Goal: Task Accomplishment & Management: Complete application form

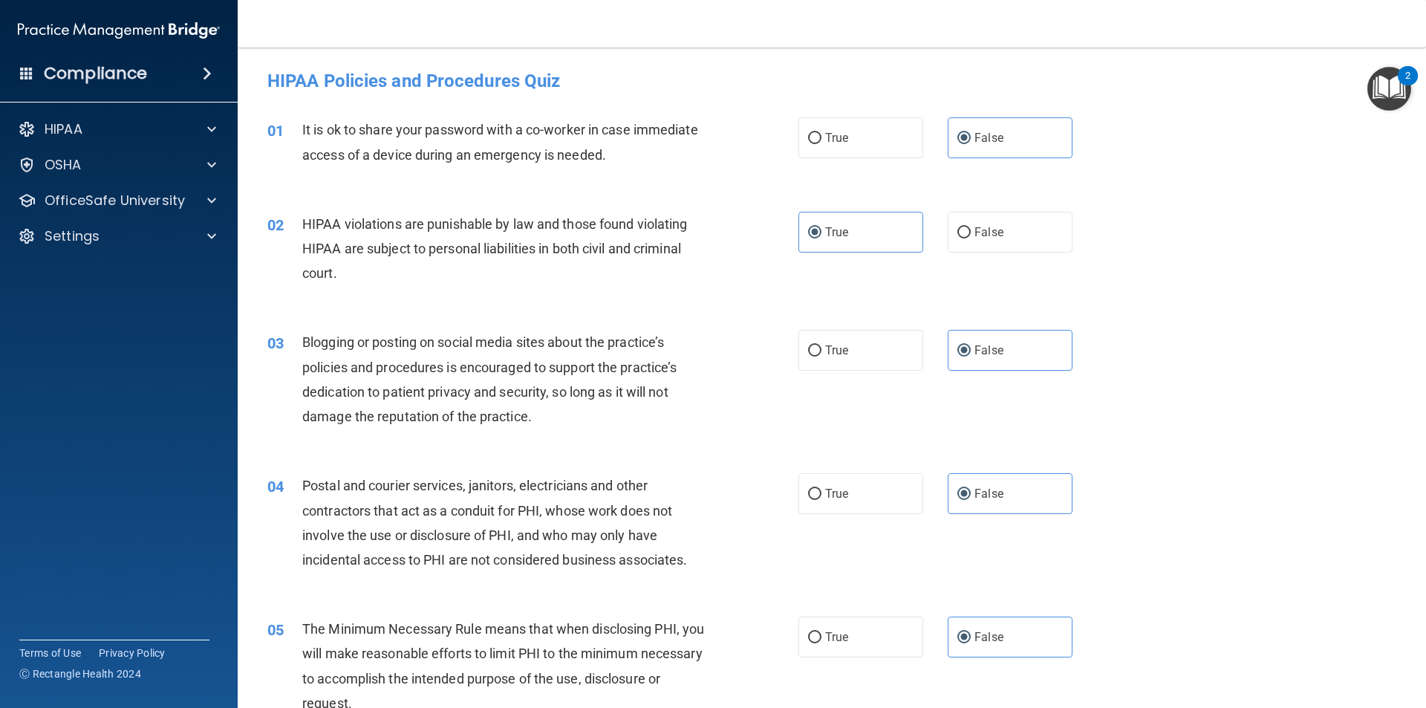
scroll to position [445, 0]
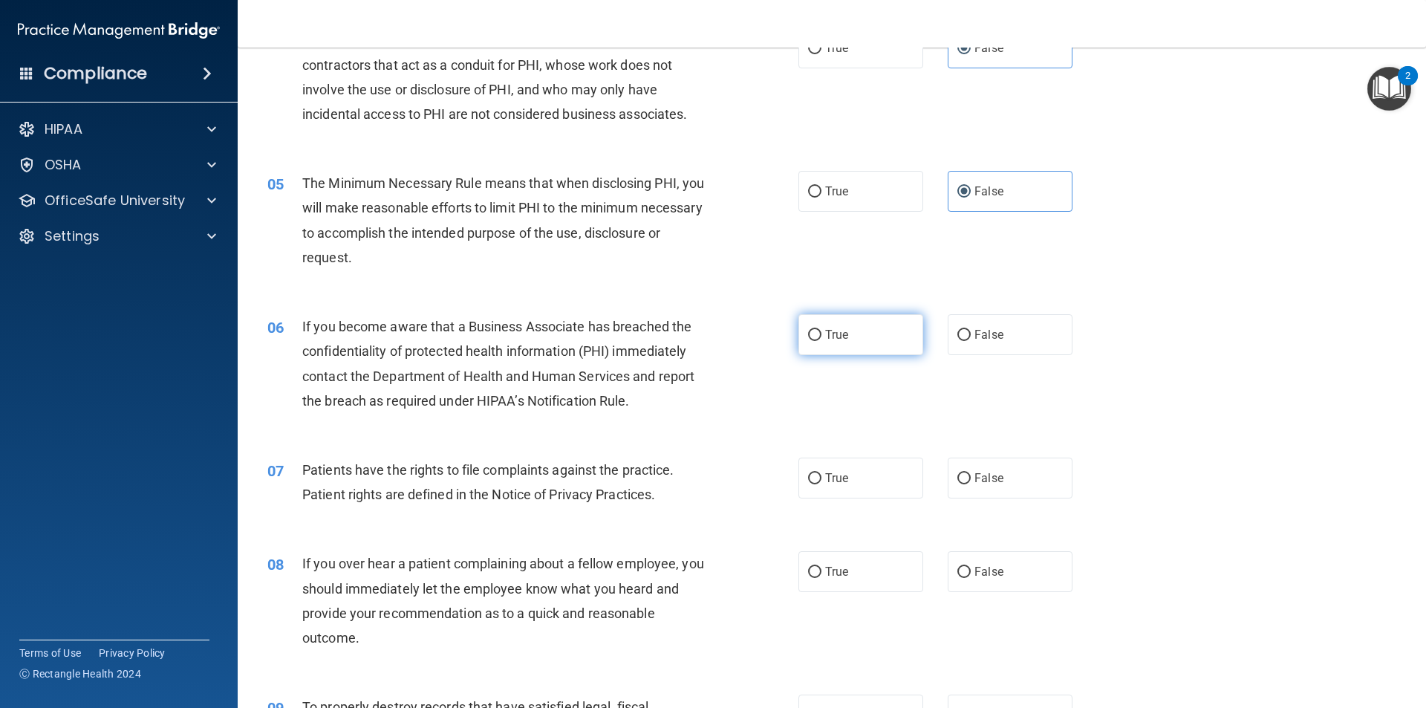
click at [838, 338] on span "True" at bounding box center [836, 334] width 23 height 14
click at [821, 338] on input "True" at bounding box center [814, 335] width 13 height 11
radio input "true"
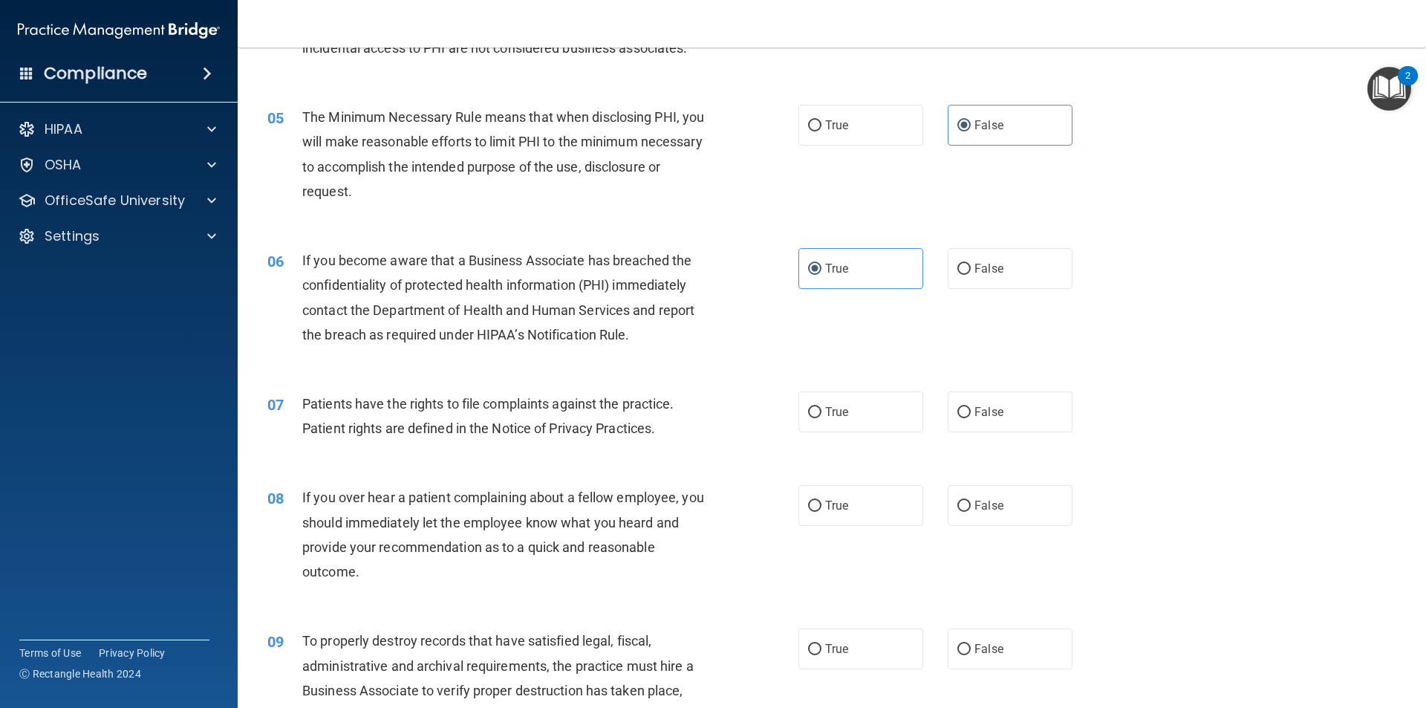
scroll to position [594, 0]
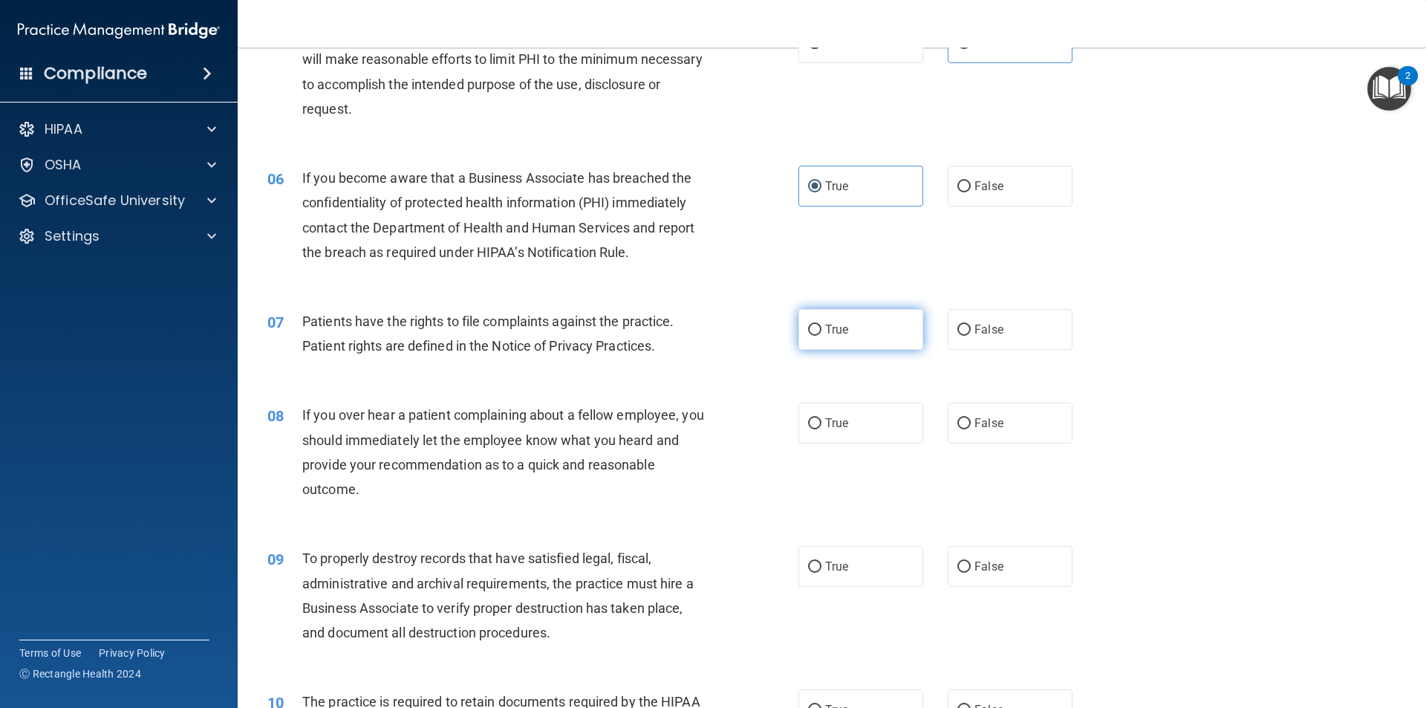
click at [832, 336] on label "True" at bounding box center [860, 329] width 125 height 41
click at [821, 336] on input "True" at bounding box center [814, 329] width 13 height 11
radio input "true"
click at [843, 431] on label "True" at bounding box center [860, 422] width 125 height 41
click at [821, 429] on input "True" at bounding box center [814, 423] width 13 height 11
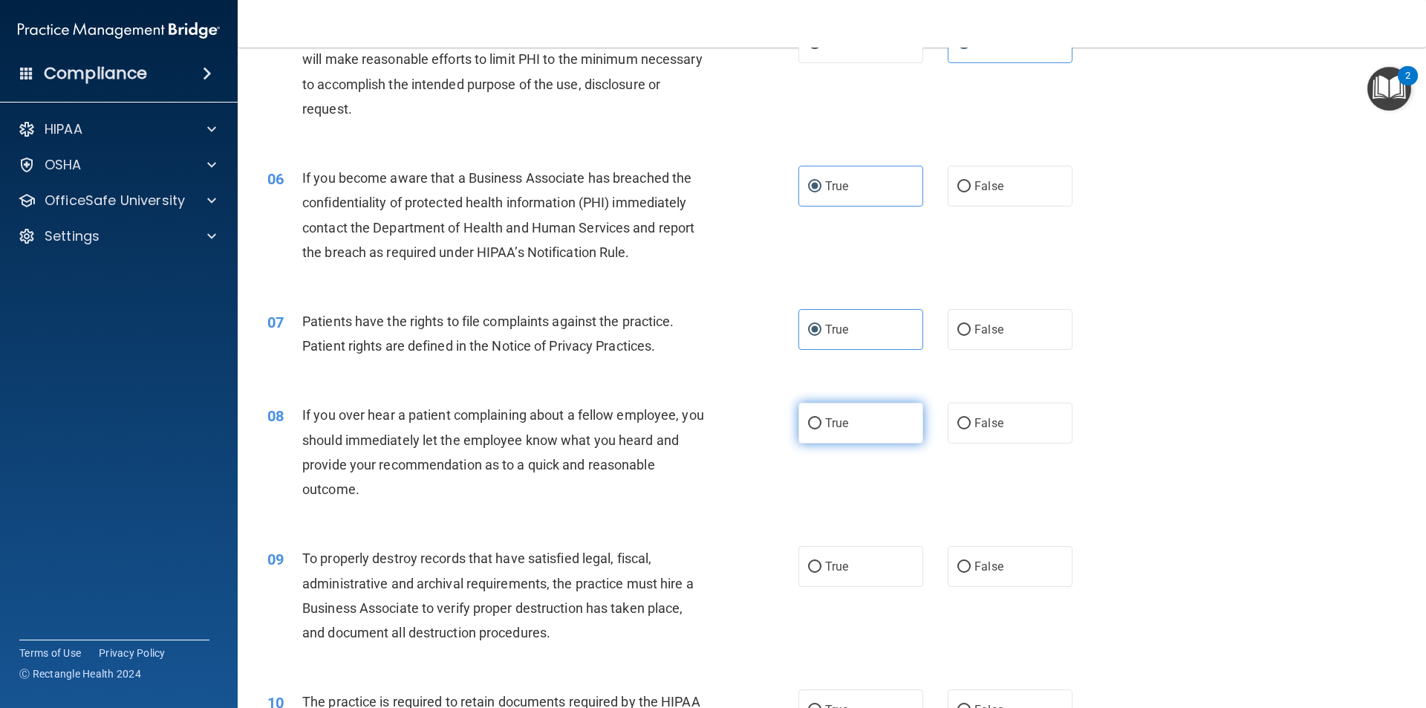
radio input "true"
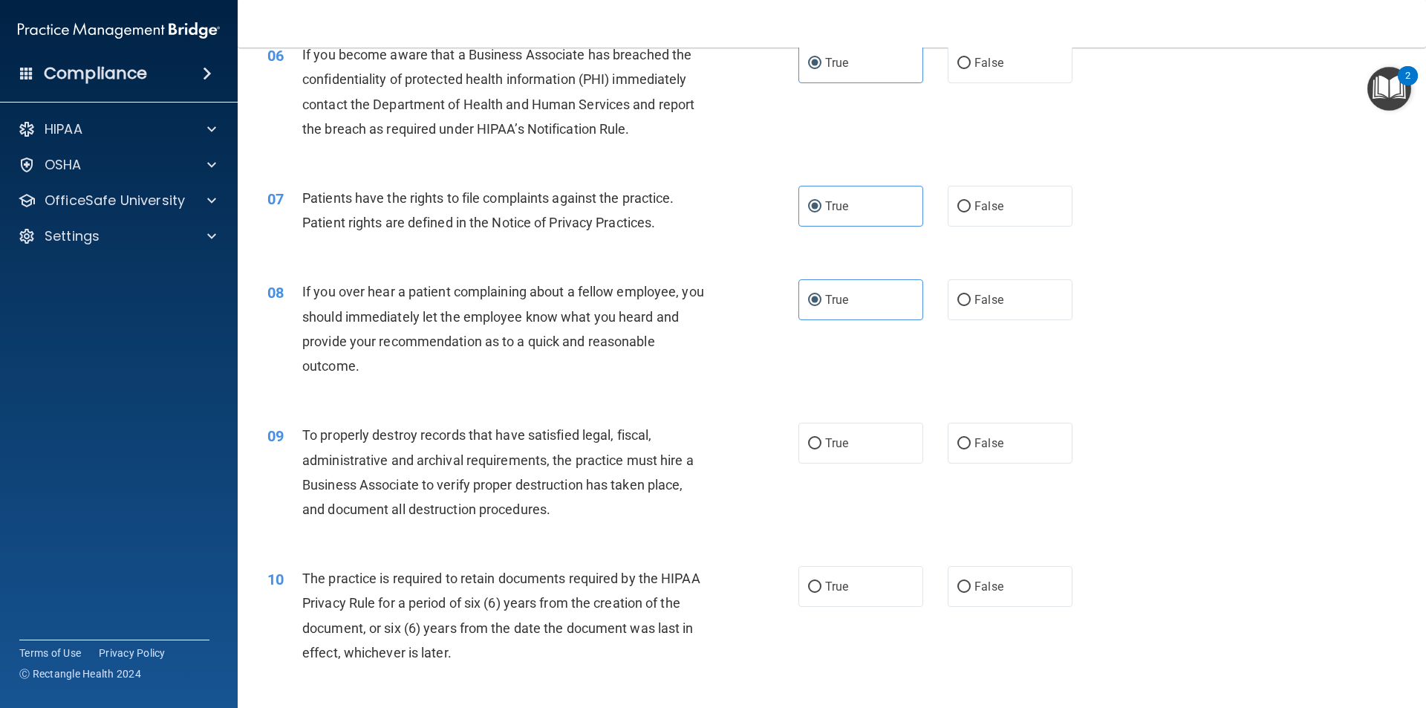
scroll to position [742, 0]
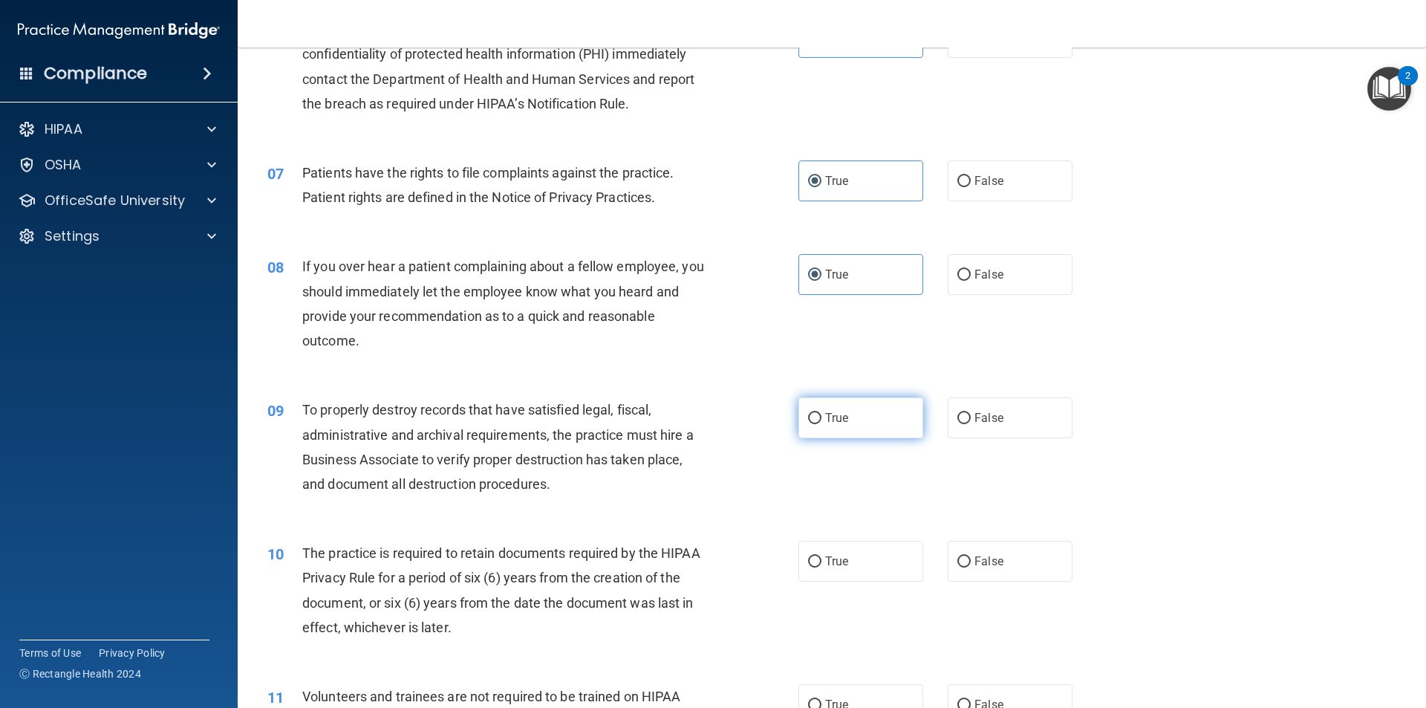
click at [864, 419] on label "True" at bounding box center [860, 417] width 125 height 41
click at [821, 419] on input "True" at bounding box center [814, 418] width 13 height 11
radio input "true"
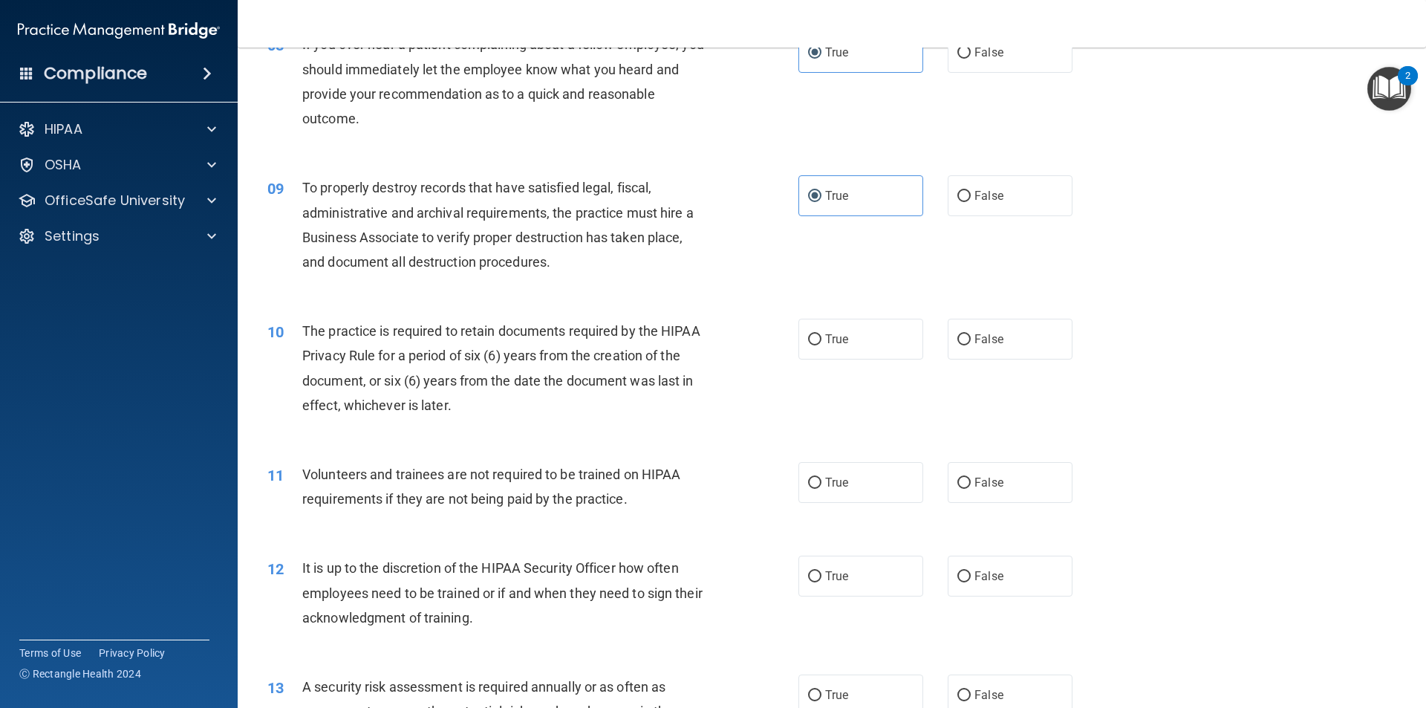
scroll to position [965, 0]
click at [838, 347] on label "True" at bounding box center [860, 338] width 125 height 41
click at [821, 345] on input "True" at bounding box center [814, 338] width 13 height 11
radio input "true"
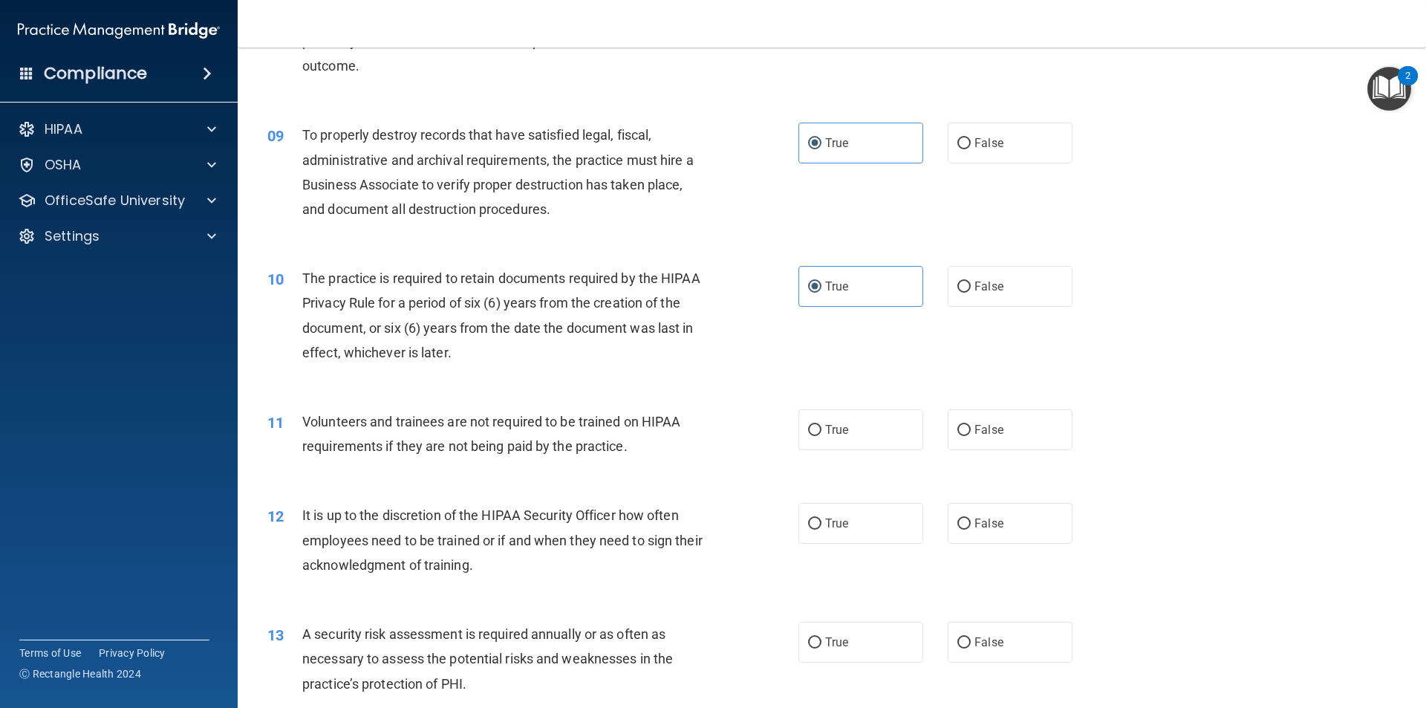
scroll to position [1114, 0]
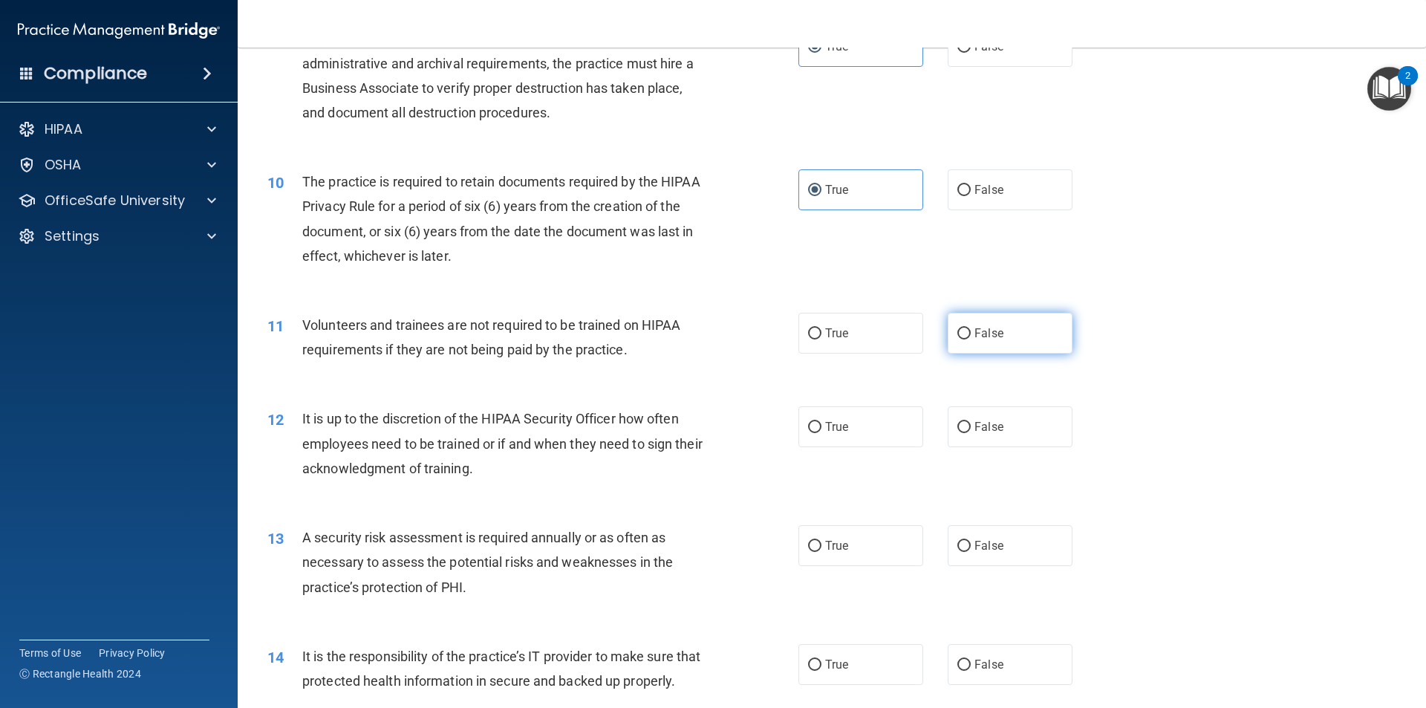
click at [974, 330] on span "False" at bounding box center [988, 333] width 29 height 14
click at [968, 330] on input "False" at bounding box center [963, 333] width 13 height 11
radio input "true"
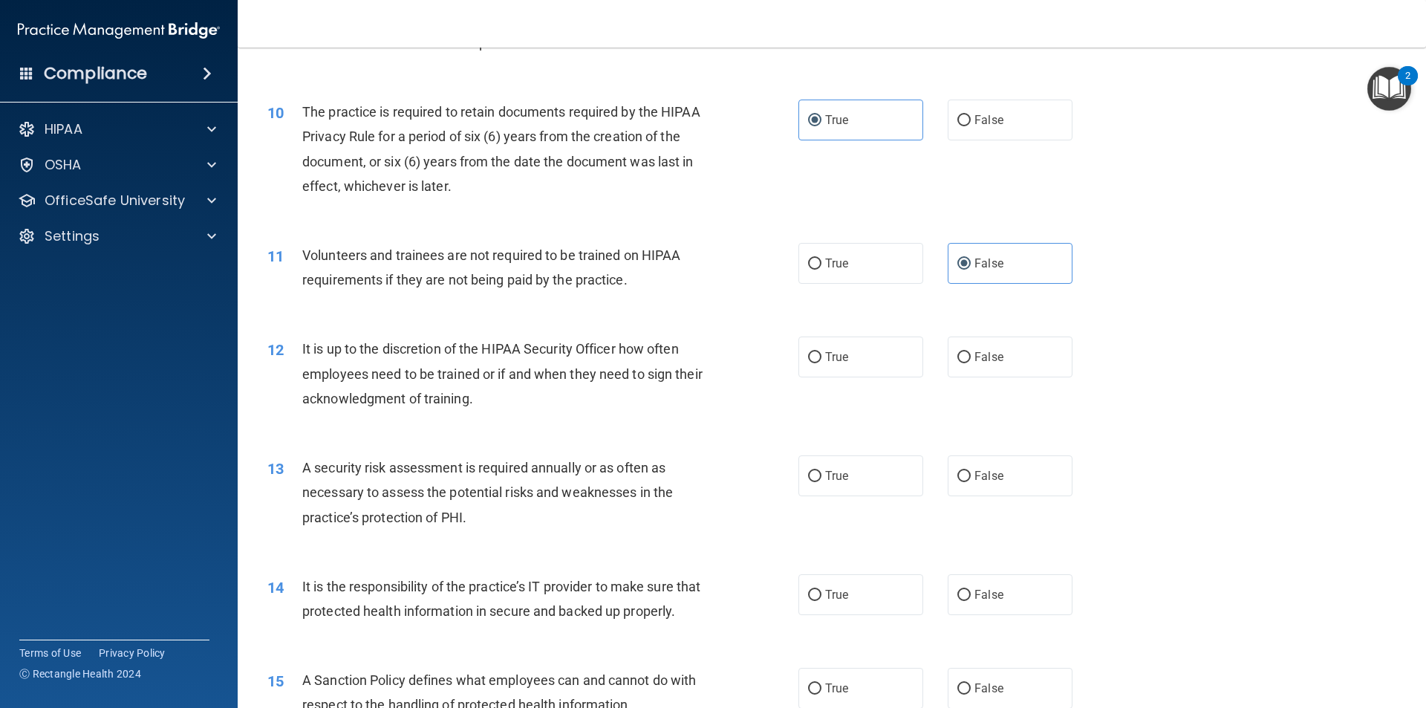
scroll to position [1262, 0]
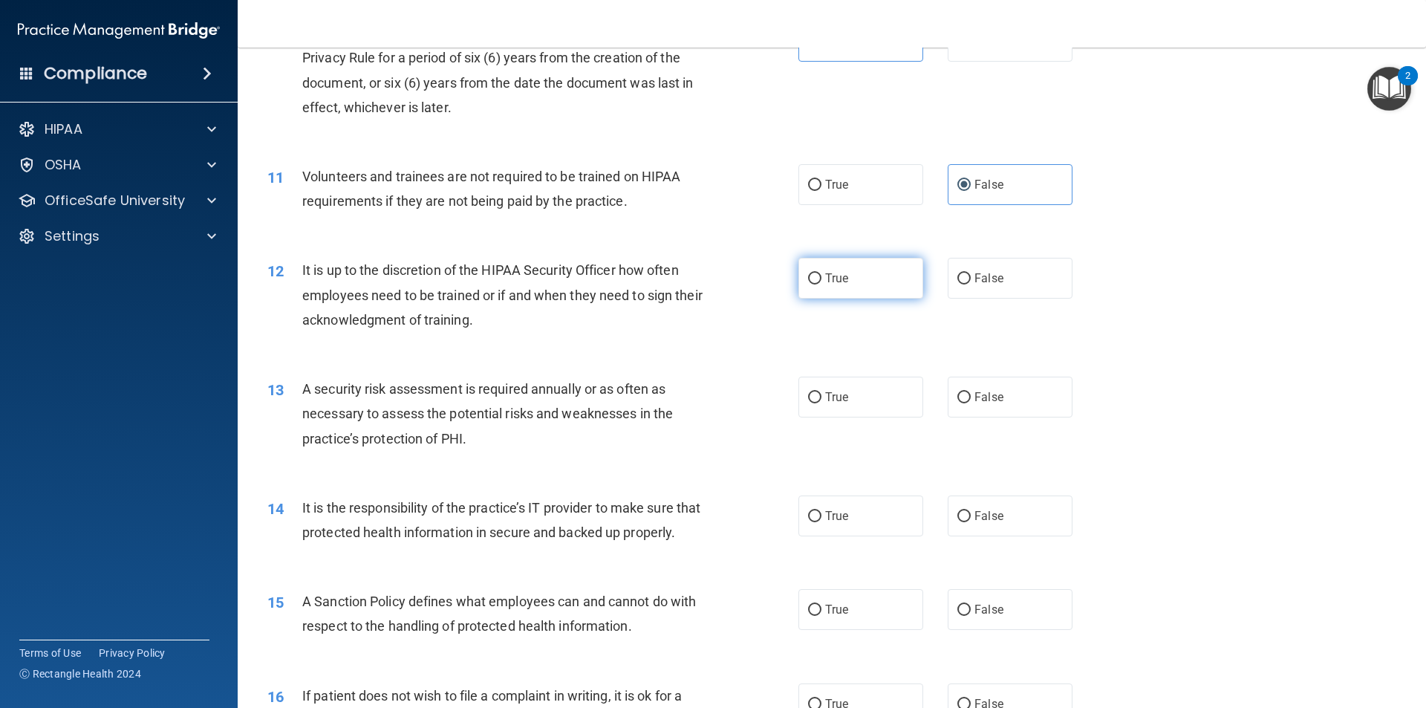
click at [855, 282] on label "True" at bounding box center [860, 278] width 125 height 41
click at [821, 282] on input "True" at bounding box center [814, 278] width 13 height 11
radio input "true"
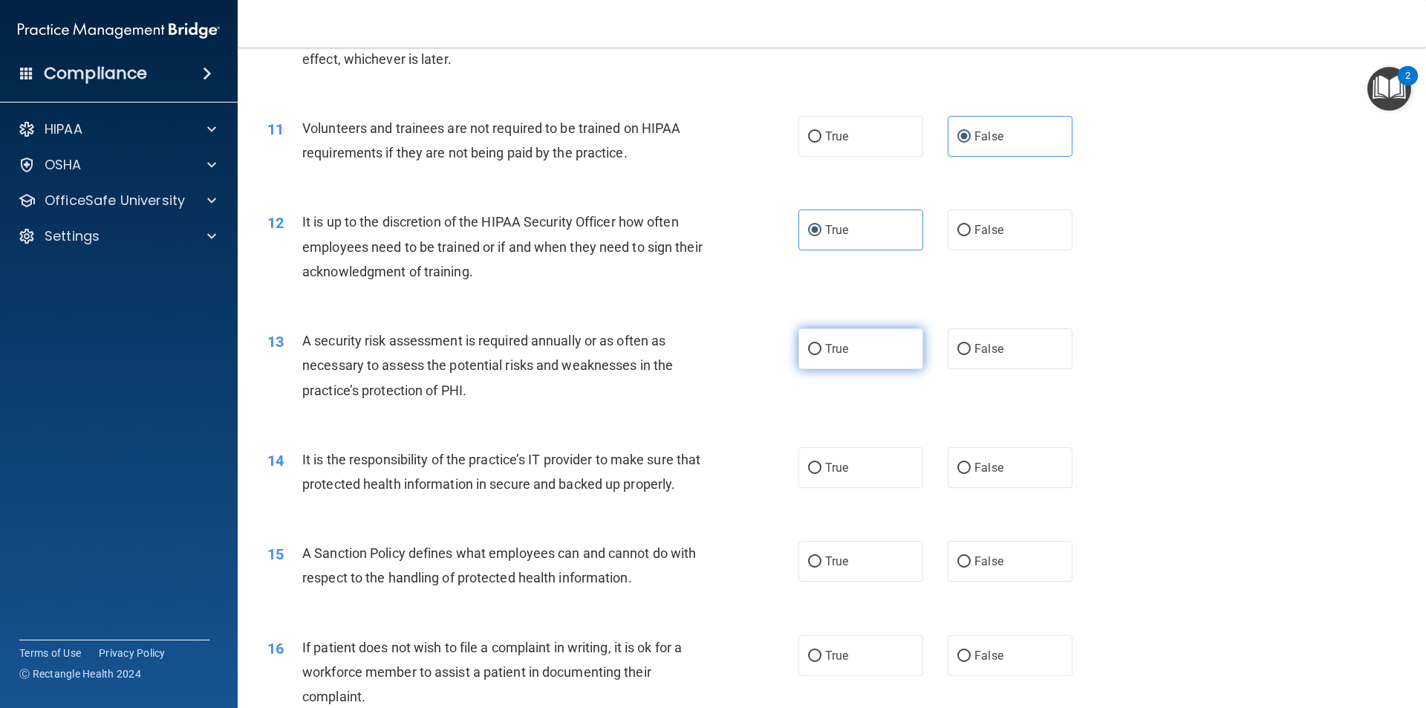
scroll to position [1336, 0]
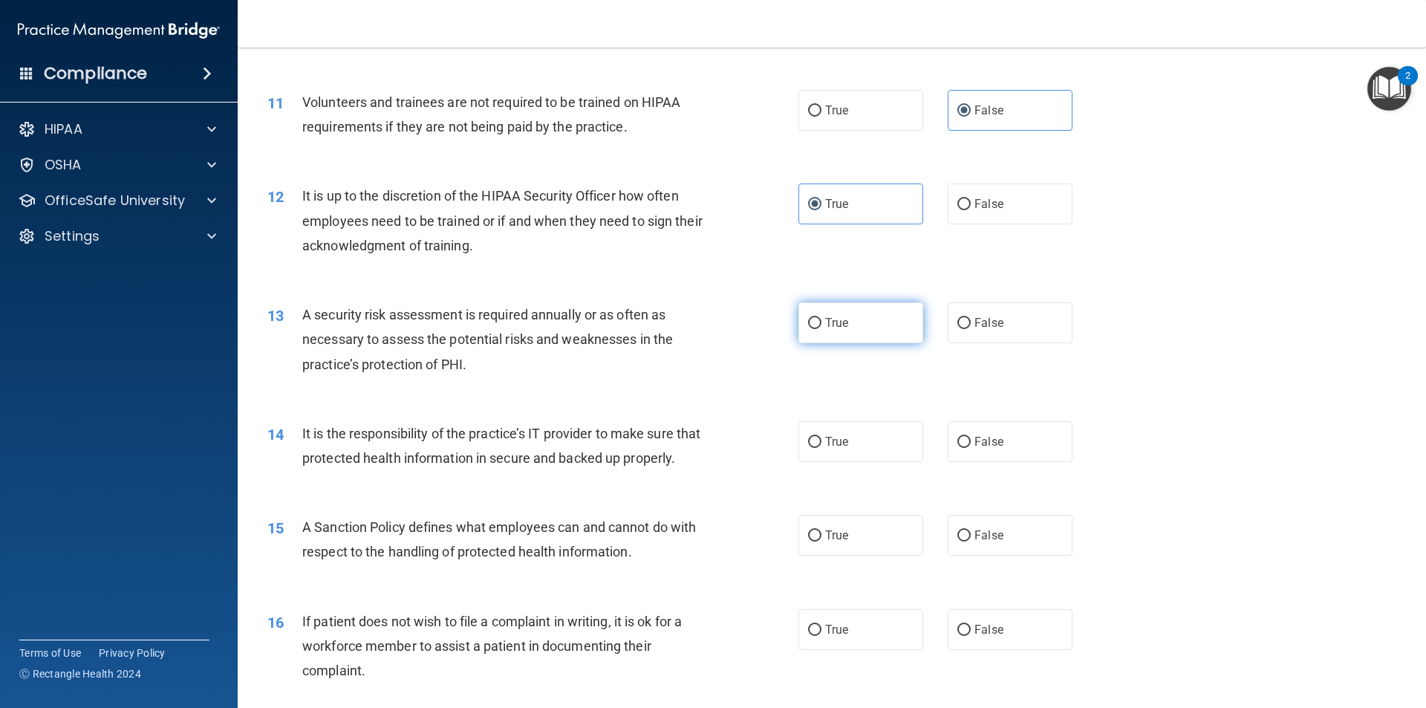
click at [846, 334] on label "True" at bounding box center [860, 322] width 125 height 41
click at [821, 329] on input "True" at bounding box center [814, 323] width 13 height 11
radio input "true"
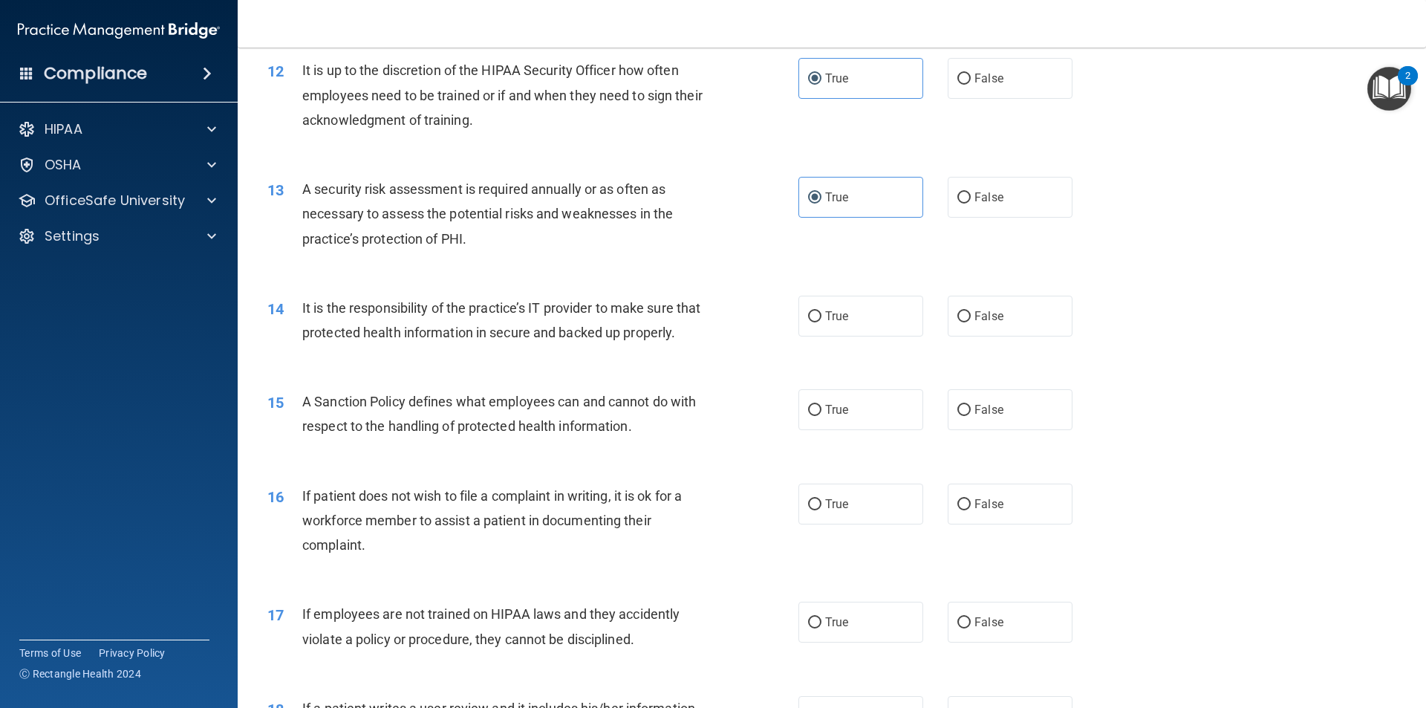
scroll to position [1485, 0]
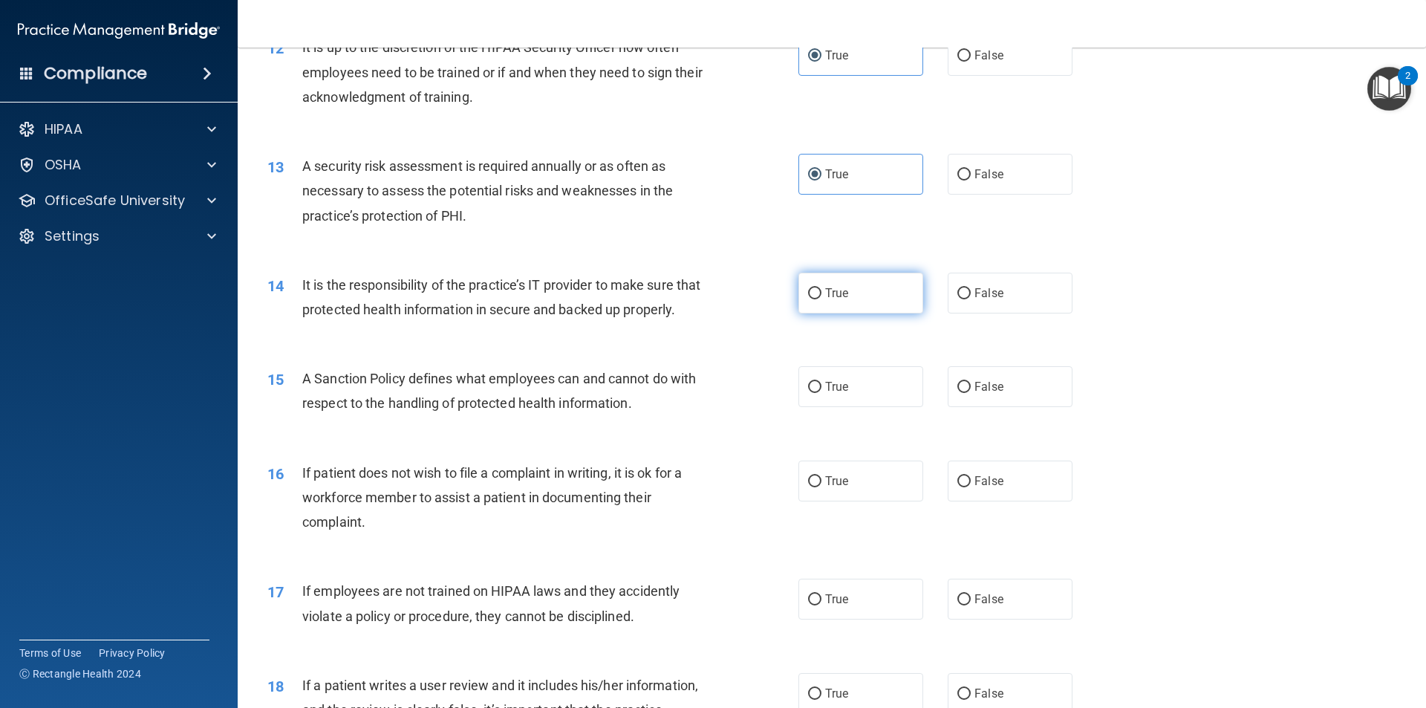
click at [834, 300] on label "True" at bounding box center [860, 292] width 125 height 41
click at [821, 299] on input "True" at bounding box center [814, 293] width 13 height 11
radio input "true"
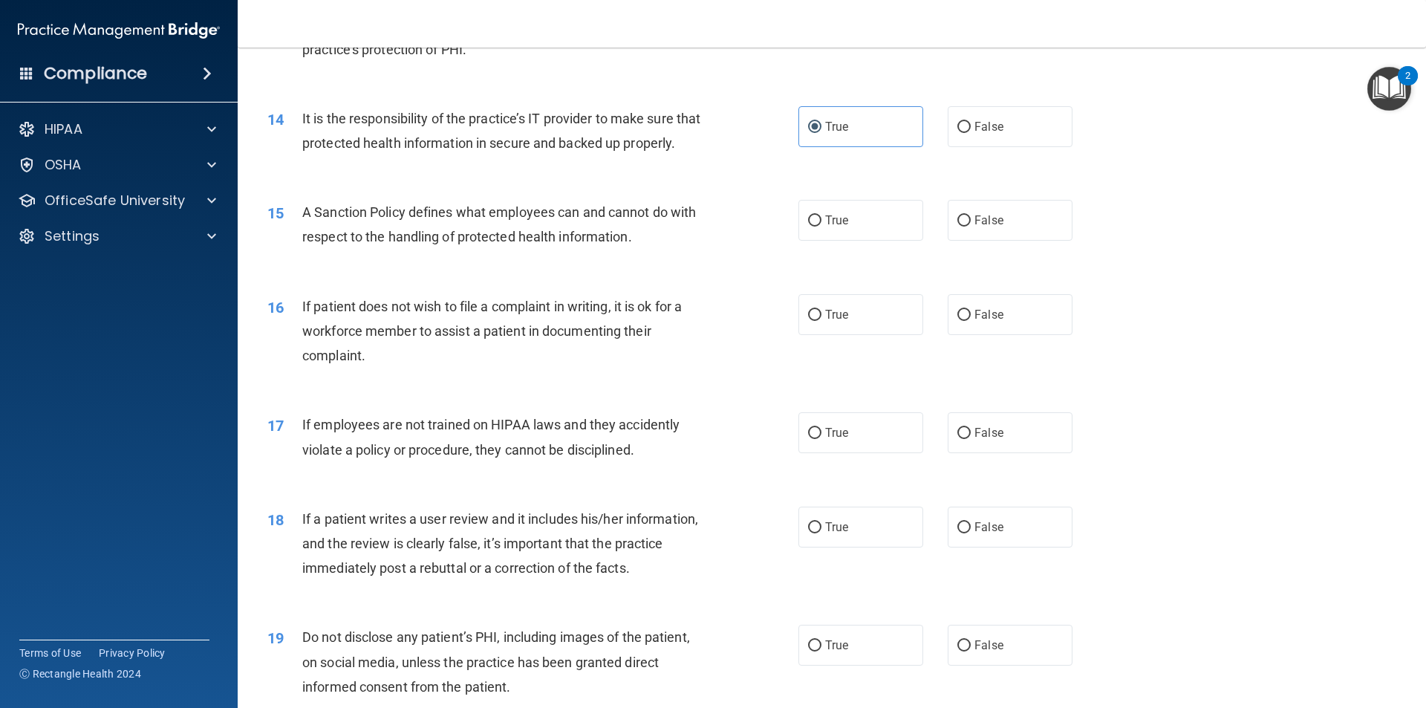
scroll to position [1708, 0]
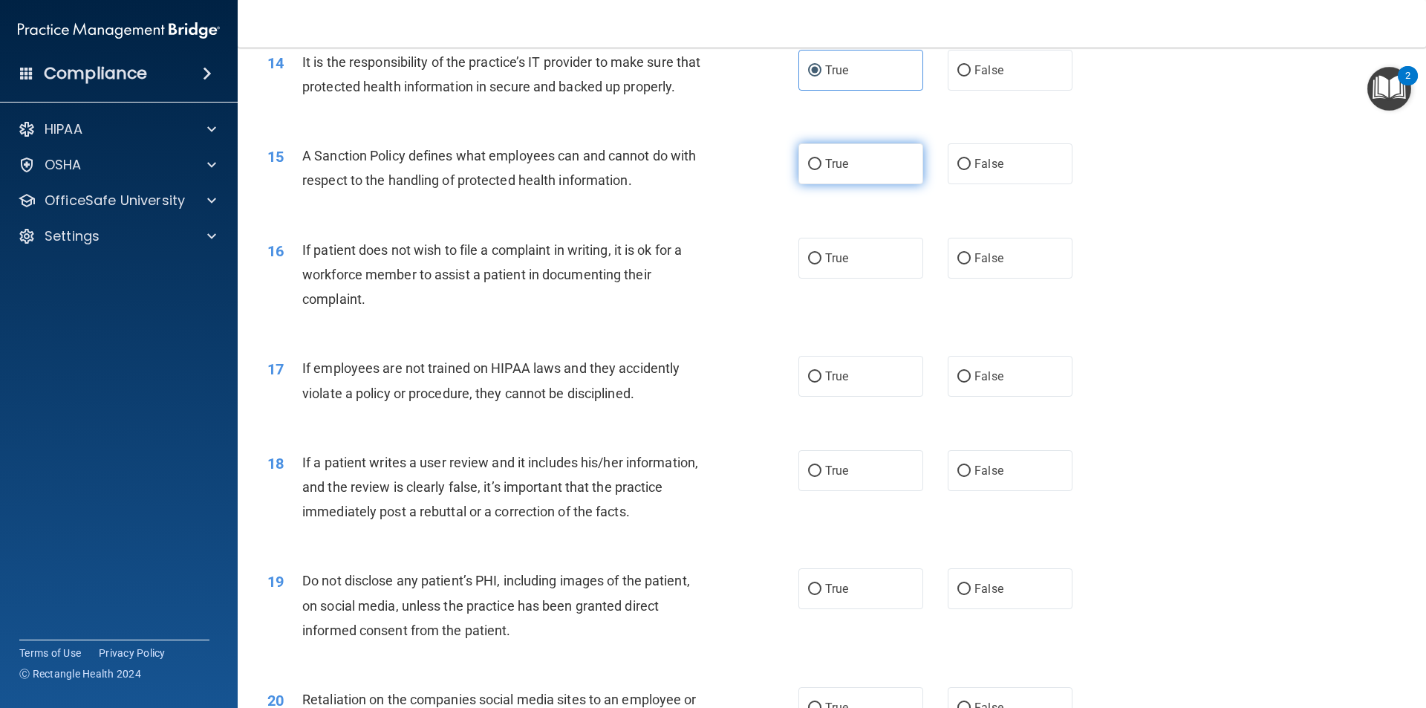
click at [799, 180] on label "True" at bounding box center [860, 163] width 125 height 41
click at [808, 170] on input "True" at bounding box center [814, 164] width 13 height 11
radio input "true"
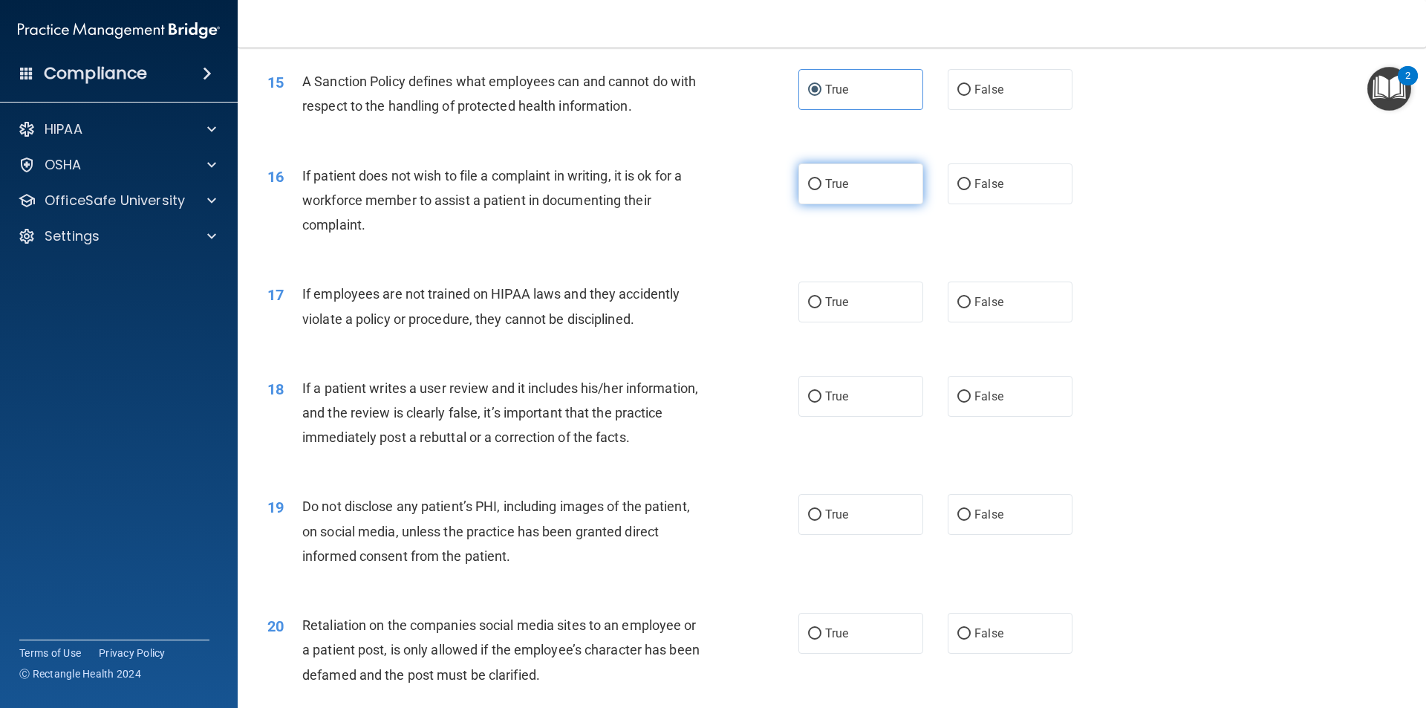
click at [807, 204] on label "True" at bounding box center [860, 183] width 125 height 41
click at [808, 190] on input "True" at bounding box center [814, 184] width 13 height 11
radio input "true"
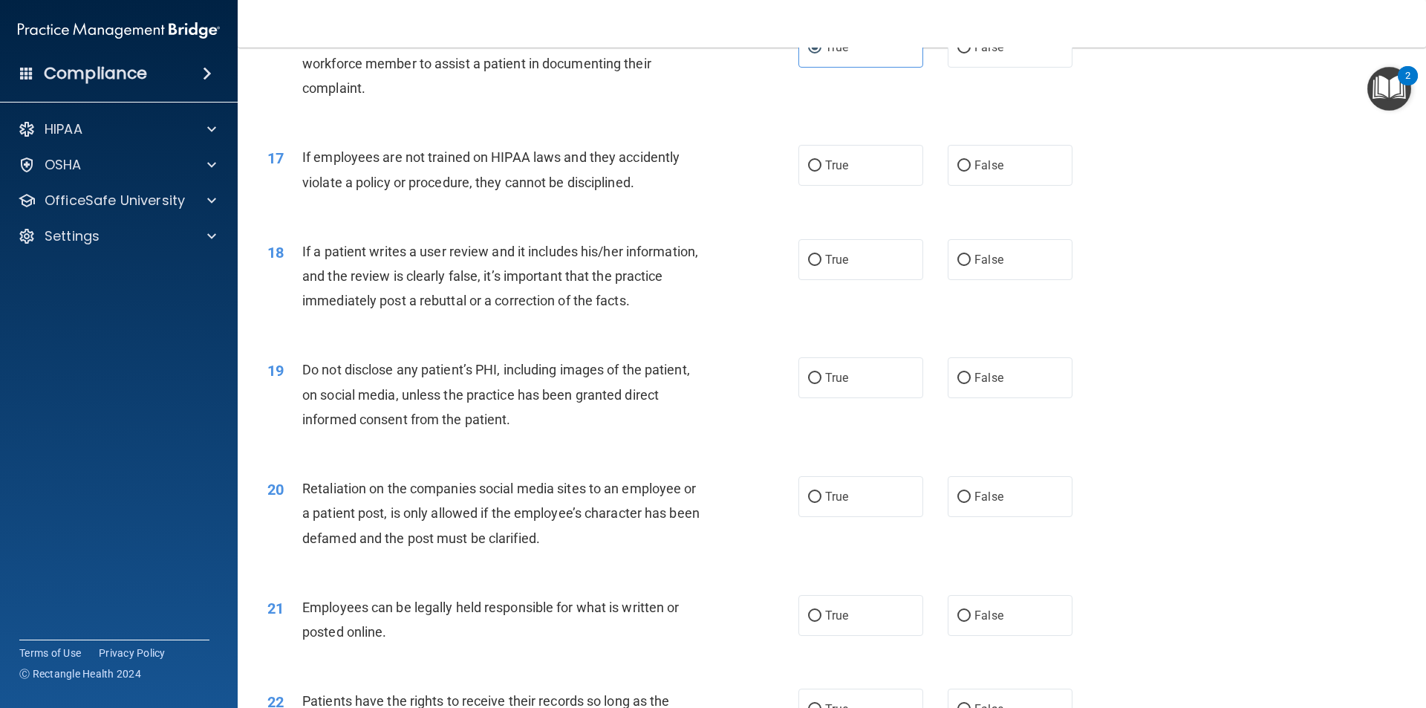
scroll to position [1930, 0]
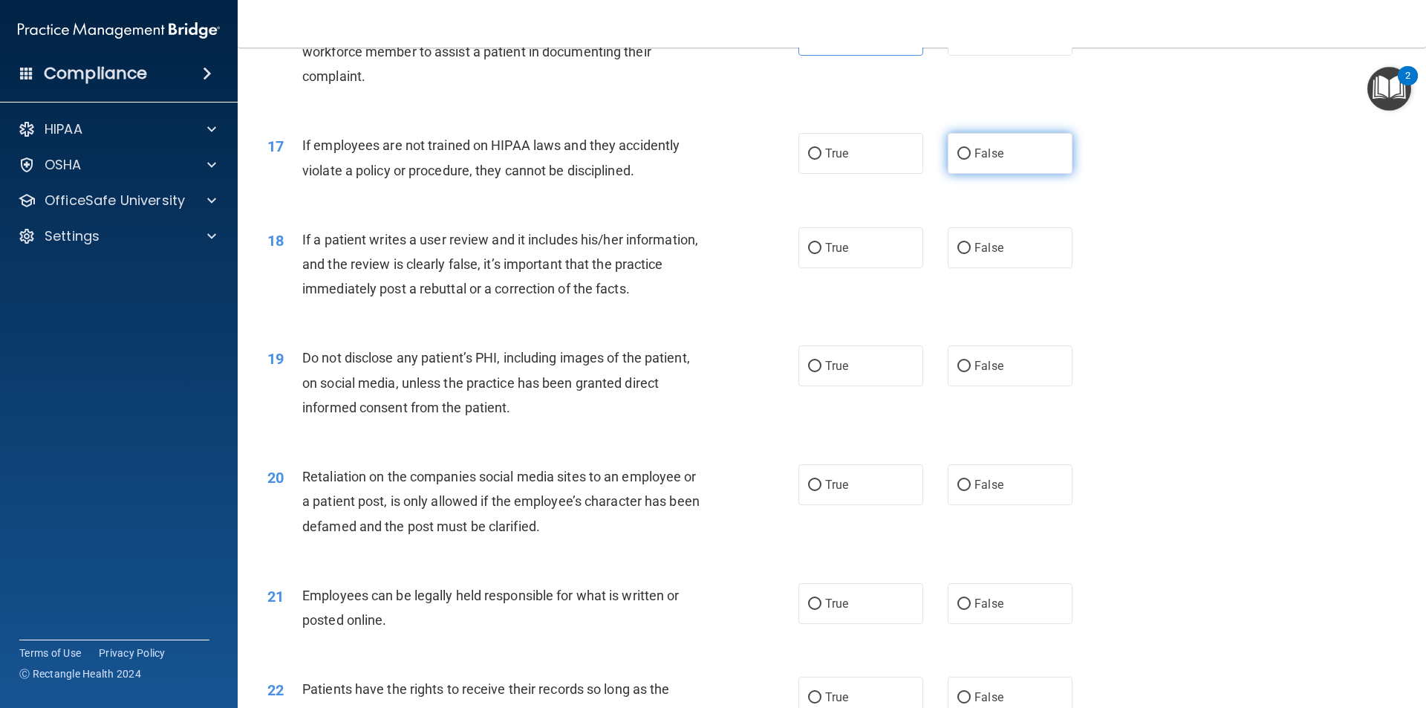
click at [975, 160] on span "False" at bounding box center [988, 153] width 29 height 14
click at [970, 160] on input "False" at bounding box center [963, 153] width 13 height 11
radio input "true"
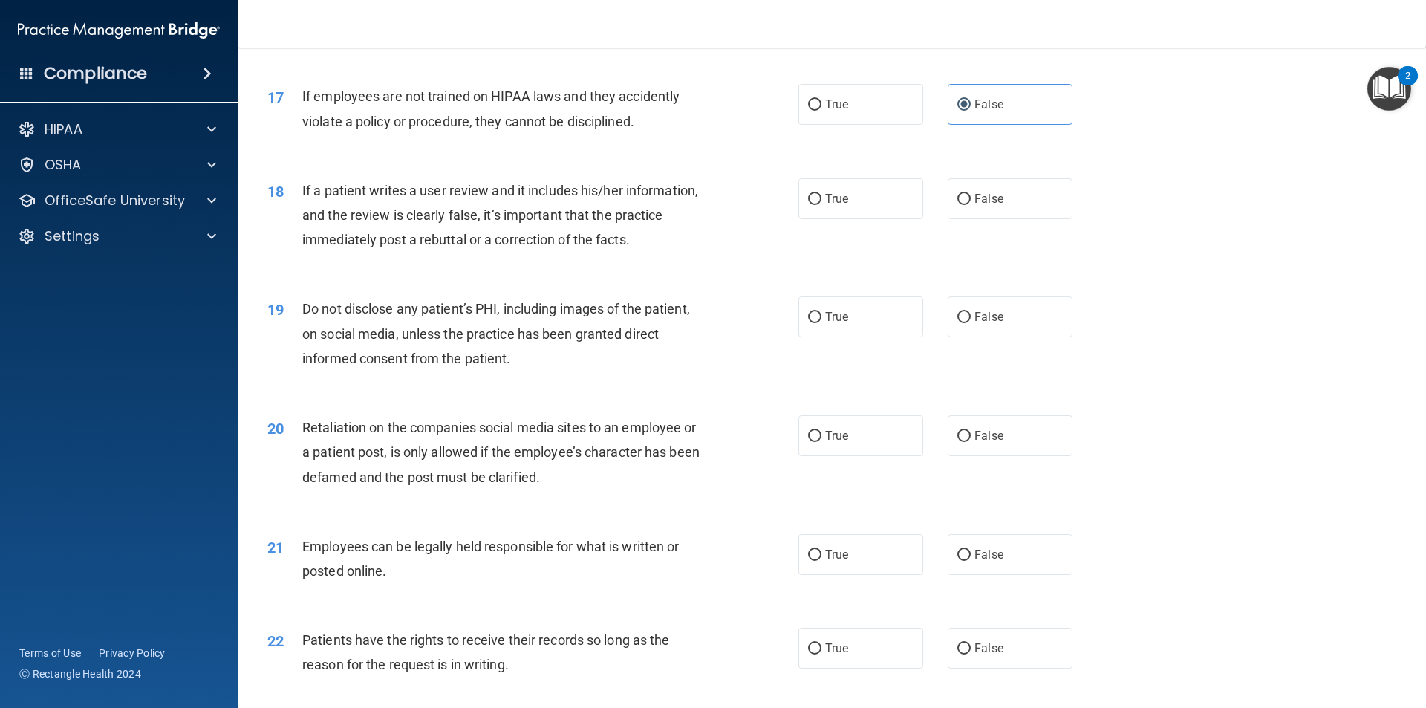
scroll to position [2005, 0]
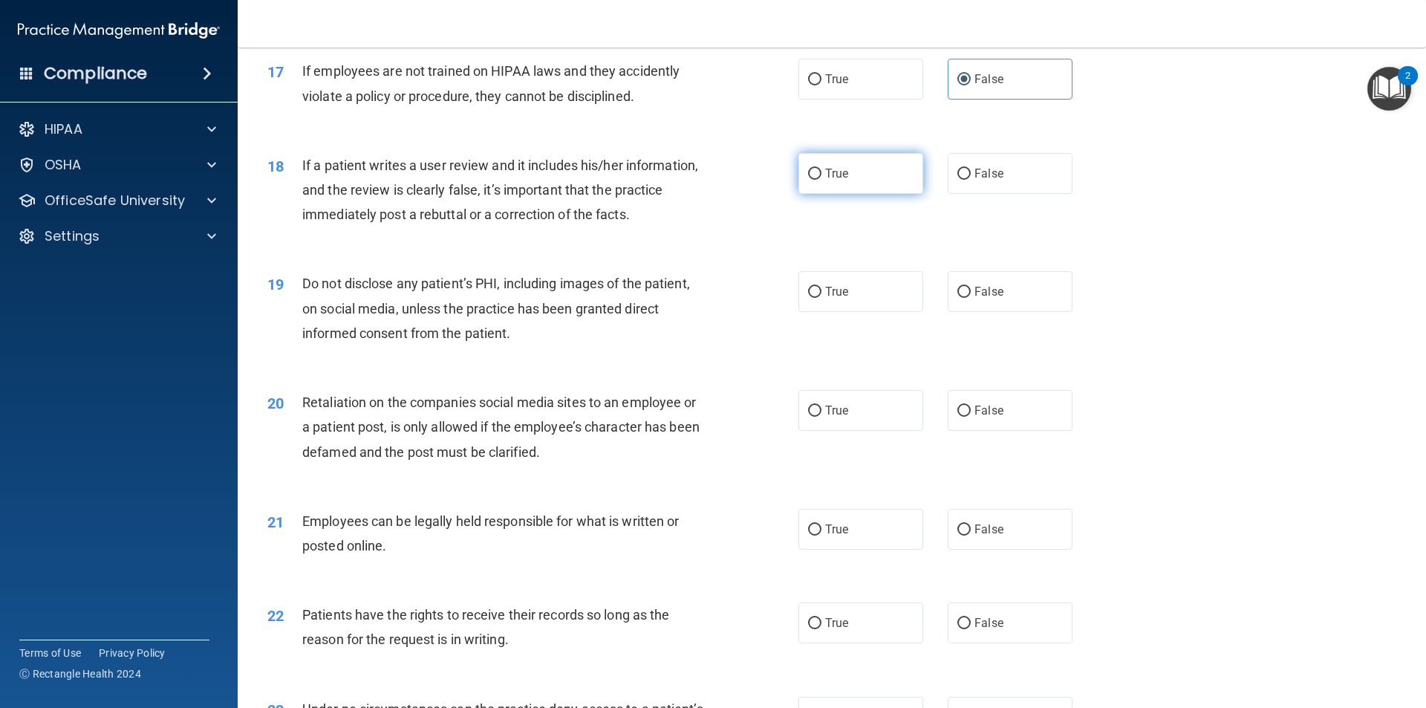
click at [857, 194] on label "True" at bounding box center [860, 173] width 125 height 41
click at [821, 180] on input "True" at bounding box center [814, 174] width 13 height 11
radio input "true"
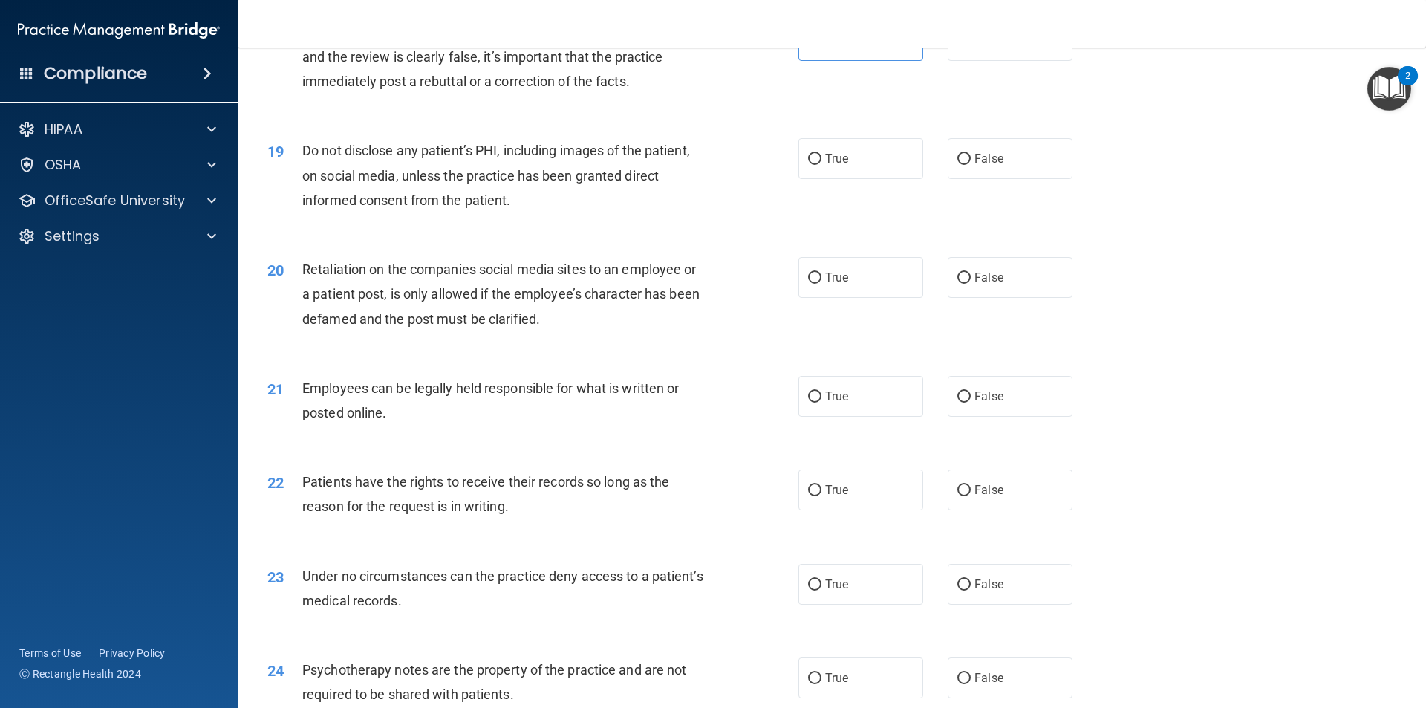
scroll to position [2153, 0]
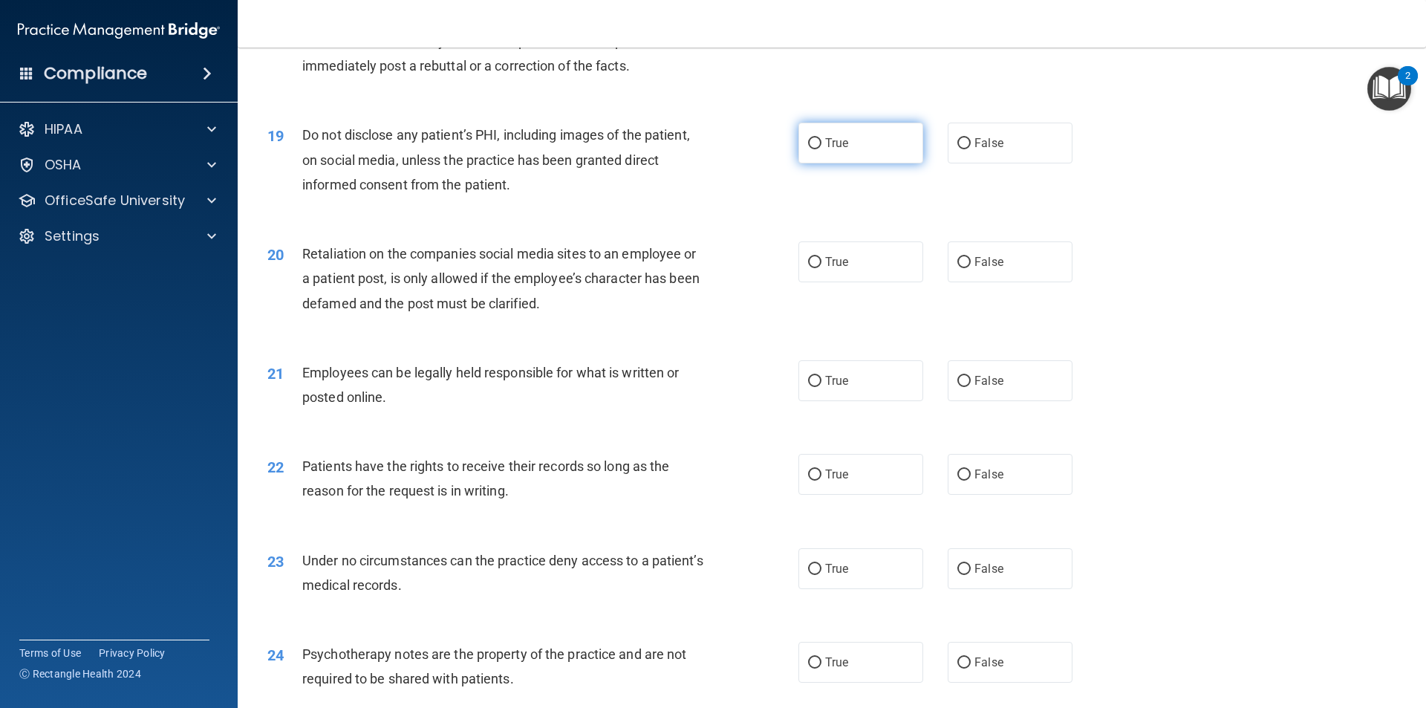
click at [838, 150] on span "True" at bounding box center [836, 143] width 23 height 14
click at [821, 149] on input "True" at bounding box center [814, 143] width 13 height 11
radio input "true"
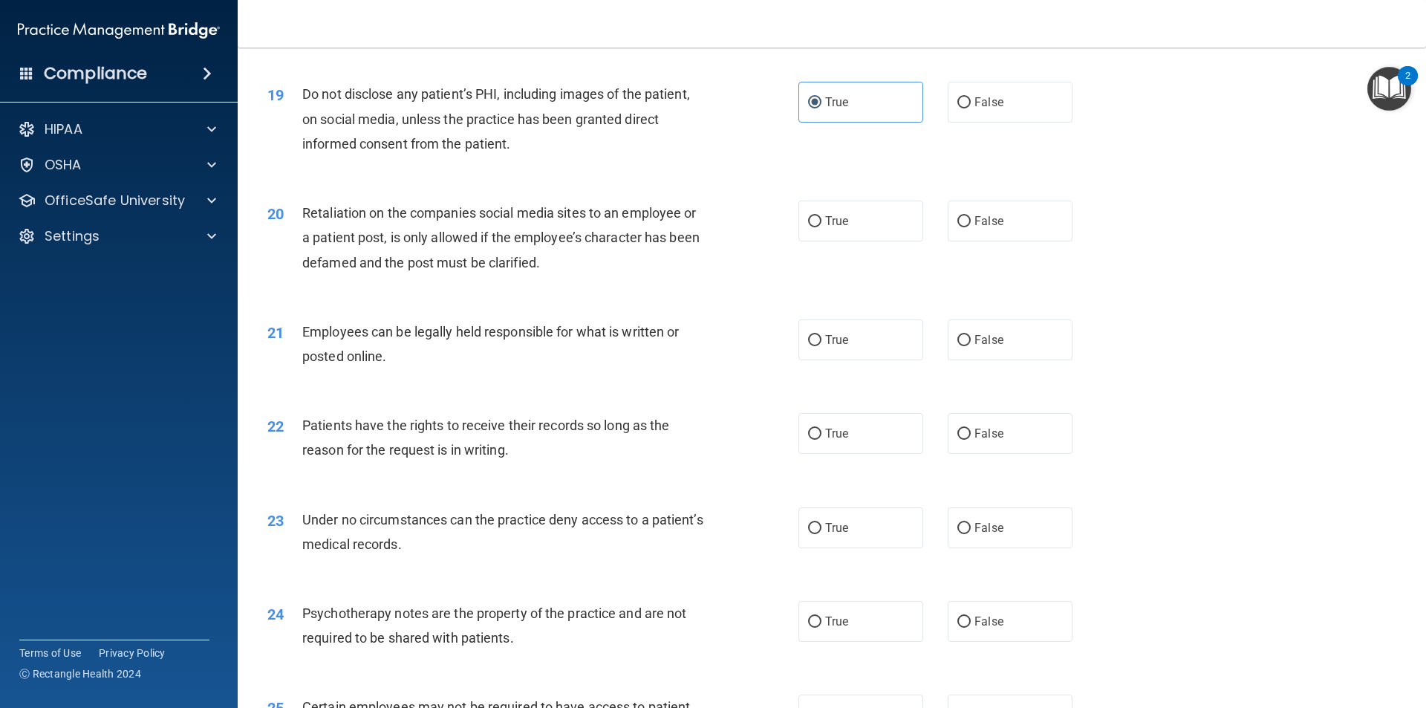
scroll to position [2227, 0]
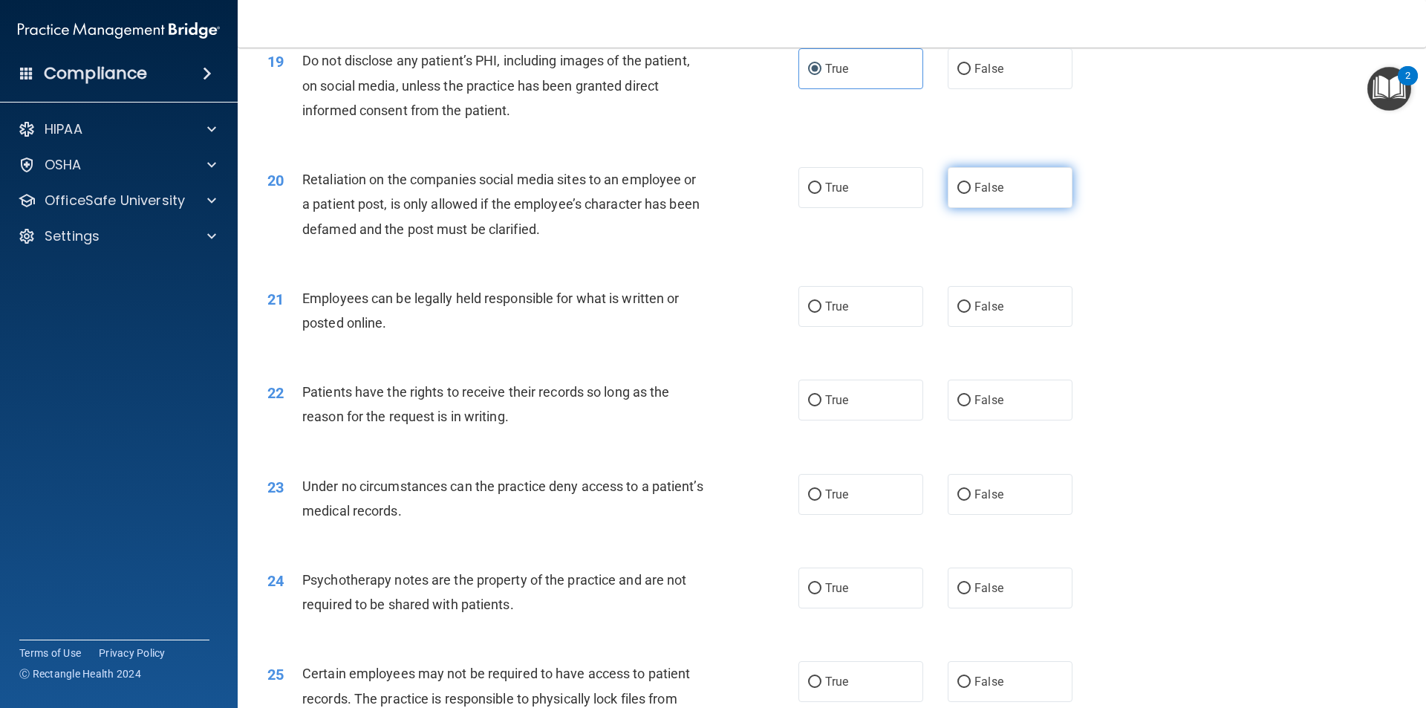
click at [962, 208] on label "False" at bounding box center [1009, 187] width 125 height 41
click at [962, 194] on input "False" at bounding box center [963, 188] width 13 height 11
radio input "true"
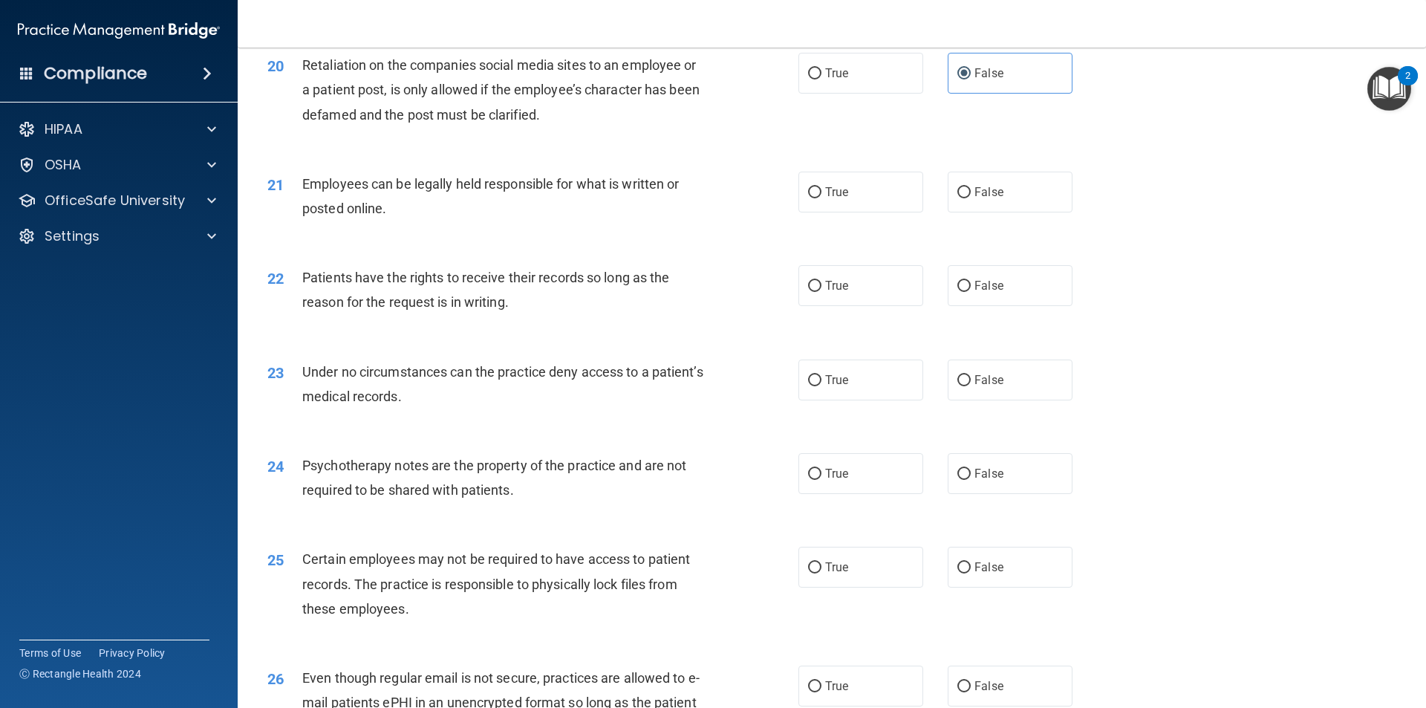
scroll to position [2376, 0]
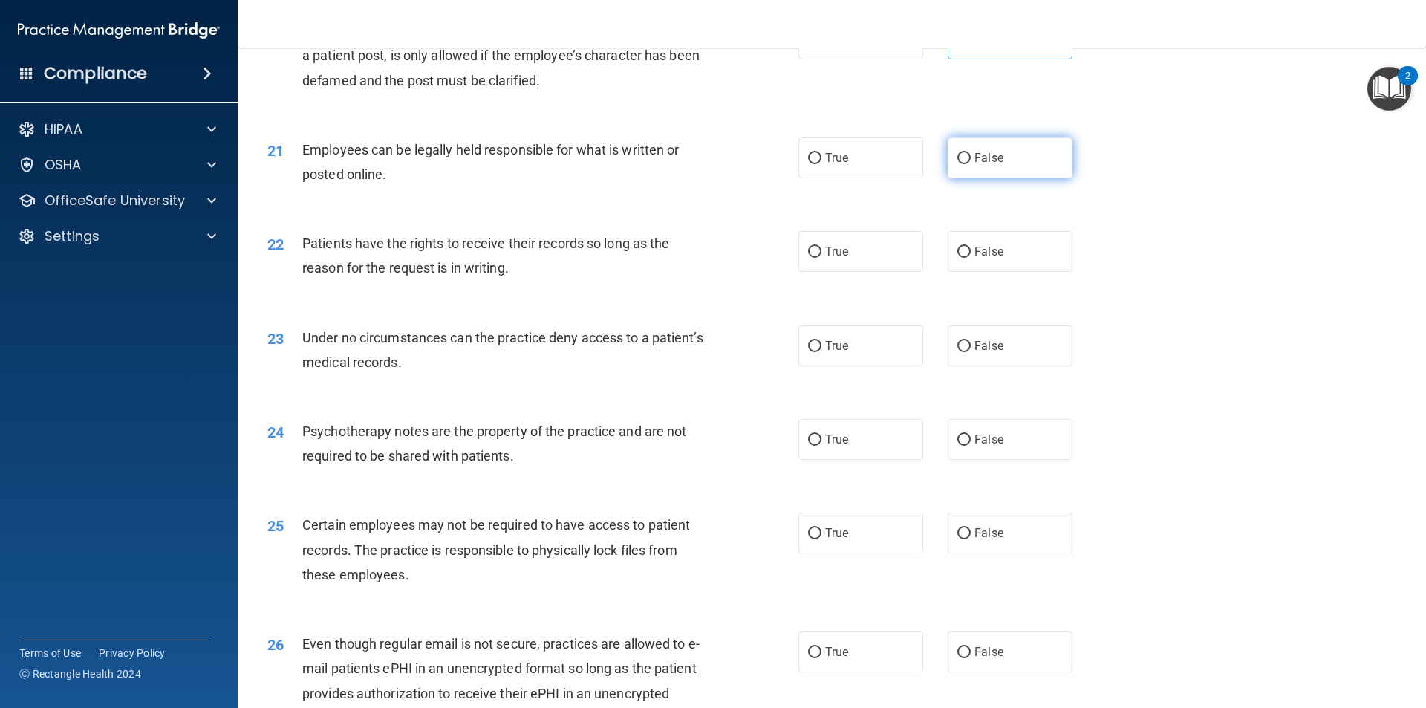
click at [964, 177] on label "False" at bounding box center [1009, 157] width 125 height 41
click at [964, 164] on input "False" at bounding box center [963, 158] width 13 height 11
radio input "true"
click at [838, 258] on span "True" at bounding box center [836, 251] width 23 height 14
click at [821, 258] on input "True" at bounding box center [814, 252] width 13 height 11
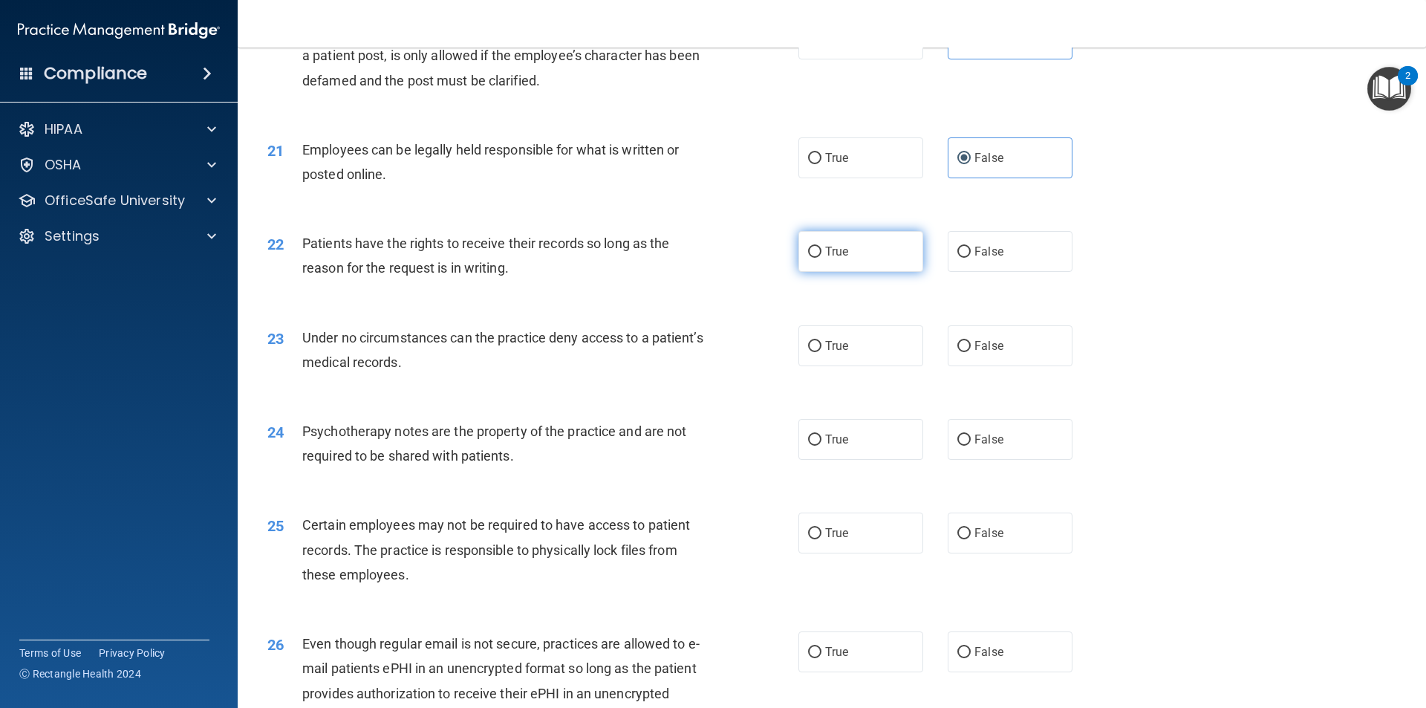
radio input "true"
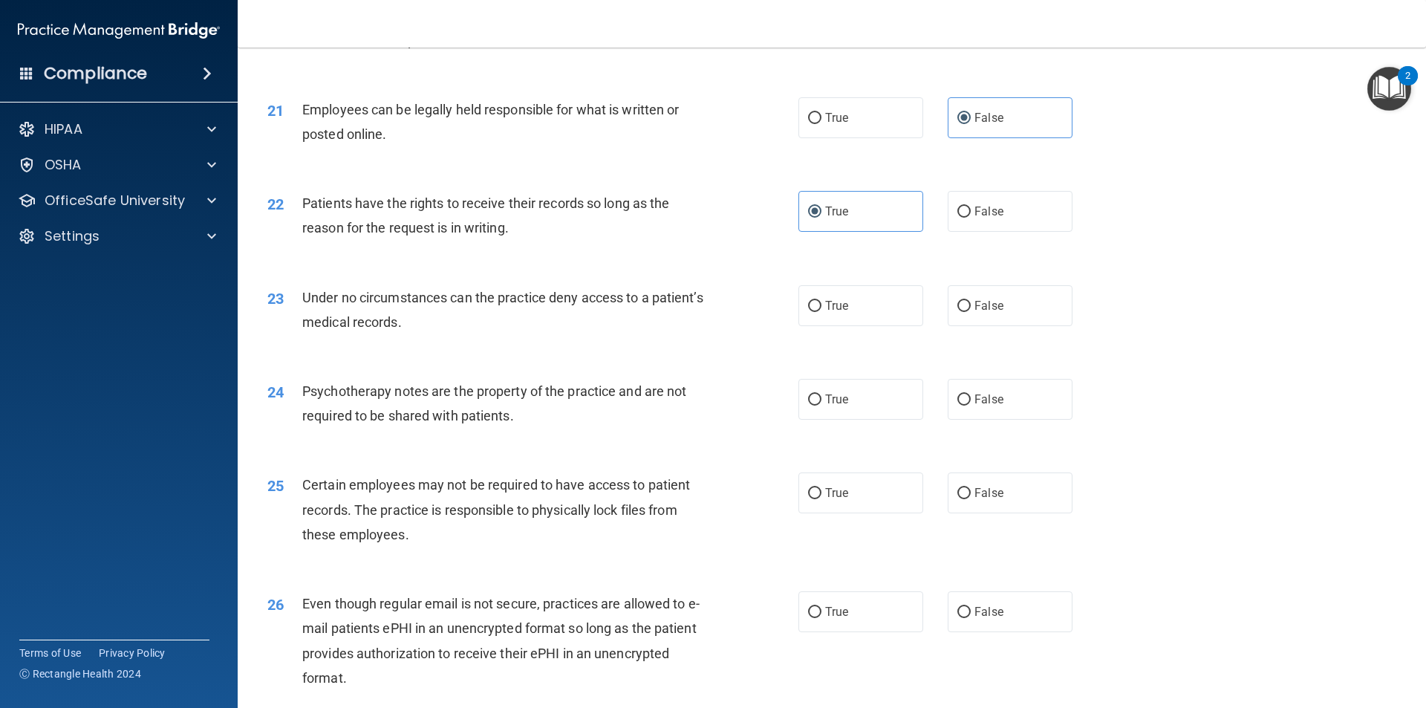
scroll to position [2450, 0]
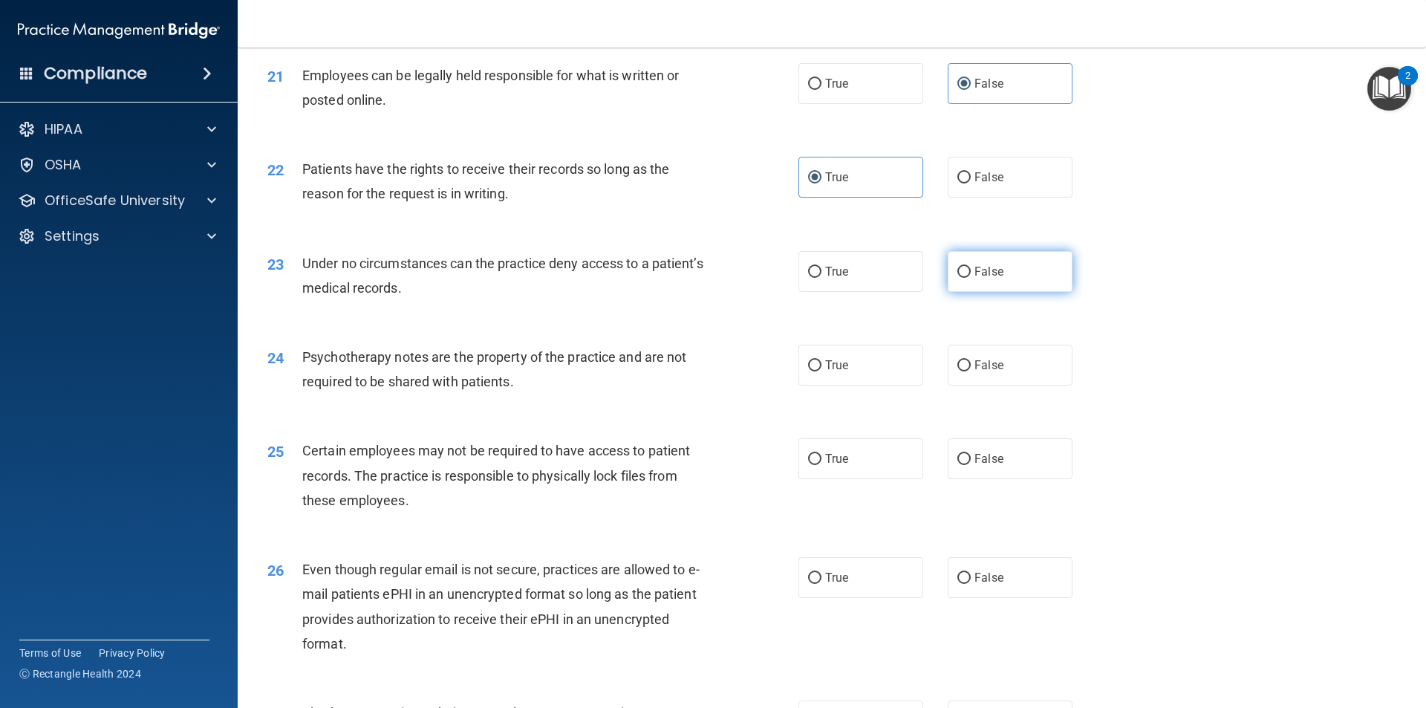
click at [979, 292] on label "False" at bounding box center [1009, 271] width 125 height 41
click at [970, 278] on input "False" at bounding box center [963, 272] width 13 height 11
radio input "true"
click at [798, 385] on label "True" at bounding box center [860, 365] width 125 height 41
click at [808, 371] on input "True" at bounding box center [814, 365] width 13 height 11
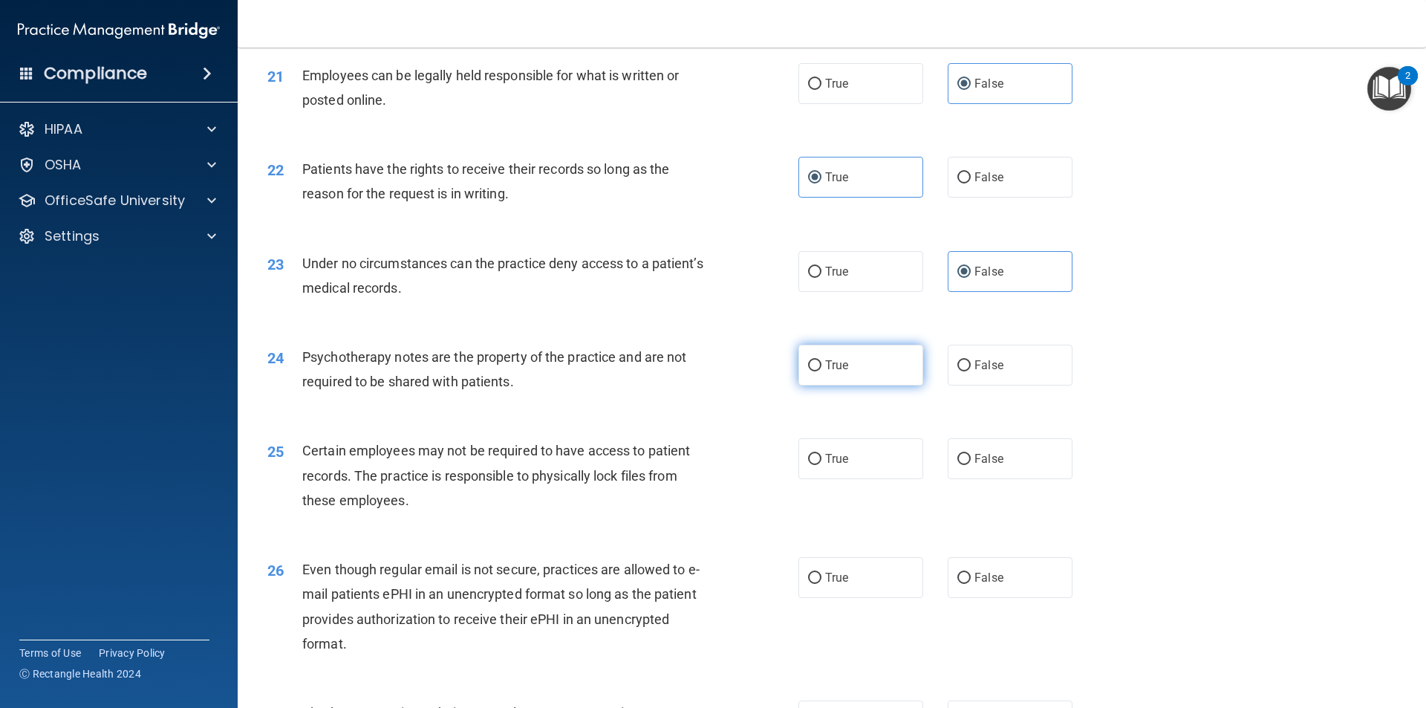
radio input "true"
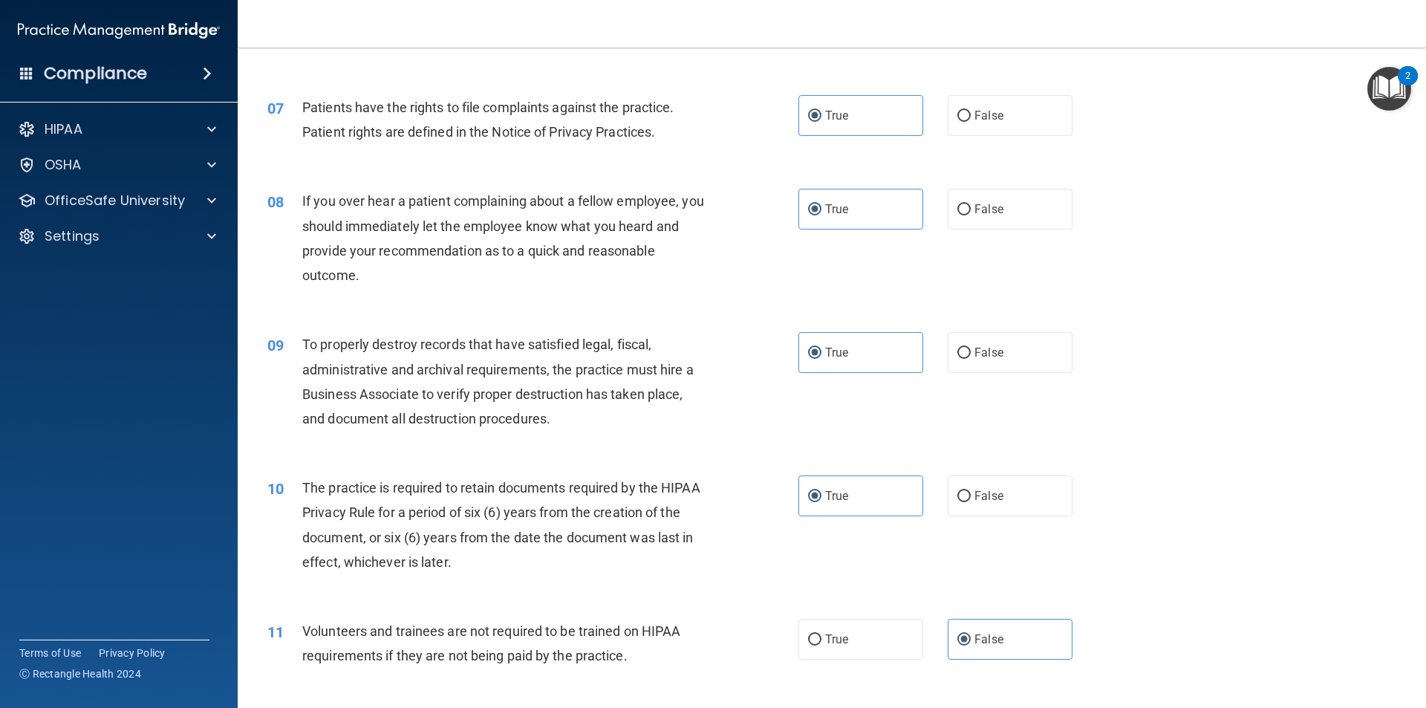
scroll to position [668, 0]
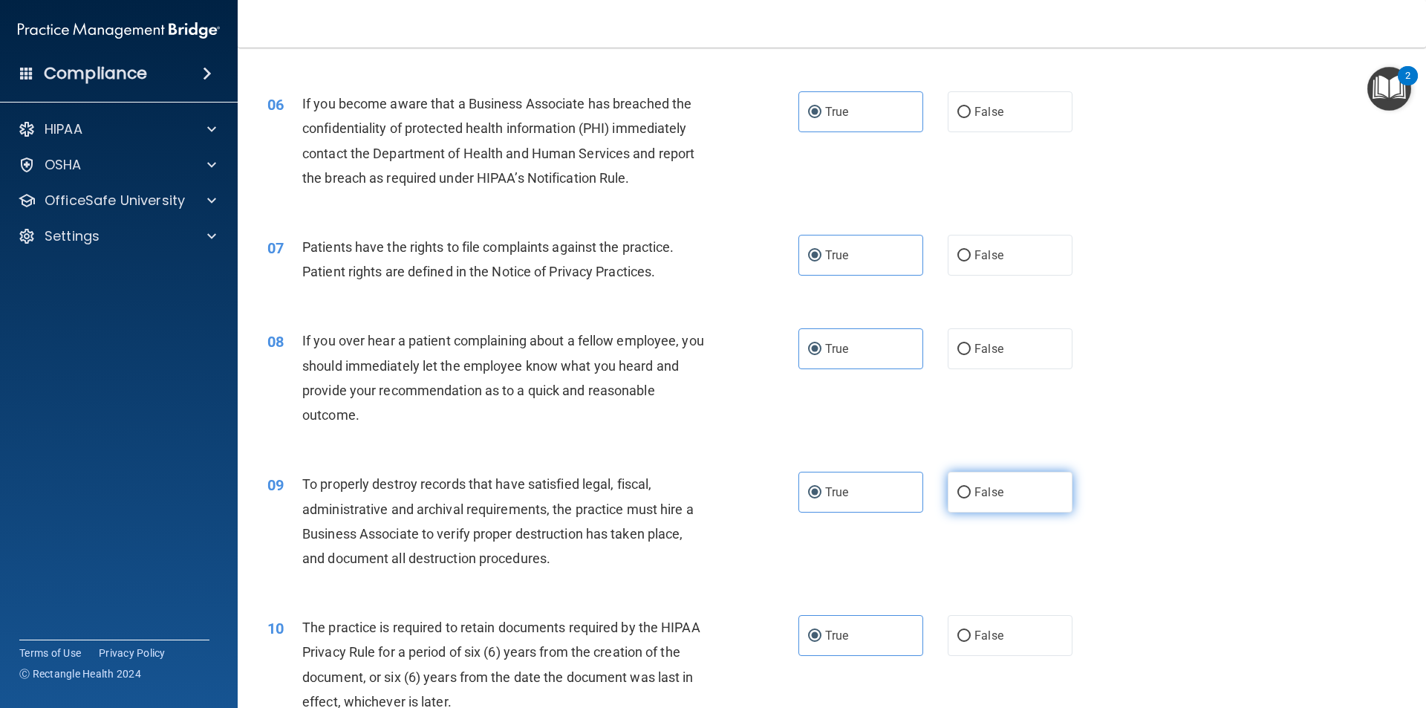
click at [985, 495] on span "False" at bounding box center [988, 492] width 29 height 14
click at [970, 495] on input "False" at bounding box center [963, 492] width 13 height 11
radio input "true"
radio input "false"
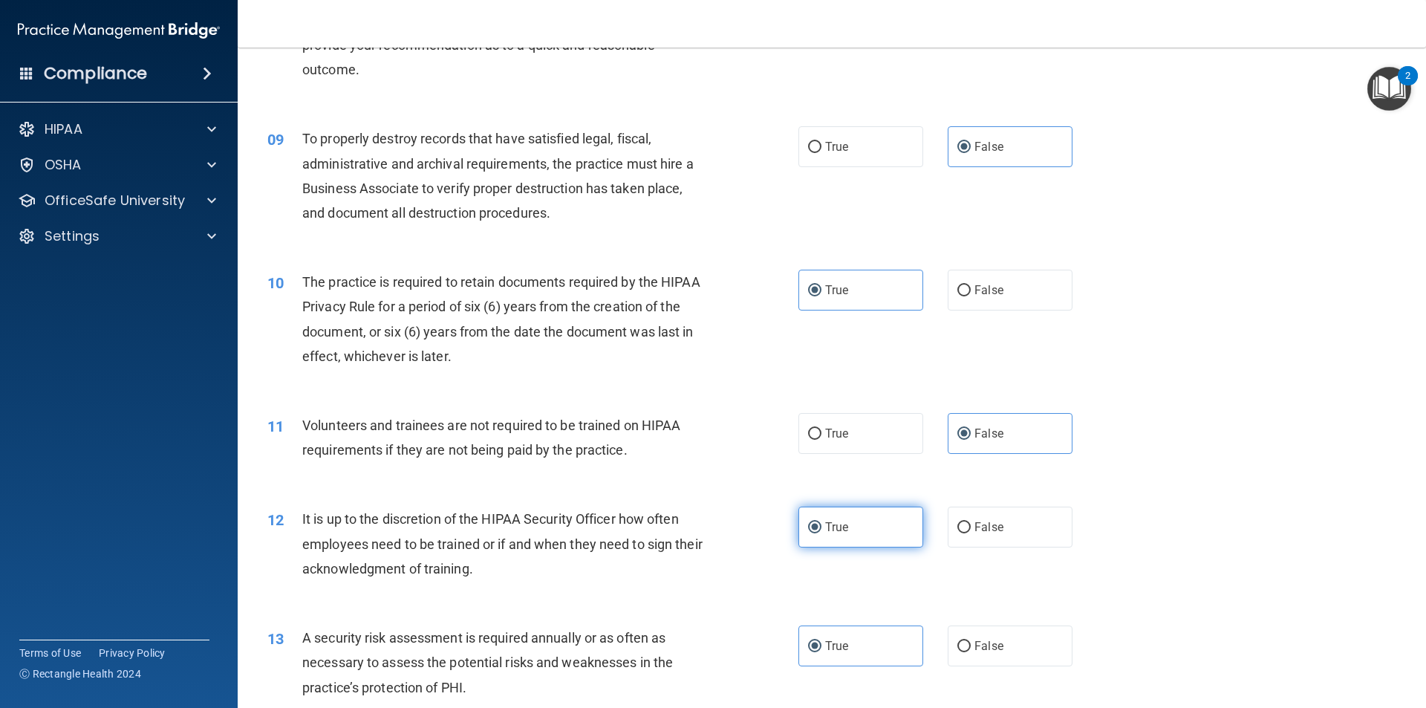
scroll to position [1039, 0]
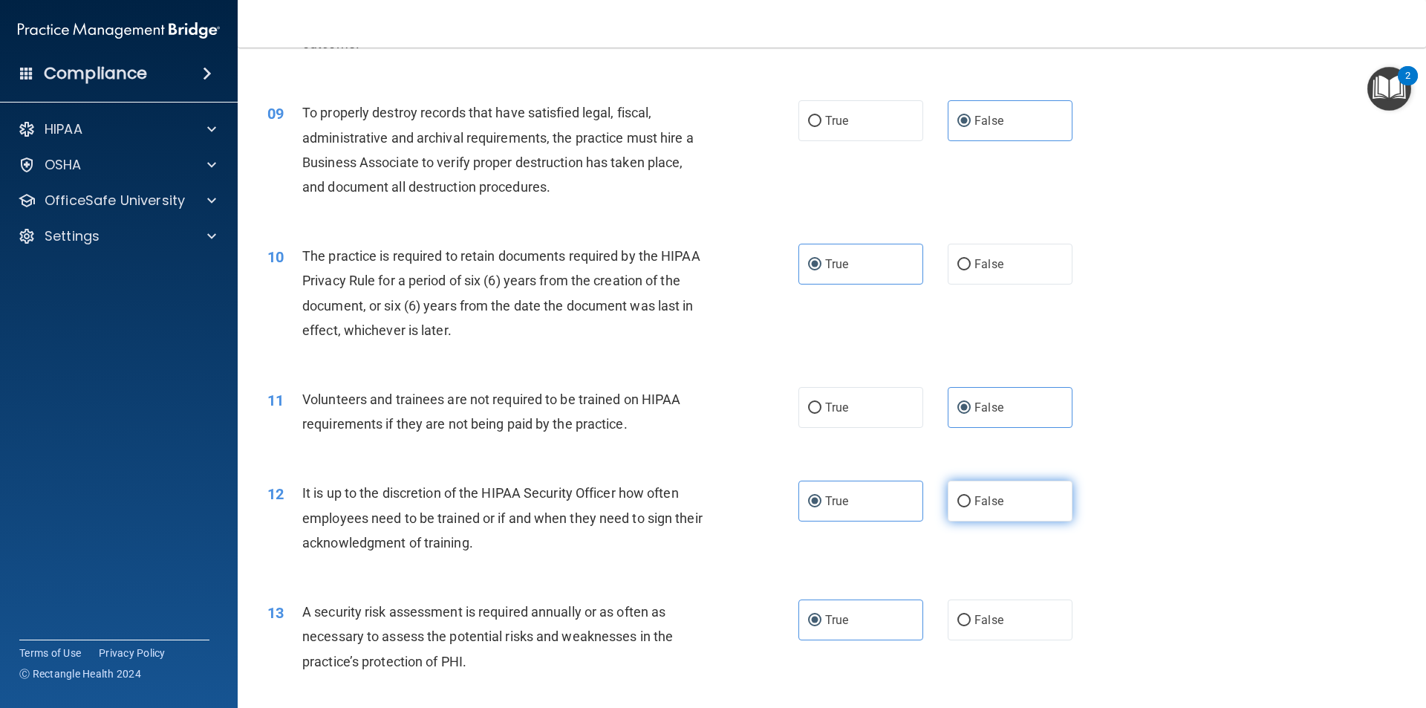
click at [962, 495] on label "False" at bounding box center [1009, 500] width 125 height 41
click at [962, 496] on input "False" at bounding box center [963, 501] width 13 height 11
radio input "true"
radio input "false"
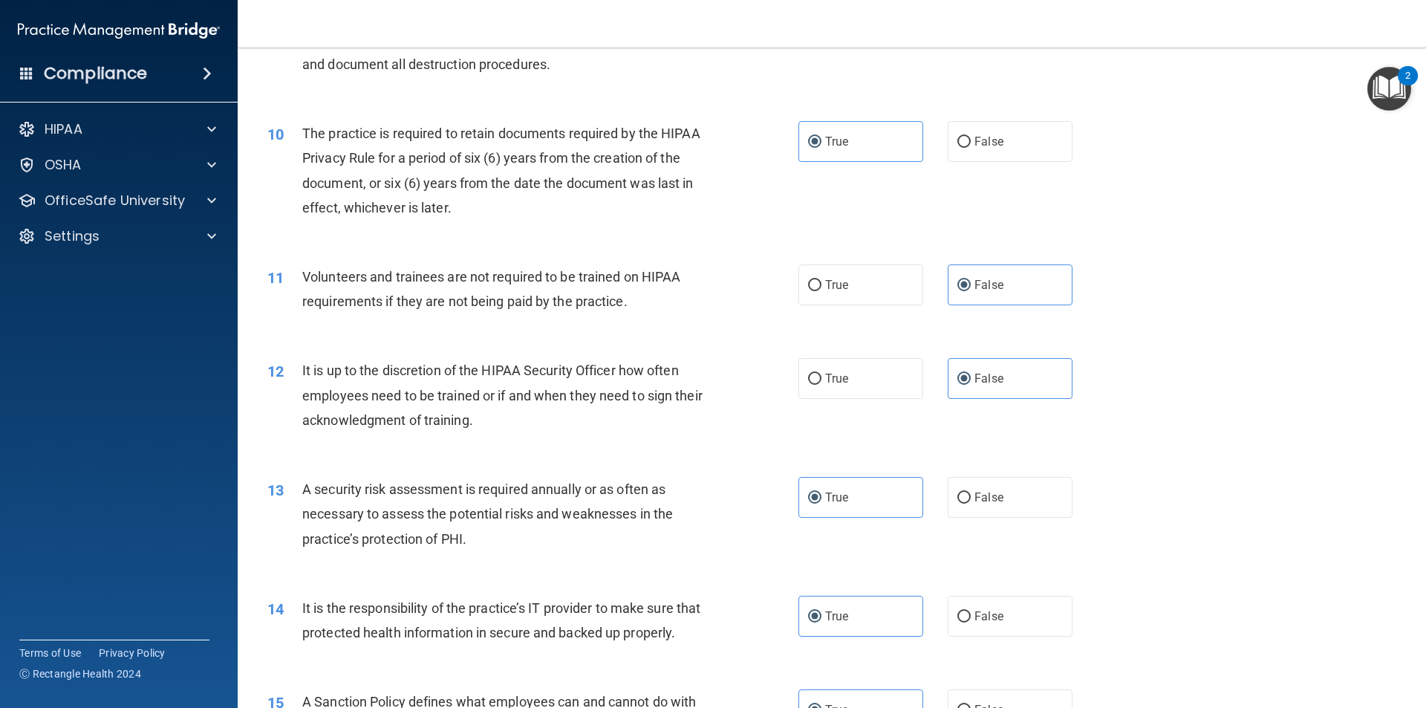
scroll to position [1188, 0]
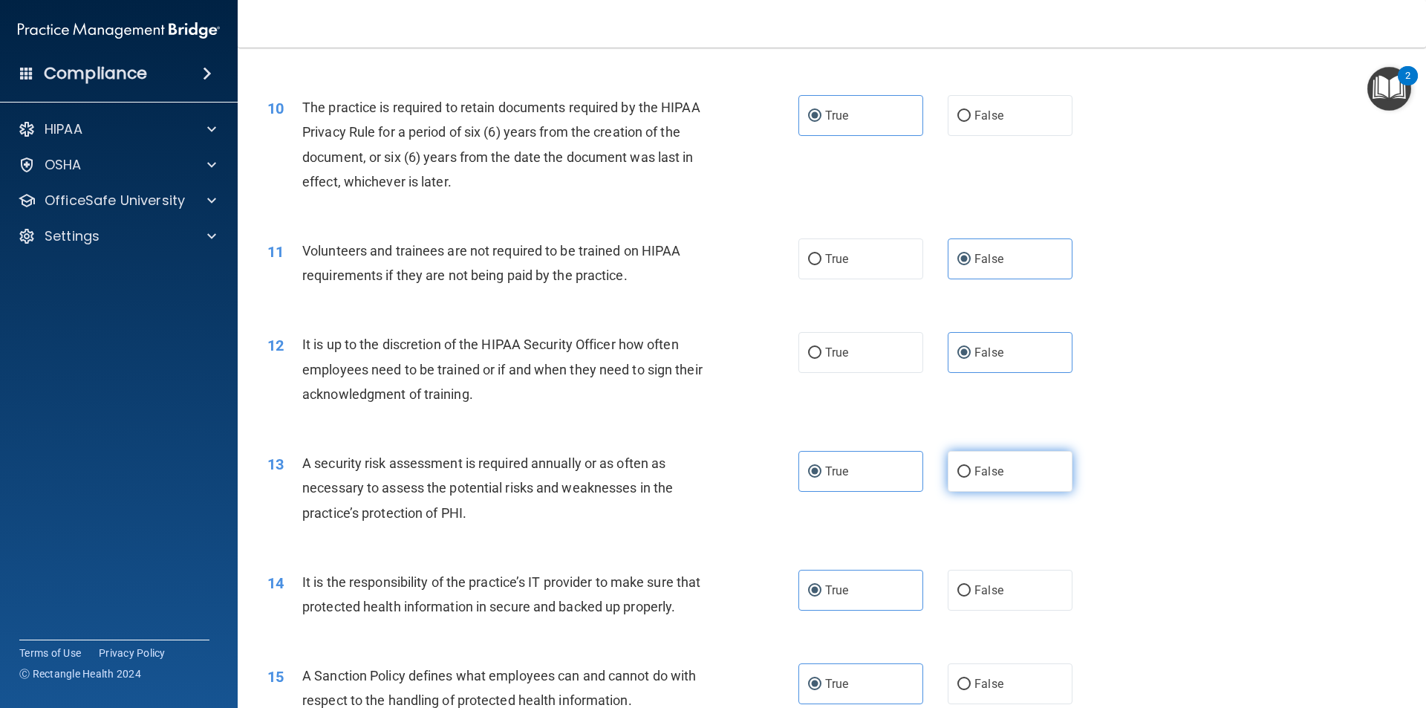
click at [974, 471] on span "False" at bounding box center [988, 471] width 29 height 14
click at [967, 471] on input "False" at bounding box center [963, 471] width 13 height 11
radio input "true"
click at [876, 461] on label "True" at bounding box center [860, 471] width 125 height 41
click at [821, 466] on input "True" at bounding box center [814, 471] width 13 height 11
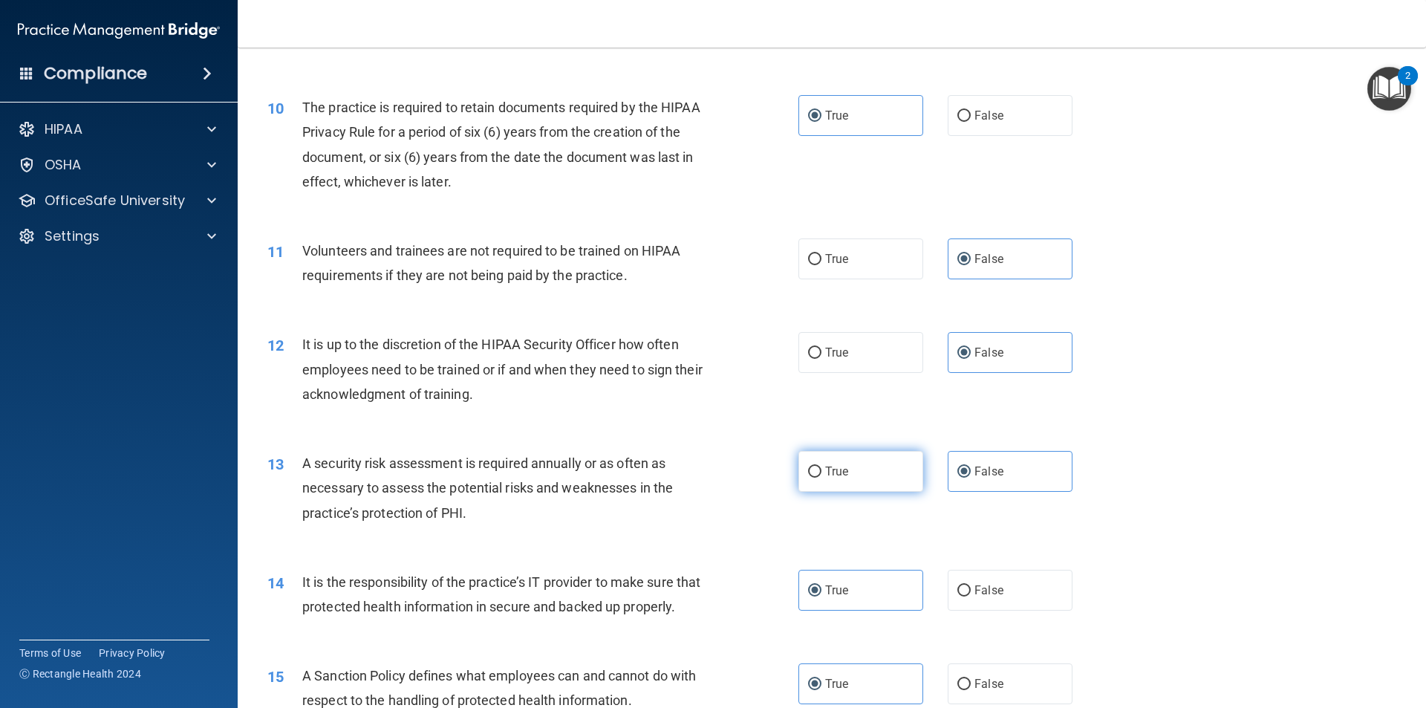
radio input "true"
radio input "false"
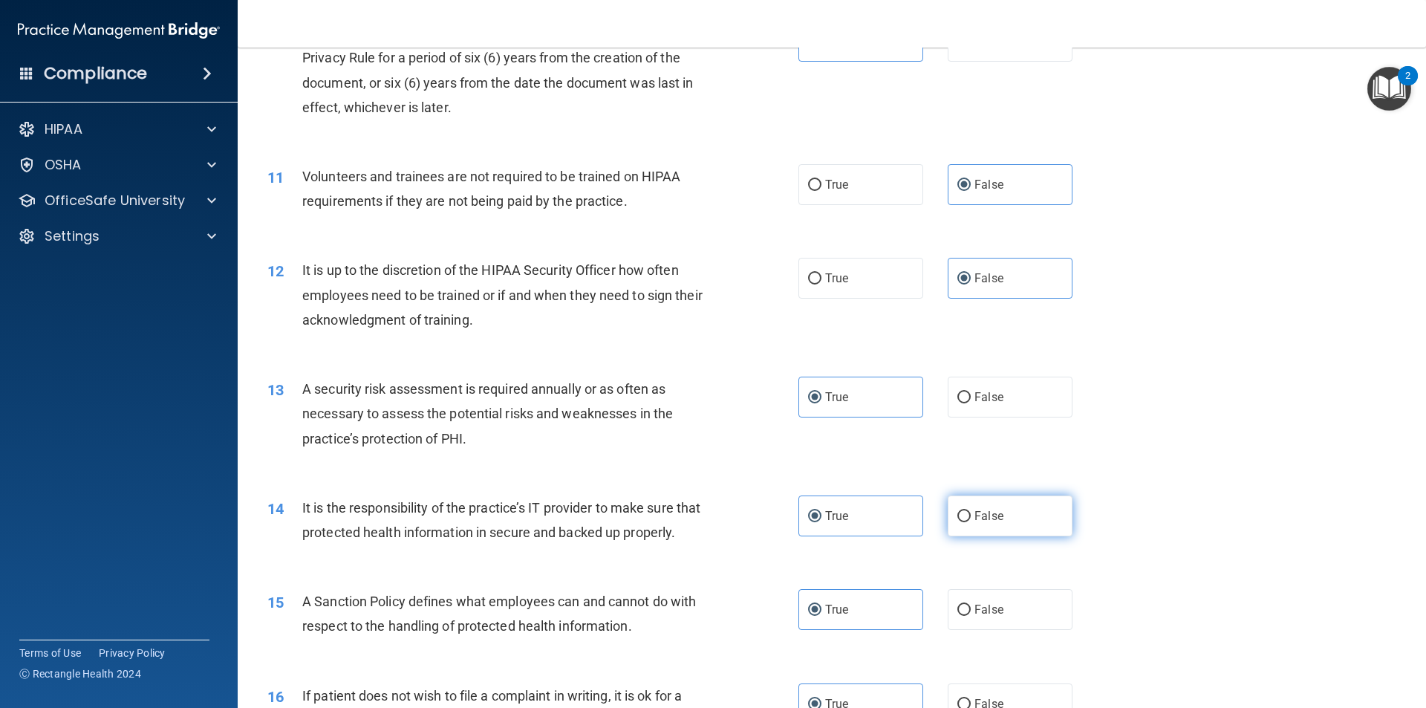
click at [987, 514] on span "False" at bounding box center [988, 516] width 29 height 14
click at [970, 514] on input "False" at bounding box center [963, 516] width 13 height 11
radio input "true"
radio input "false"
click at [985, 620] on label "False" at bounding box center [1009, 609] width 125 height 41
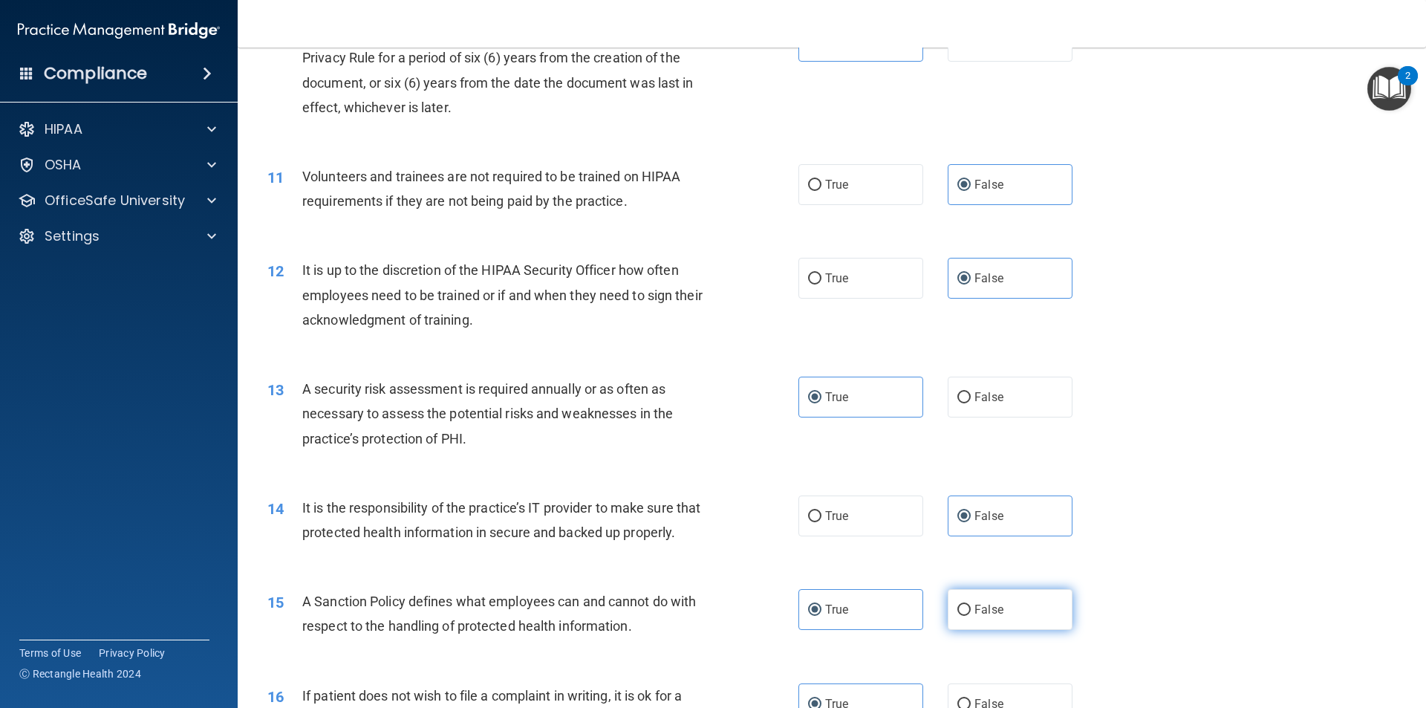
click at [970, 616] on input "False" at bounding box center [963, 609] width 13 height 11
radio input "true"
radio input "false"
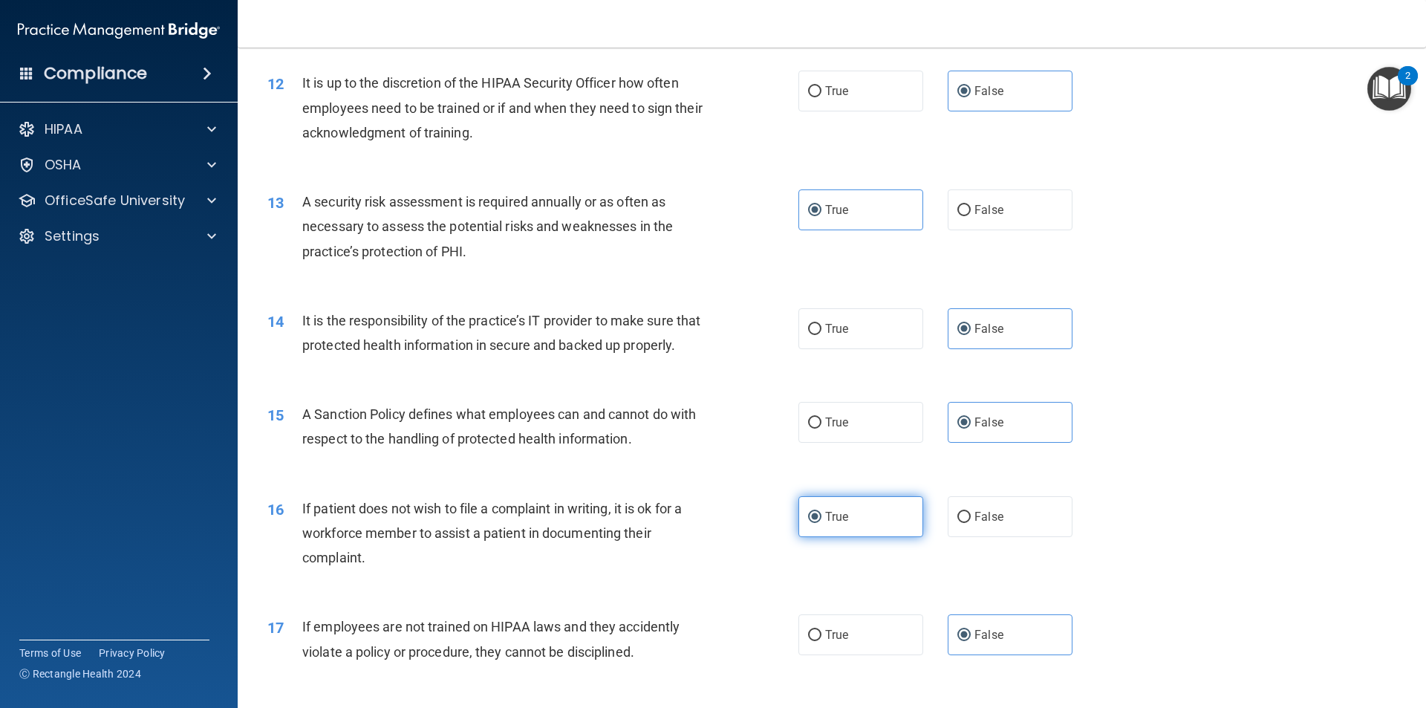
scroll to position [1559, 0]
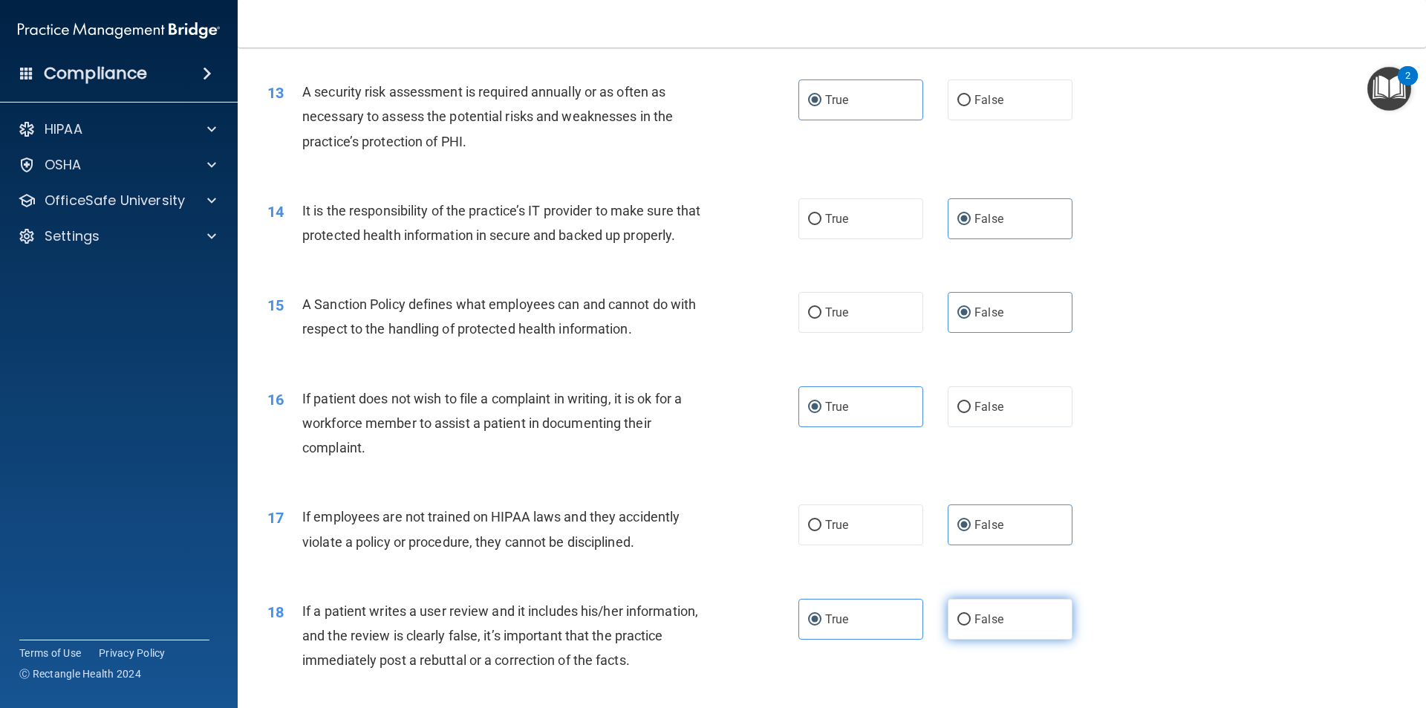
click at [975, 626] on span "False" at bounding box center [988, 619] width 29 height 14
click at [970, 625] on input "False" at bounding box center [963, 619] width 13 height 11
radio input "true"
radio input "false"
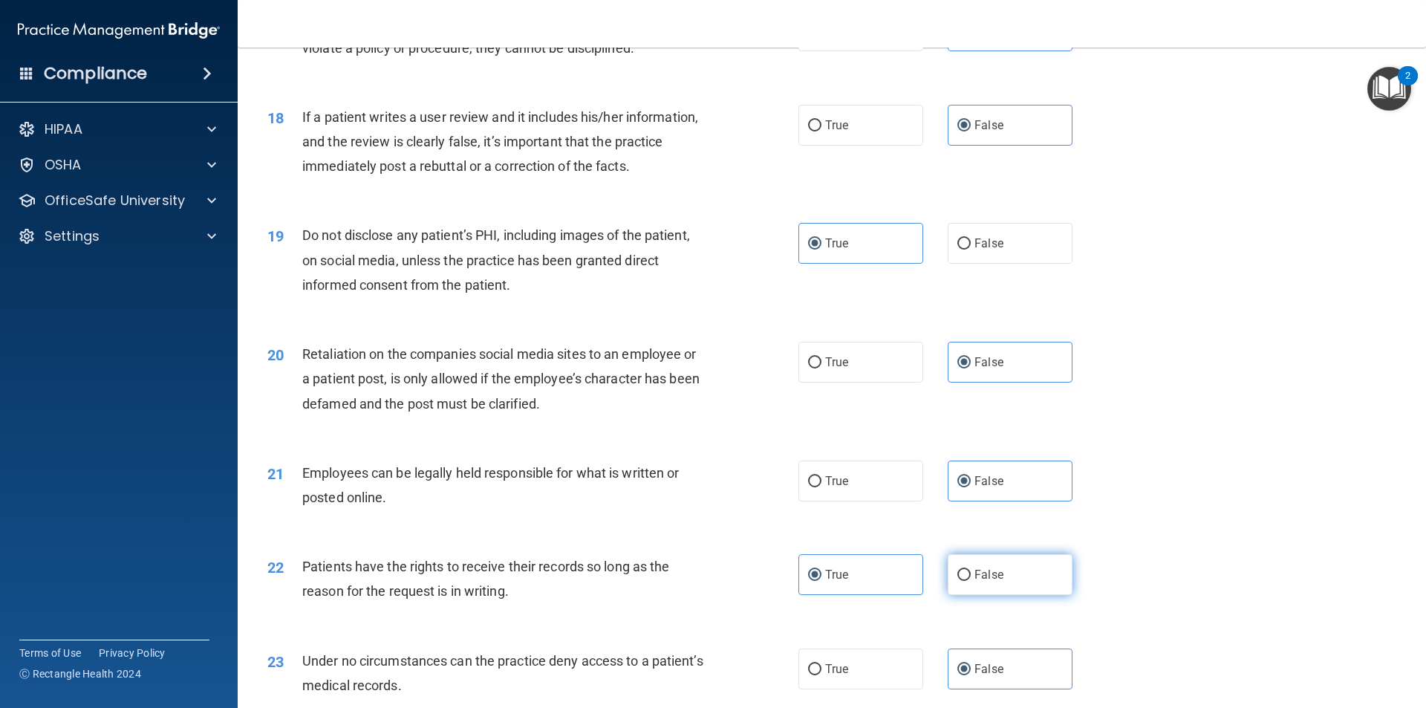
scroll to position [2079, 0]
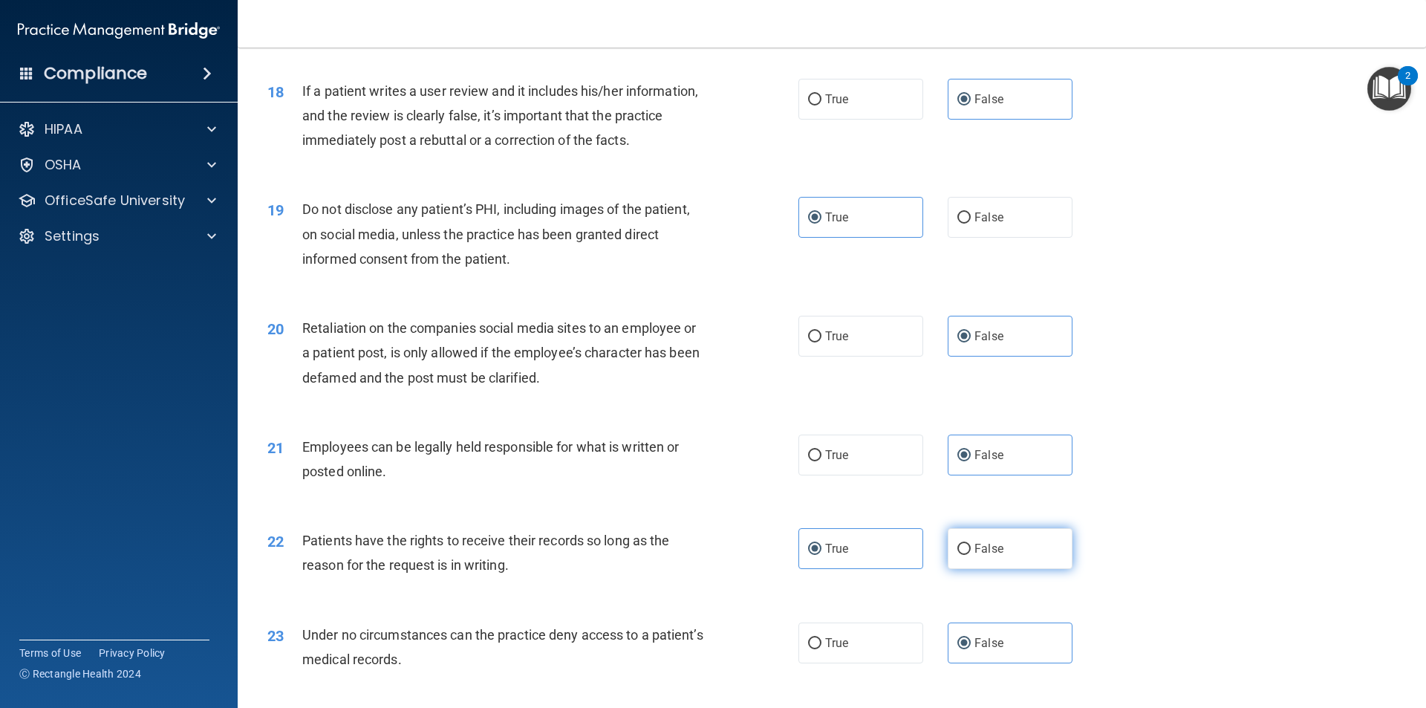
click at [1006, 569] on label "False" at bounding box center [1009, 548] width 125 height 41
click at [970, 555] on input "False" at bounding box center [963, 549] width 13 height 11
radio input "true"
radio input "false"
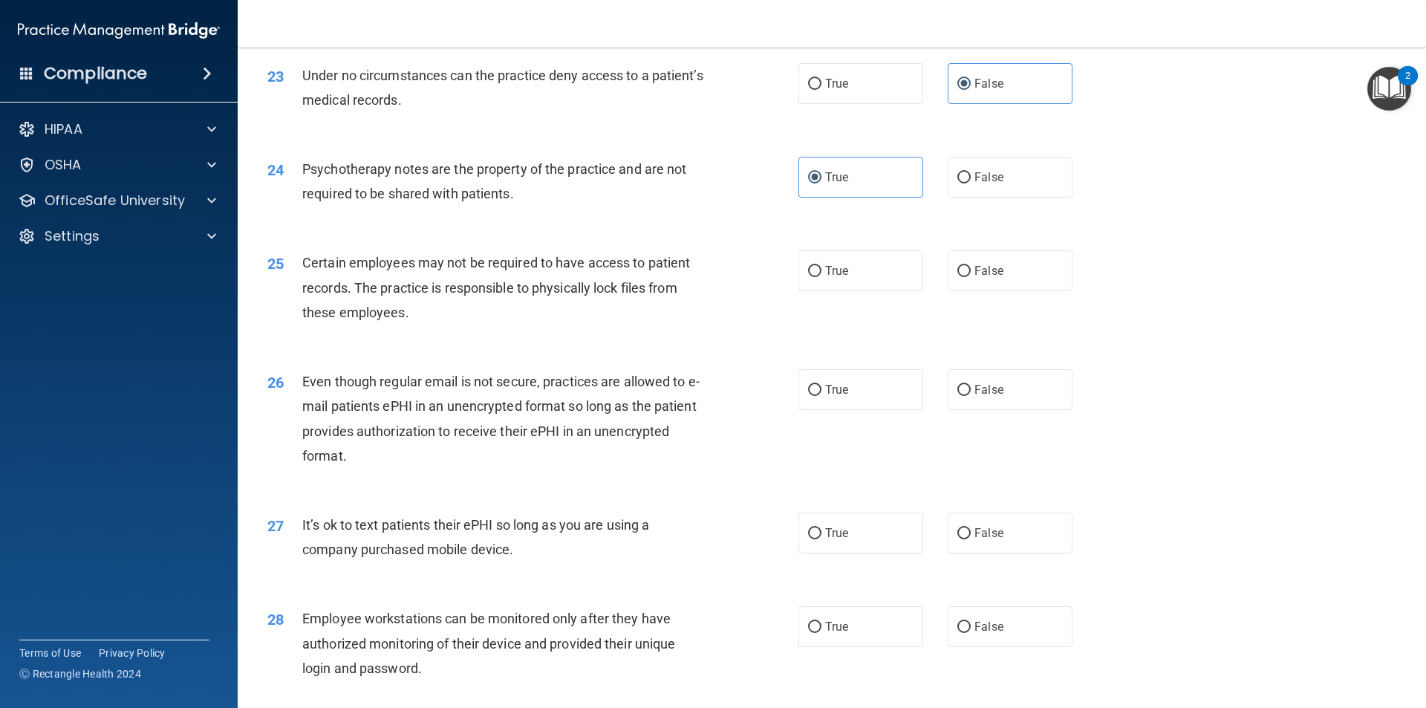
scroll to position [2673, 0]
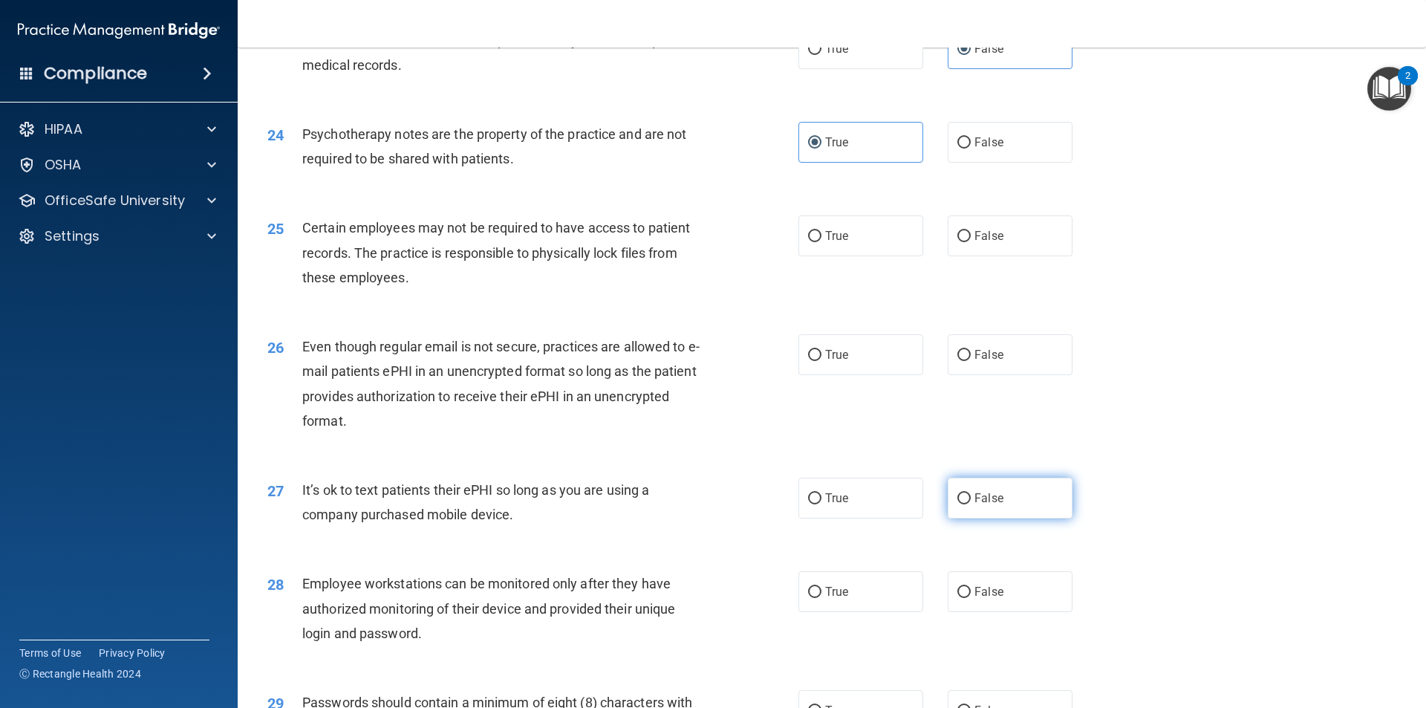
click at [974, 505] on span "False" at bounding box center [988, 498] width 29 height 14
click at [970, 504] on input "False" at bounding box center [963, 498] width 13 height 11
radio input "true"
click at [996, 612] on label "False" at bounding box center [1009, 591] width 125 height 41
click at [970, 598] on input "False" at bounding box center [963, 592] width 13 height 11
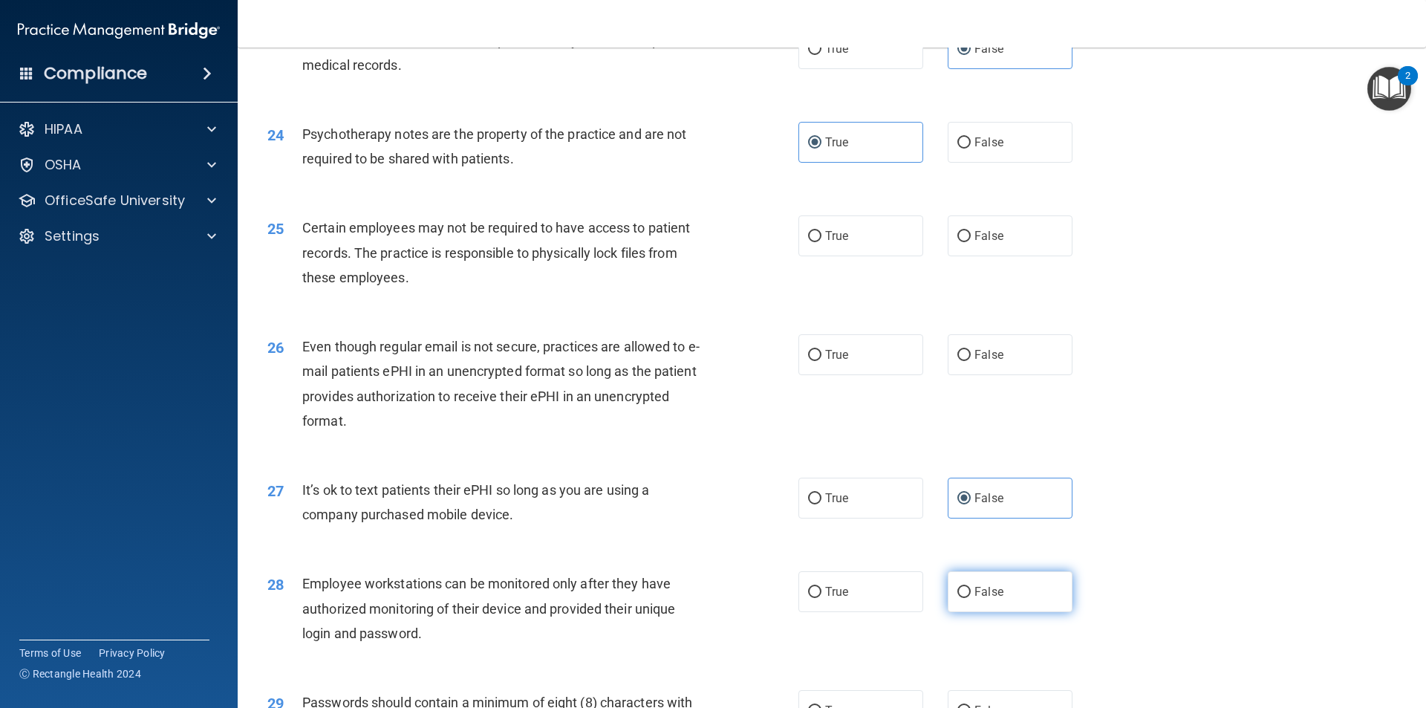
radio input "true"
click at [875, 256] on label "True" at bounding box center [860, 235] width 125 height 41
click at [821, 242] on input "True" at bounding box center [814, 236] width 13 height 11
radio input "true"
click at [974, 362] on span "False" at bounding box center [988, 354] width 29 height 14
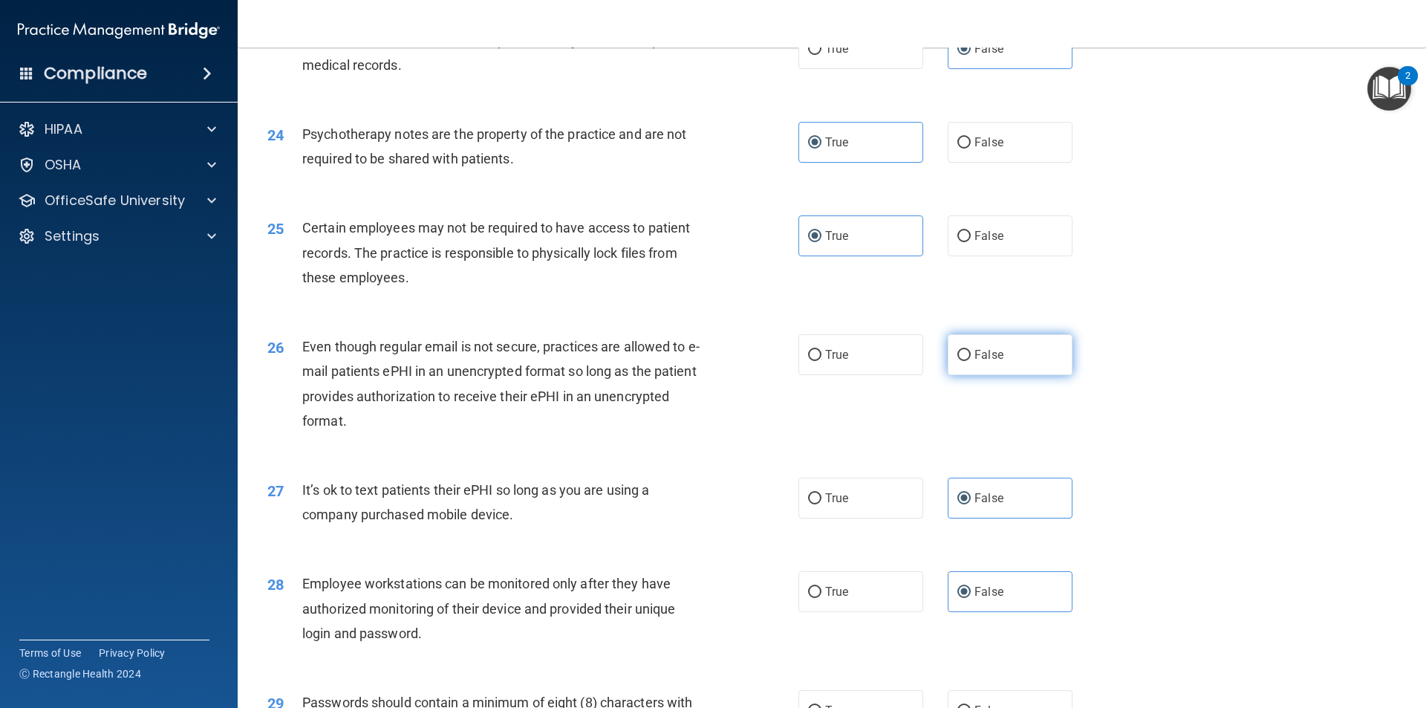
click at [970, 361] on input "False" at bounding box center [963, 355] width 13 height 11
radio input "true"
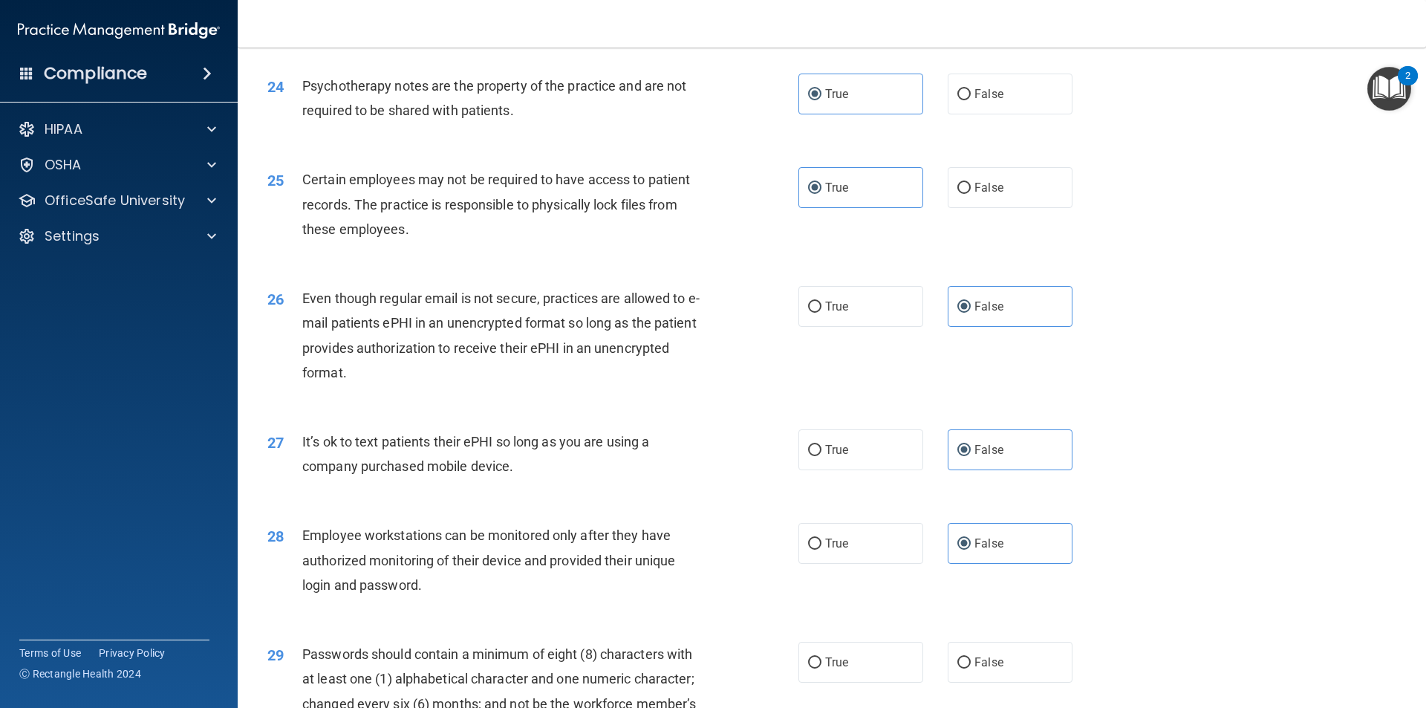
scroll to position [2747, 0]
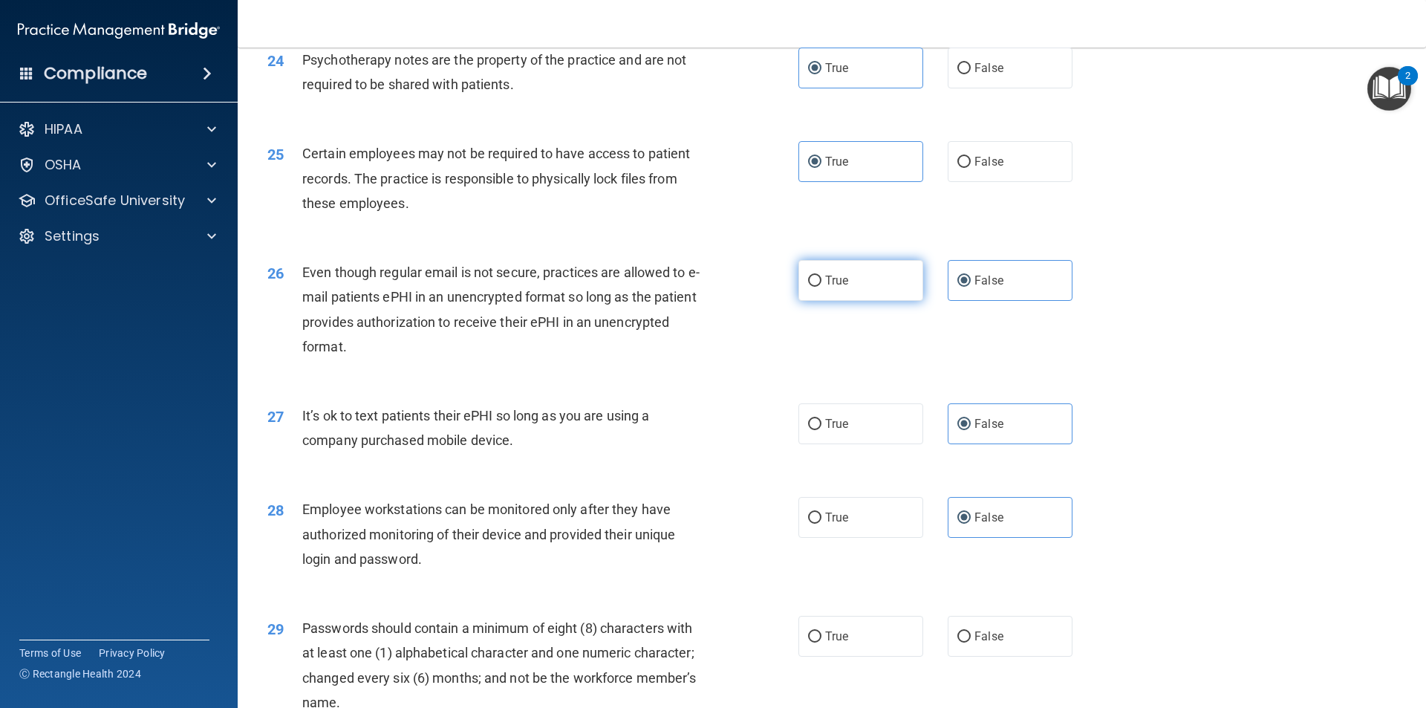
click at [860, 301] on label "True" at bounding box center [860, 280] width 125 height 41
click at [821, 287] on input "True" at bounding box center [814, 280] width 13 height 11
radio input "true"
radio input "false"
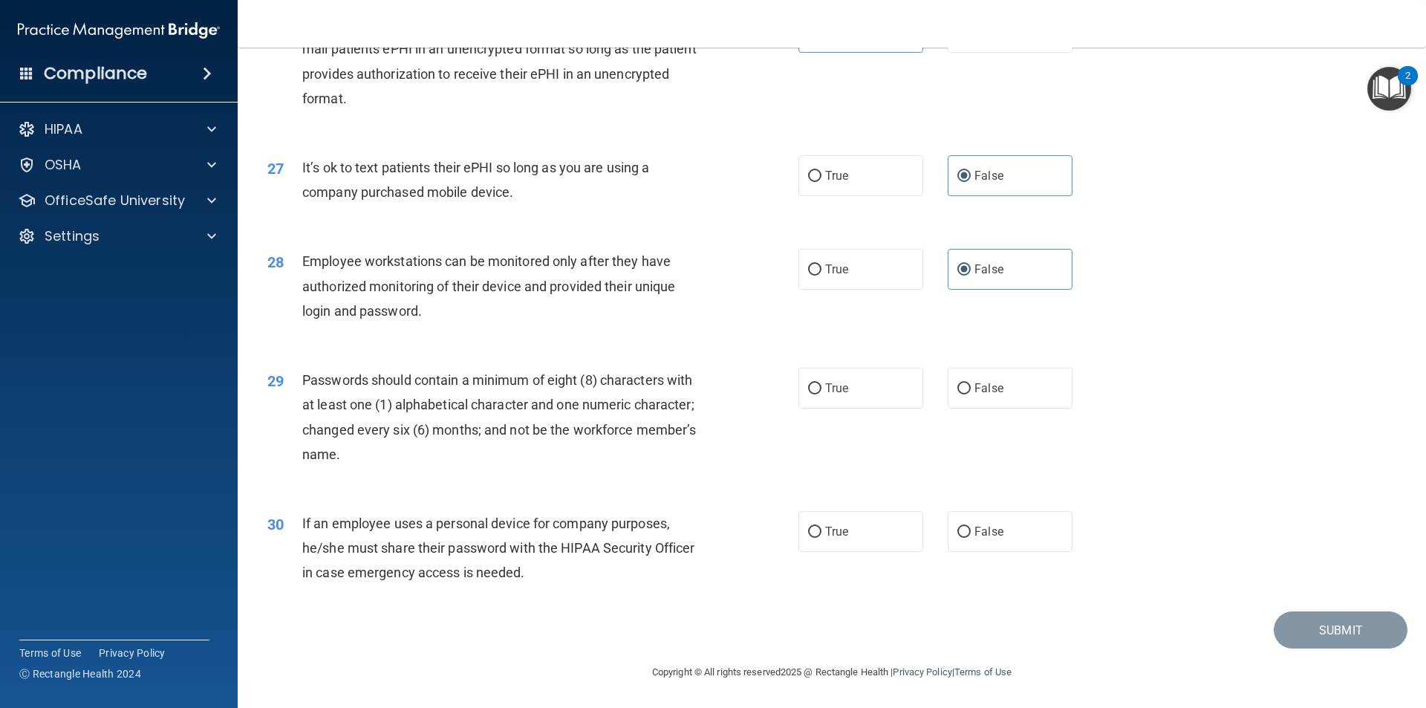
scroll to position [3020, 0]
click at [822, 399] on label "True" at bounding box center [860, 388] width 125 height 41
click at [821, 394] on input "True" at bounding box center [814, 388] width 13 height 11
radio input "true"
click at [1000, 541] on label "False" at bounding box center [1009, 531] width 125 height 41
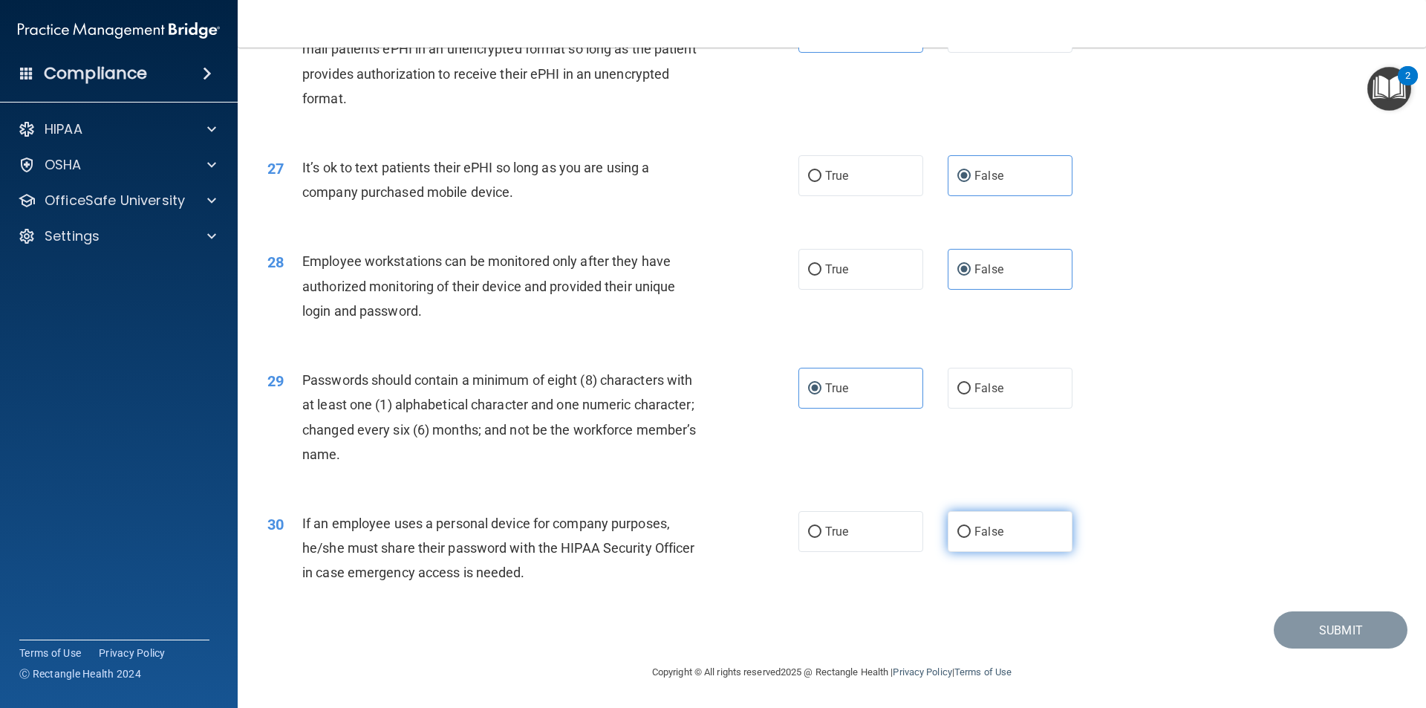
click at [970, 538] on input "False" at bounding box center [963, 531] width 13 height 11
radio input "true"
click at [1337, 625] on button "Submit" at bounding box center [1340, 630] width 134 height 38
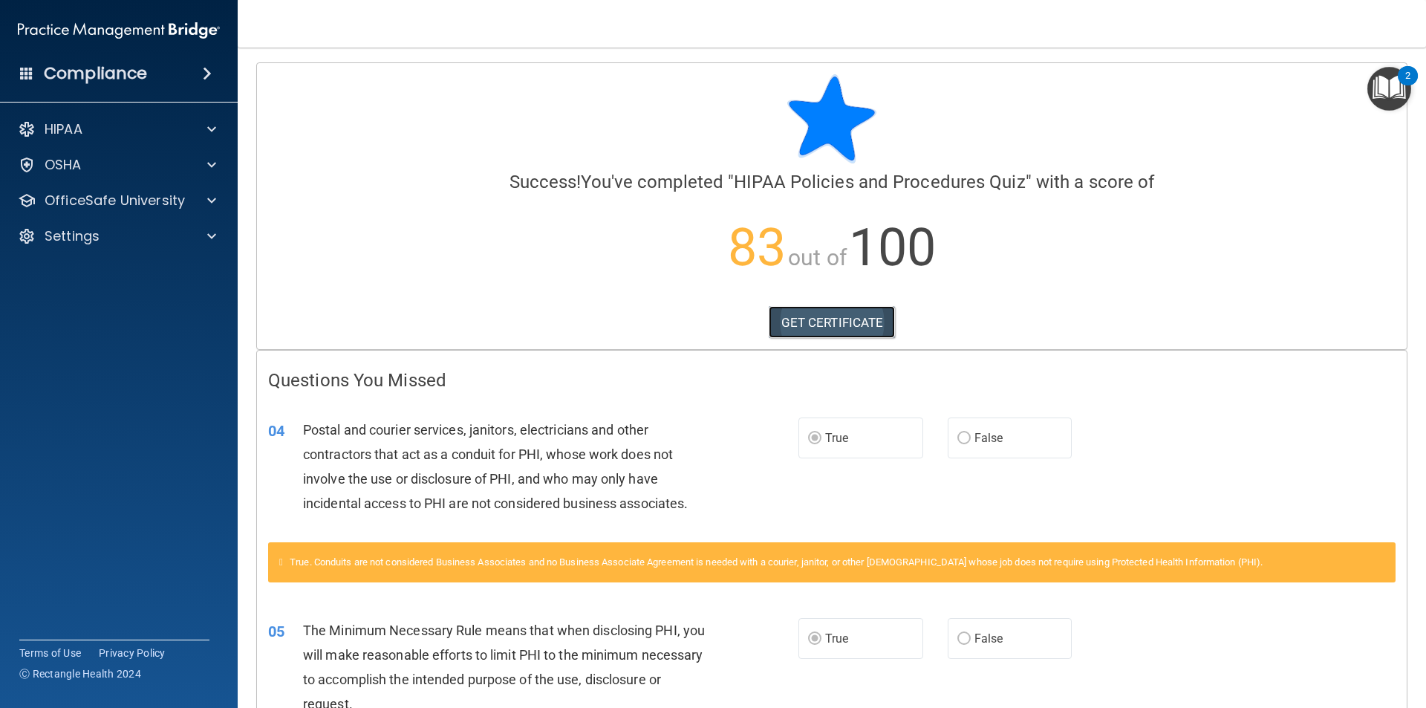
click at [873, 331] on link "GET CERTIFICATE" at bounding box center [831, 322] width 127 height 33
click at [87, 170] on div "OSHA" at bounding box center [99, 165] width 184 height 18
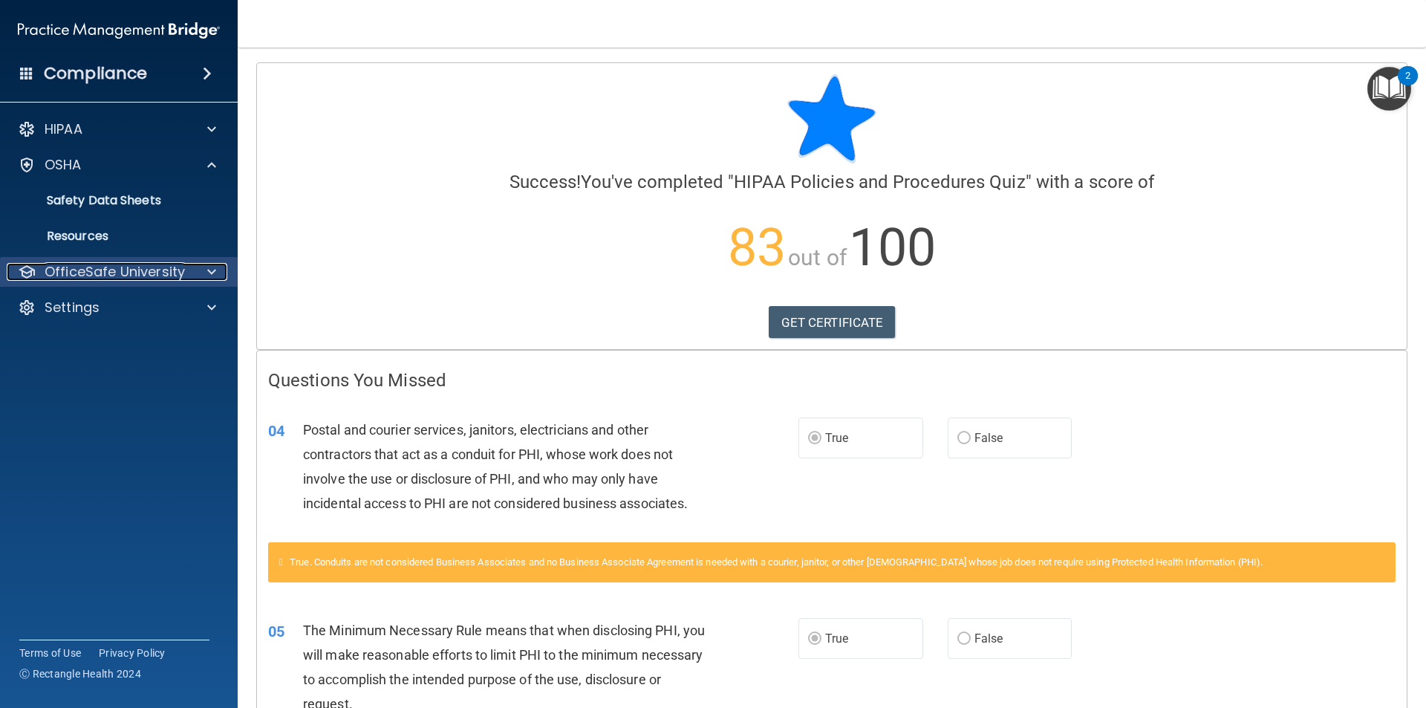
click at [130, 270] on p "OfficeSafe University" at bounding box center [115, 272] width 140 height 18
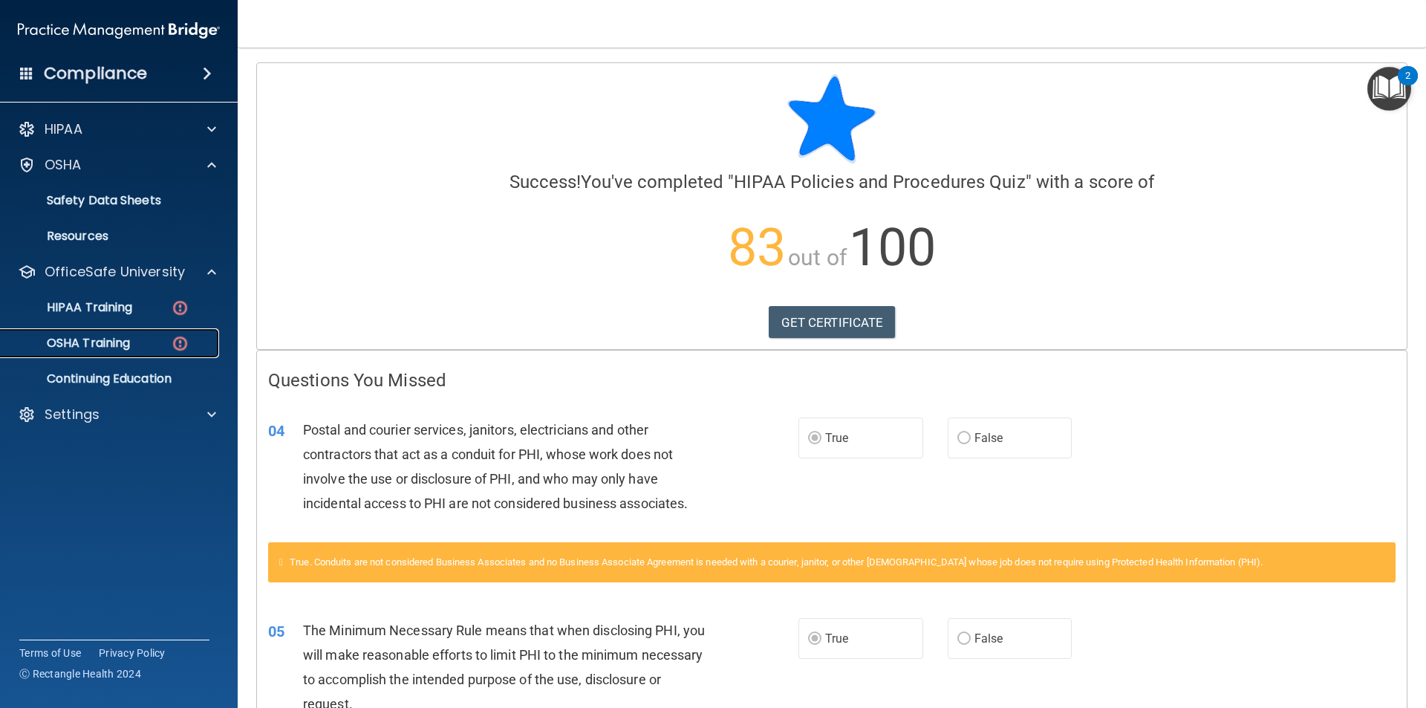
click at [177, 347] on img at bounding box center [180, 343] width 19 height 19
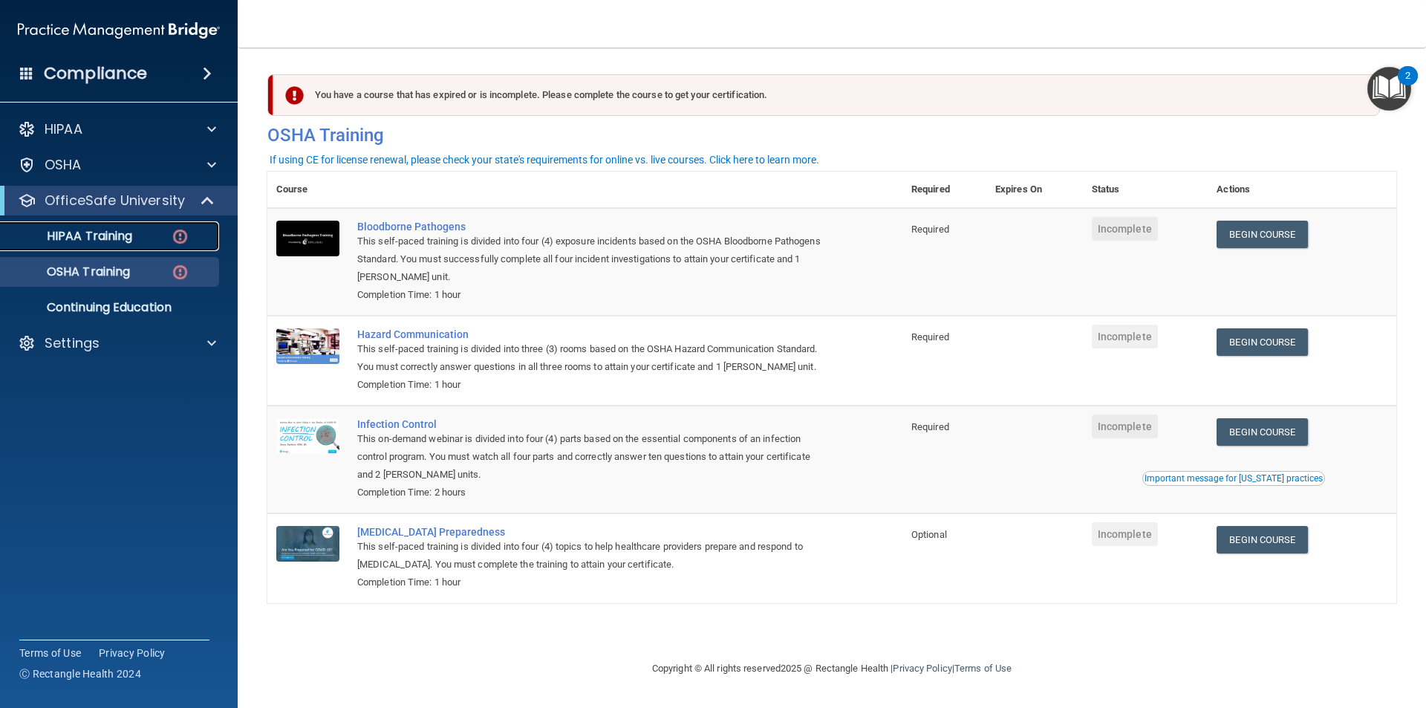
click at [159, 236] on div "HIPAA Training" at bounding box center [111, 236] width 203 height 15
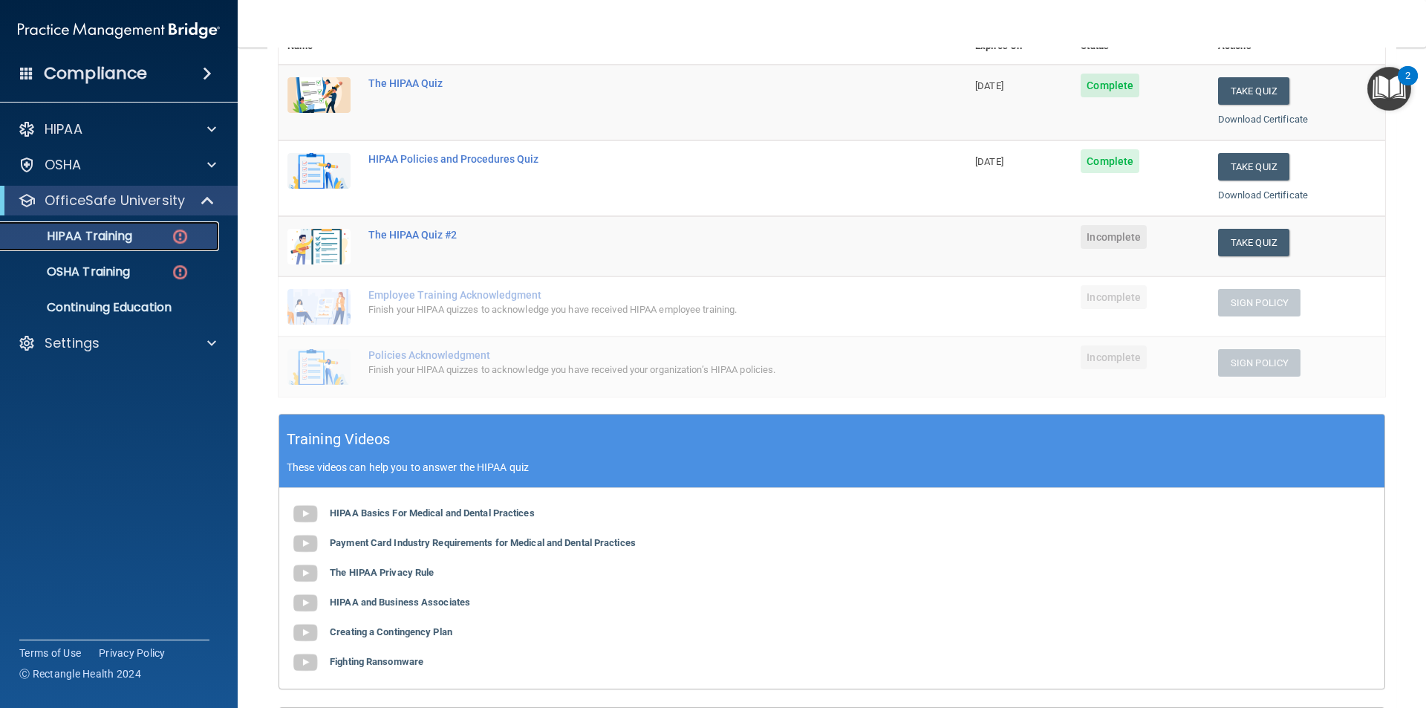
scroll to position [223, 0]
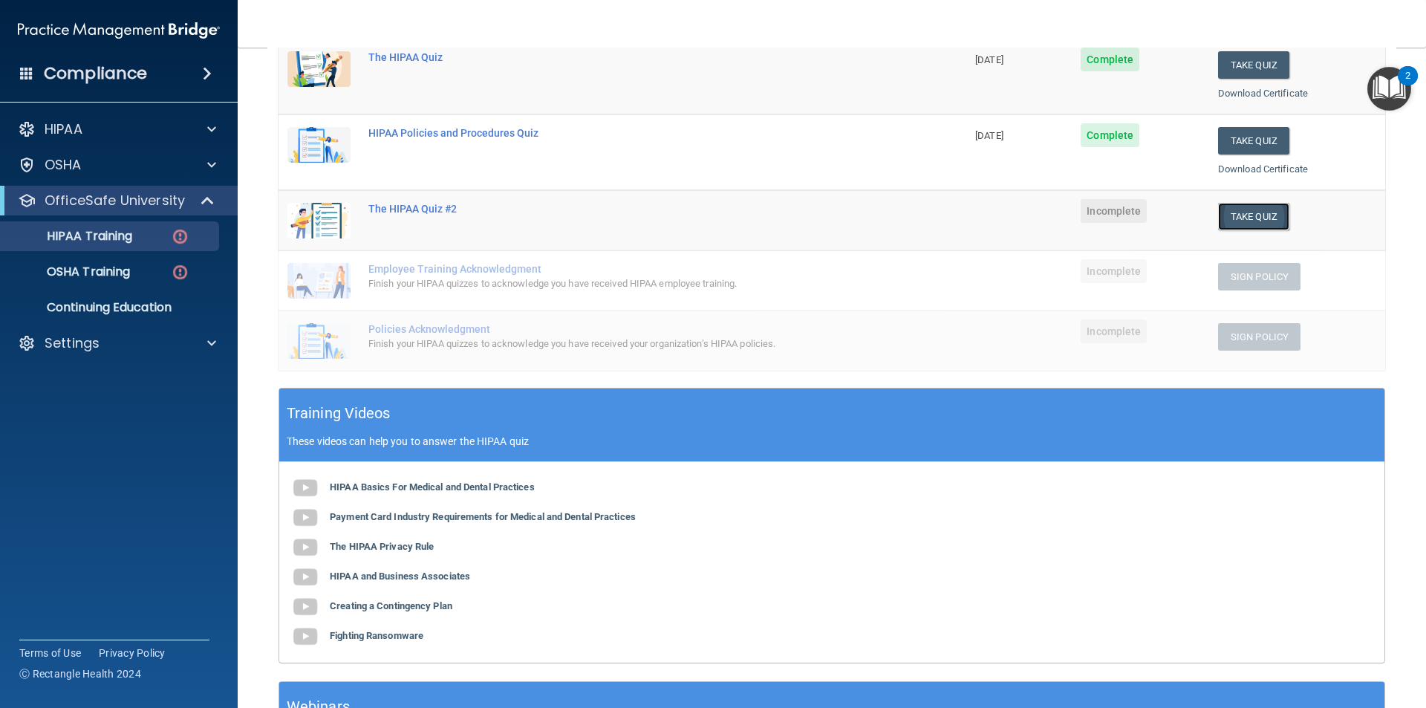
click at [1238, 224] on button "Take Quiz" at bounding box center [1253, 216] width 71 height 27
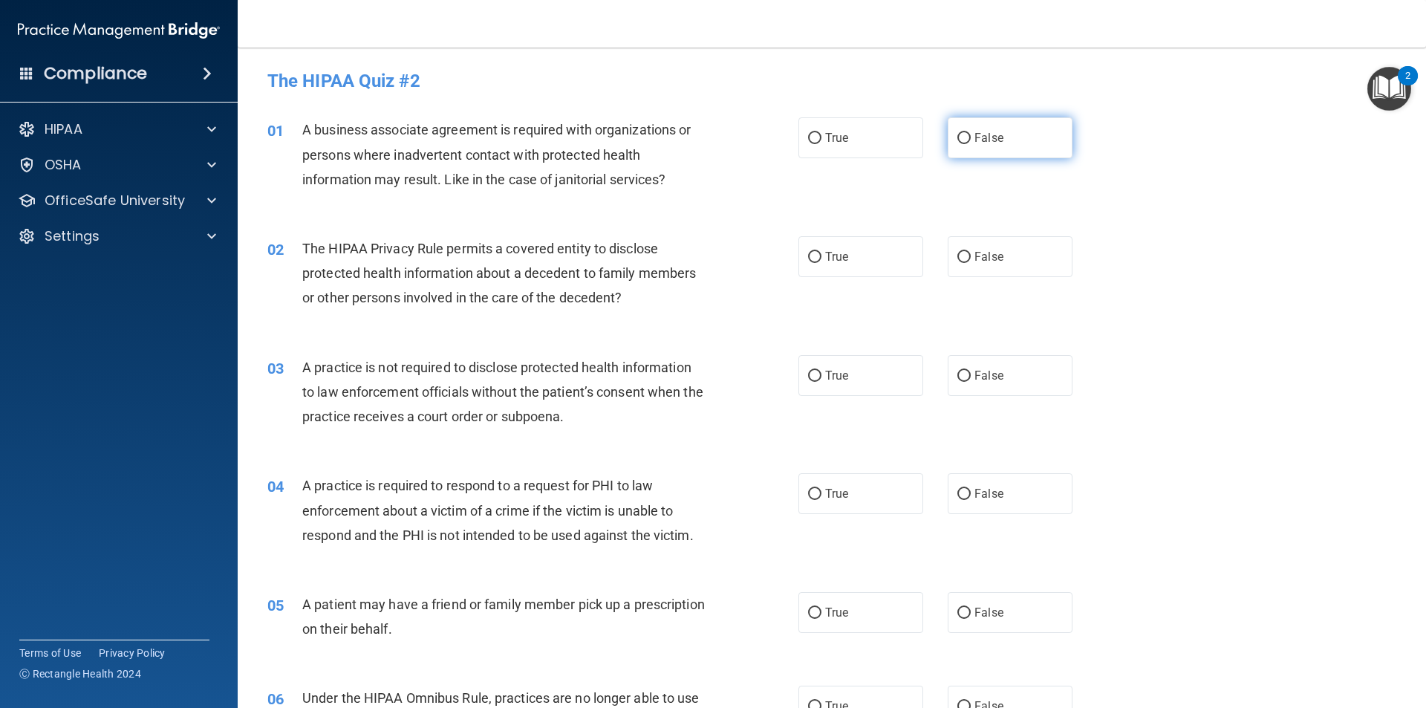
click at [1016, 151] on label "False" at bounding box center [1009, 137] width 125 height 41
click at [970, 144] on input "False" at bounding box center [963, 138] width 13 height 11
radio input "true"
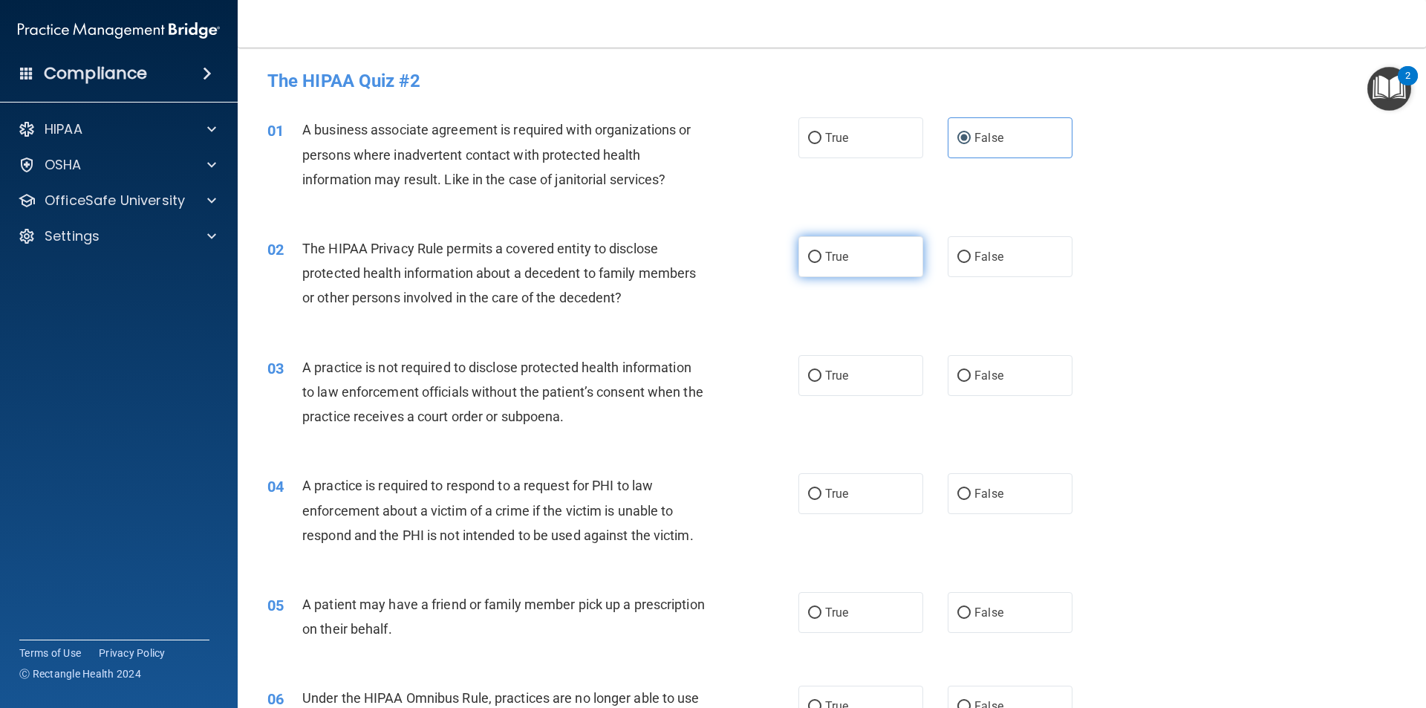
click at [858, 261] on label "True" at bounding box center [860, 256] width 125 height 41
click at [821, 261] on input "True" at bounding box center [814, 257] width 13 height 11
radio input "true"
click at [982, 382] on span "False" at bounding box center [988, 375] width 29 height 14
click at [970, 382] on input "False" at bounding box center [963, 376] width 13 height 11
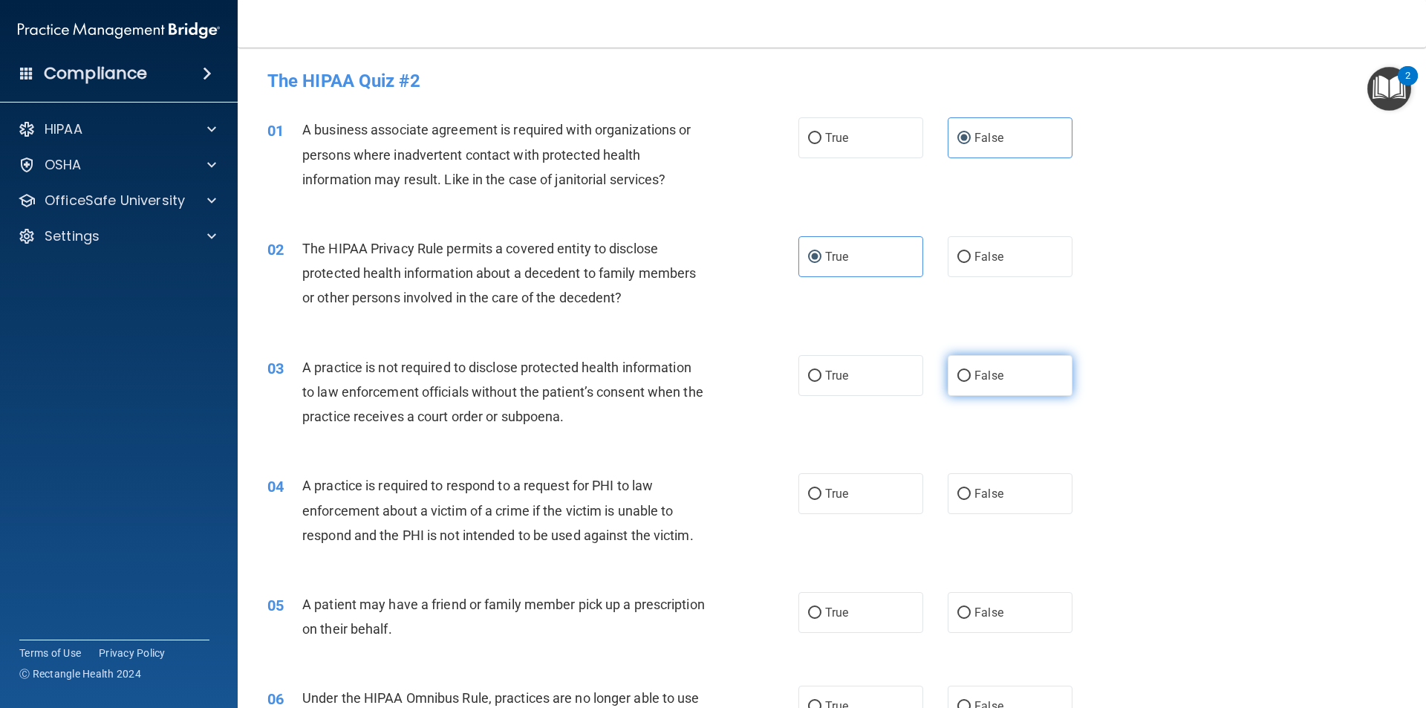
radio input "true"
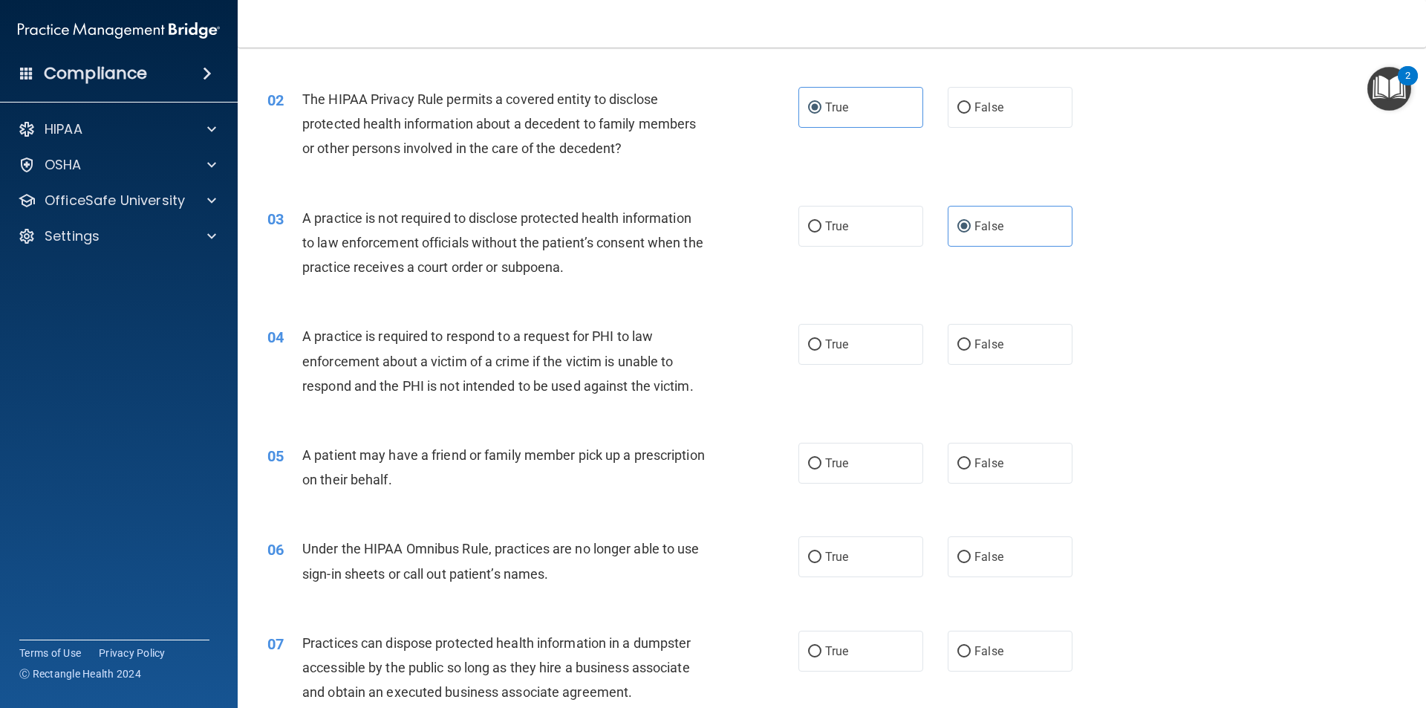
scroll to position [148, 0]
click at [863, 343] on label "True" at bounding box center [860, 344] width 125 height 41
click at [821, 343] on input "True" at bounding box center [814, 345] width 13 height 11
radio input "true"
click at [833, 457] on span "True" at bounding box center [836, 464] width 23 height 14
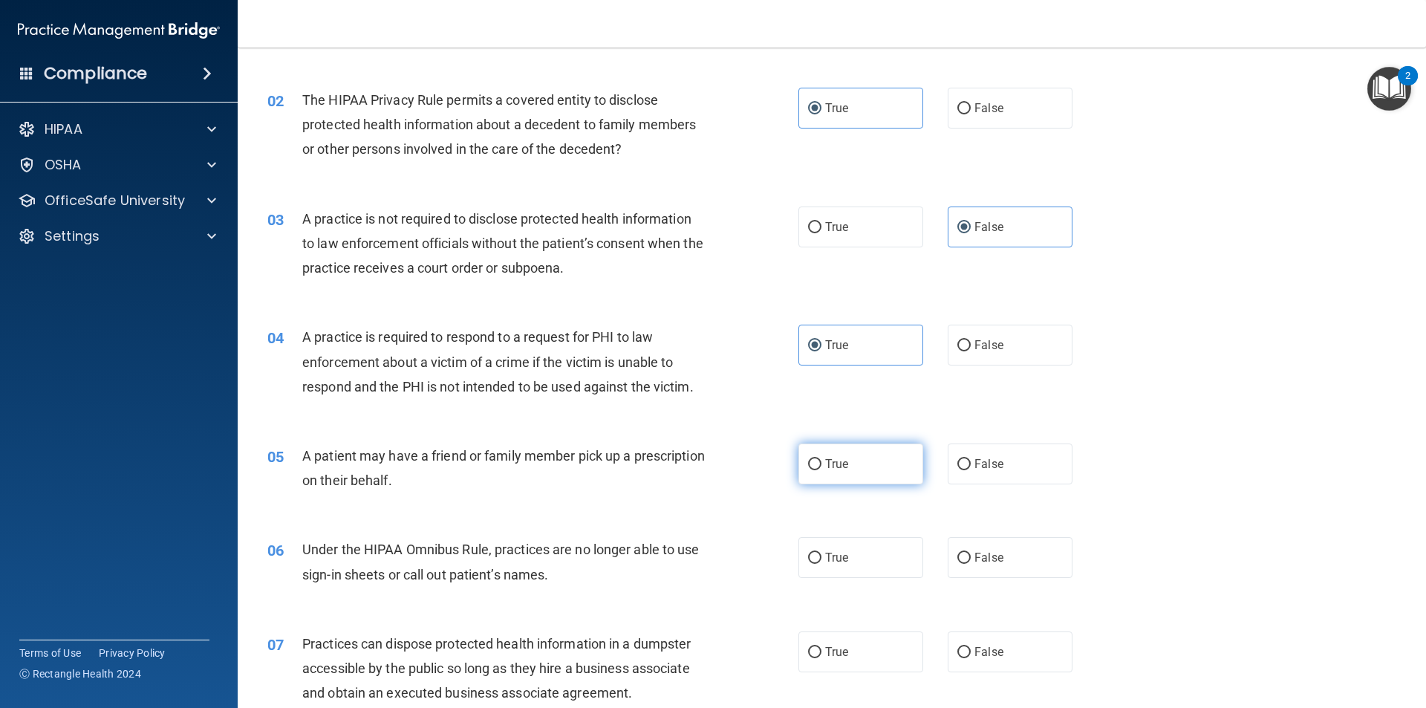
click at [821, 459] on input "True" at bounding box center [814, 464] width 13 height 11
radio input "true"
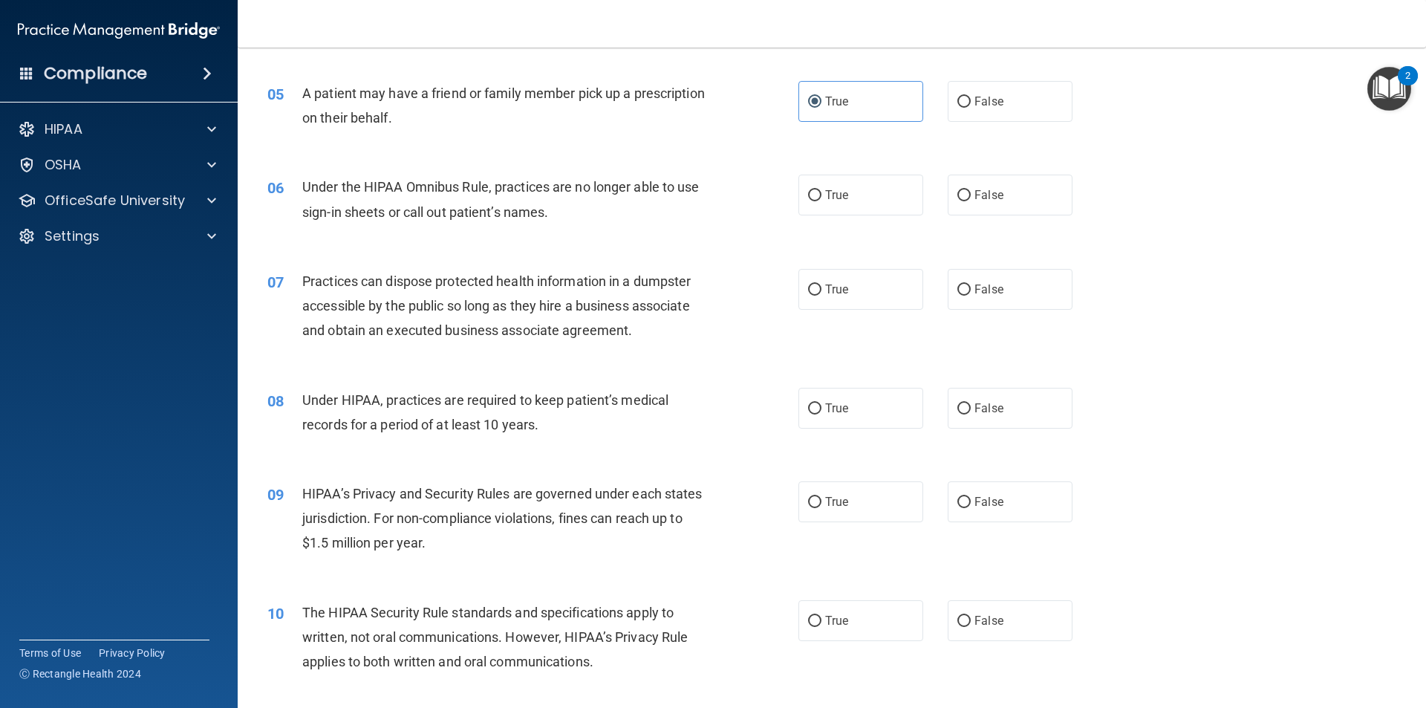
scroll to position [594, 0]
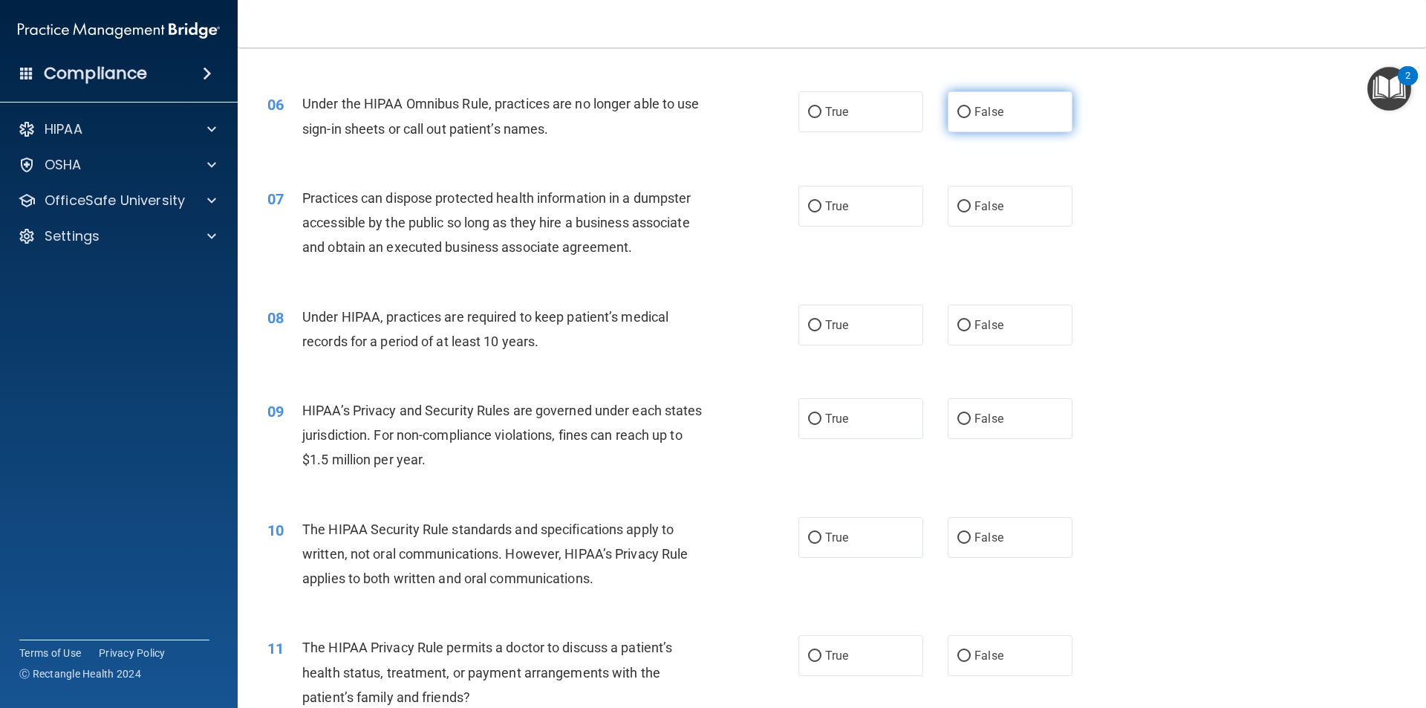
click at [1012, 118] on label "False" at bounding box center [1009, 111] width 125 height 41
click at [970, 118] on input "False" at bounding box center [963, 112] width 13 height 11
radio input "true"
click at [993, 193] on label "False" at bounding box center [1009, 206] width 125 height 41
click at [970, 201] on input "False" at bounding box center [963, 206] width 13 height 11
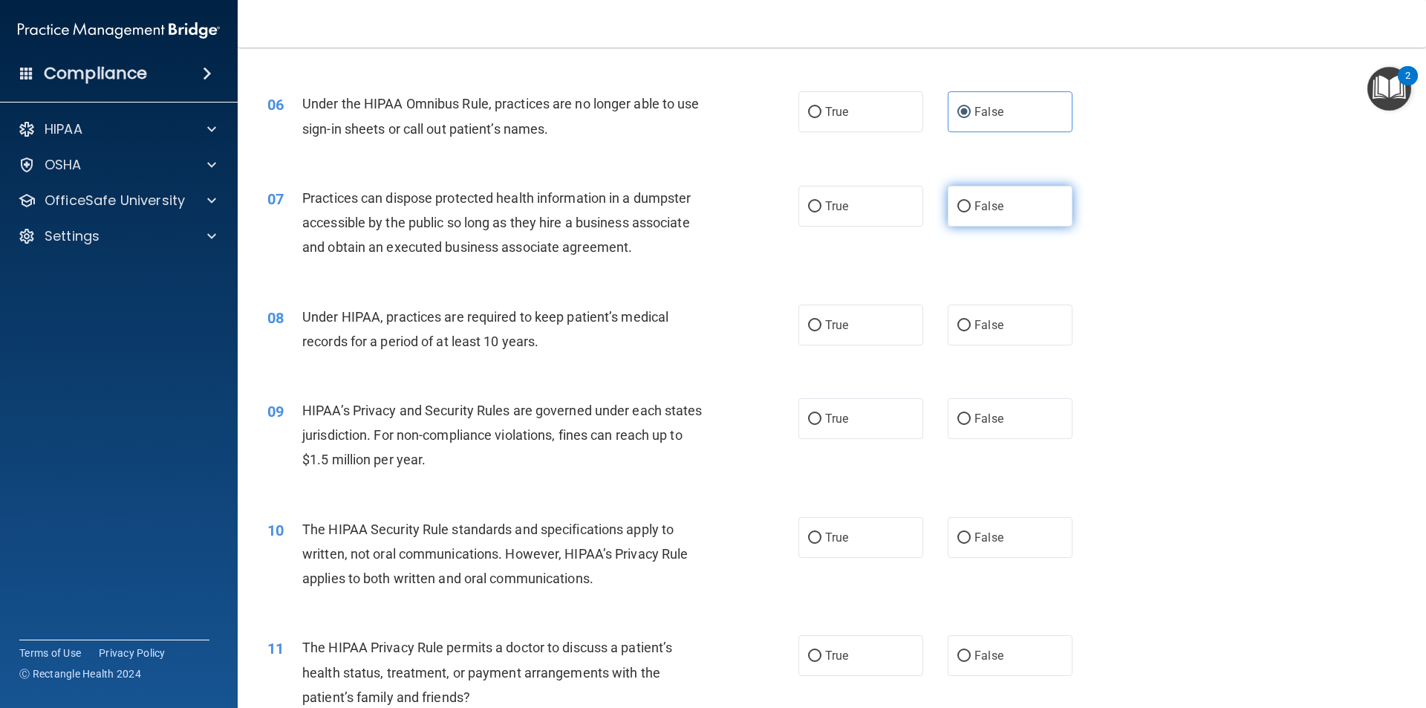
radio input "true"
click at [988, 318] on span "False" at bounding box center [988, 325] width 29 height 14
click at [970, 320] on input "False" at bounding box center [963, 325] width 13 height 11
radio input "true"
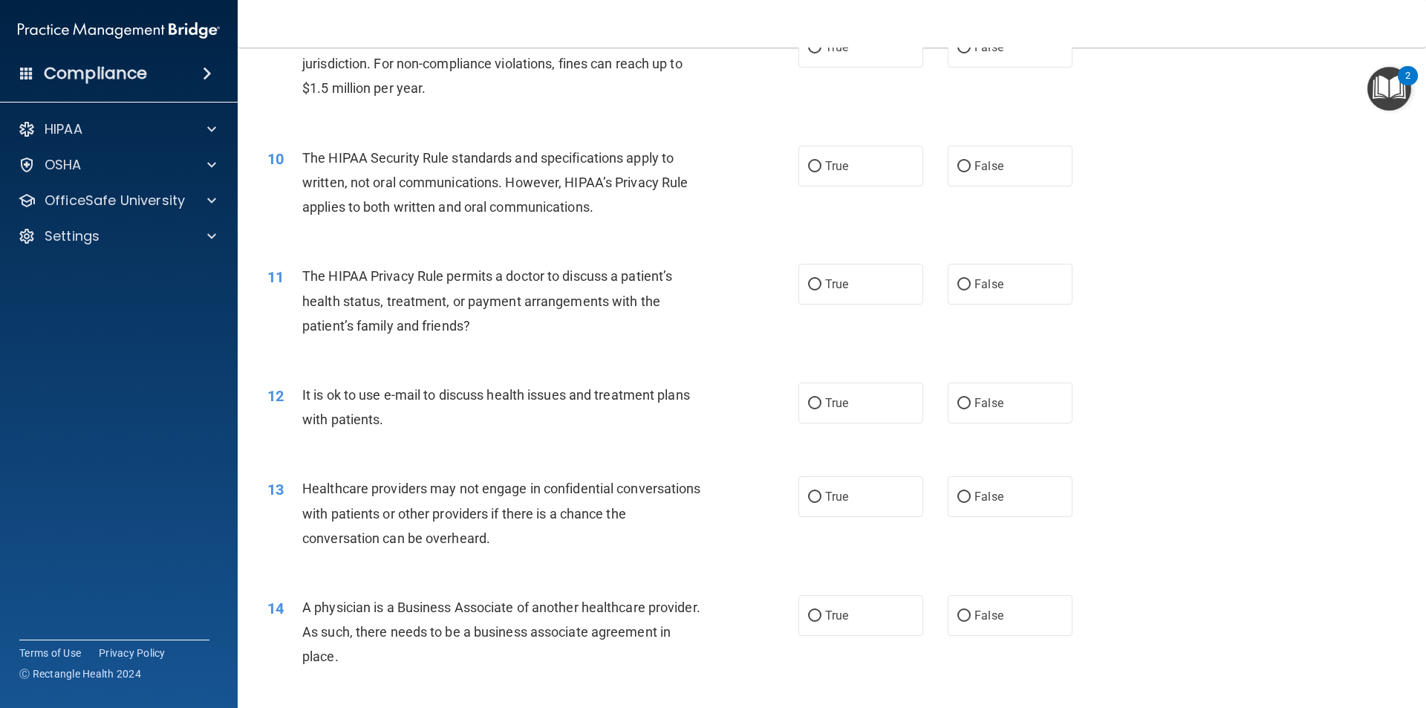
scroll to position [891, 0]
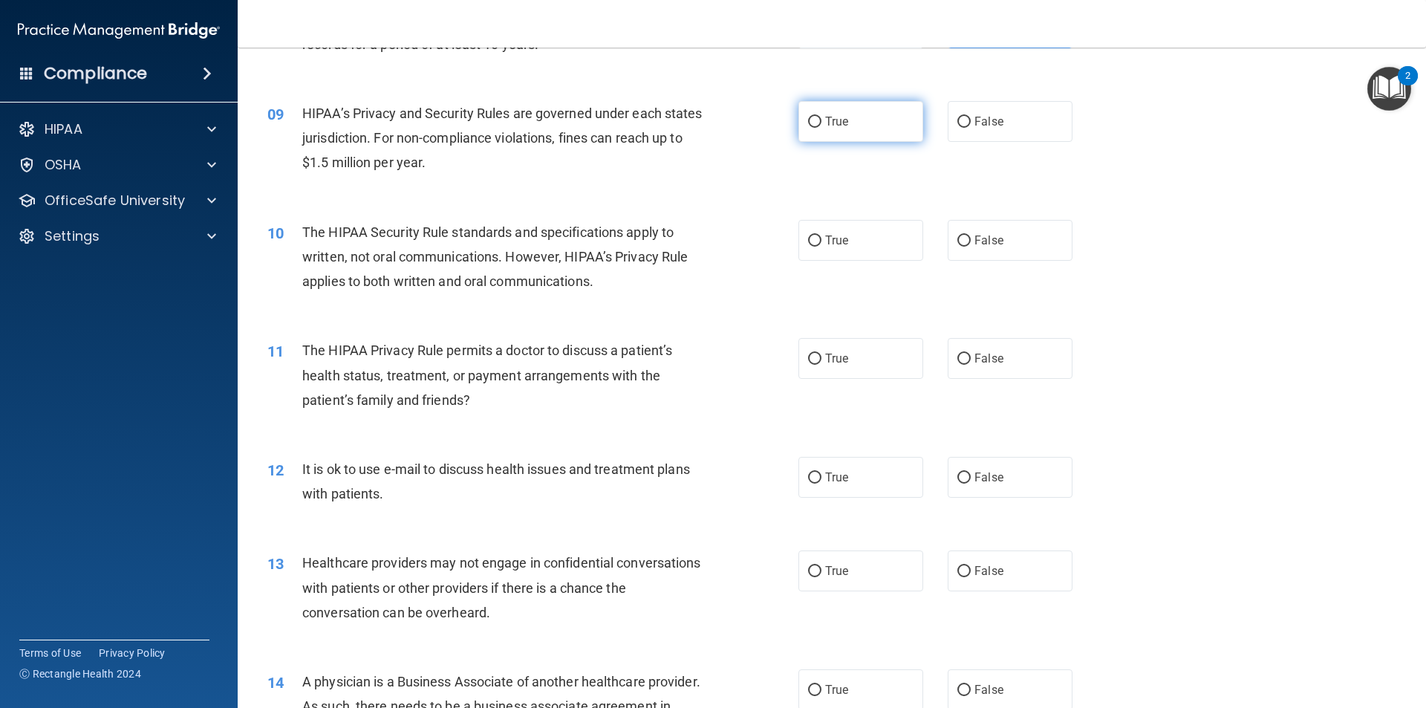
click at [873, 133] on label "True" at bounding box center [860, 121] width 125 height 41
click at [821, 128] on input "True" at bounding box center [814, 122] width 13 height 11
radio input "true"
click at [995, 251] on label "False" at bounding box center [1009, 240] width 125 height 41
click at [970, 247] on input "False" at bounding box center [963, 240] width 13 height 11
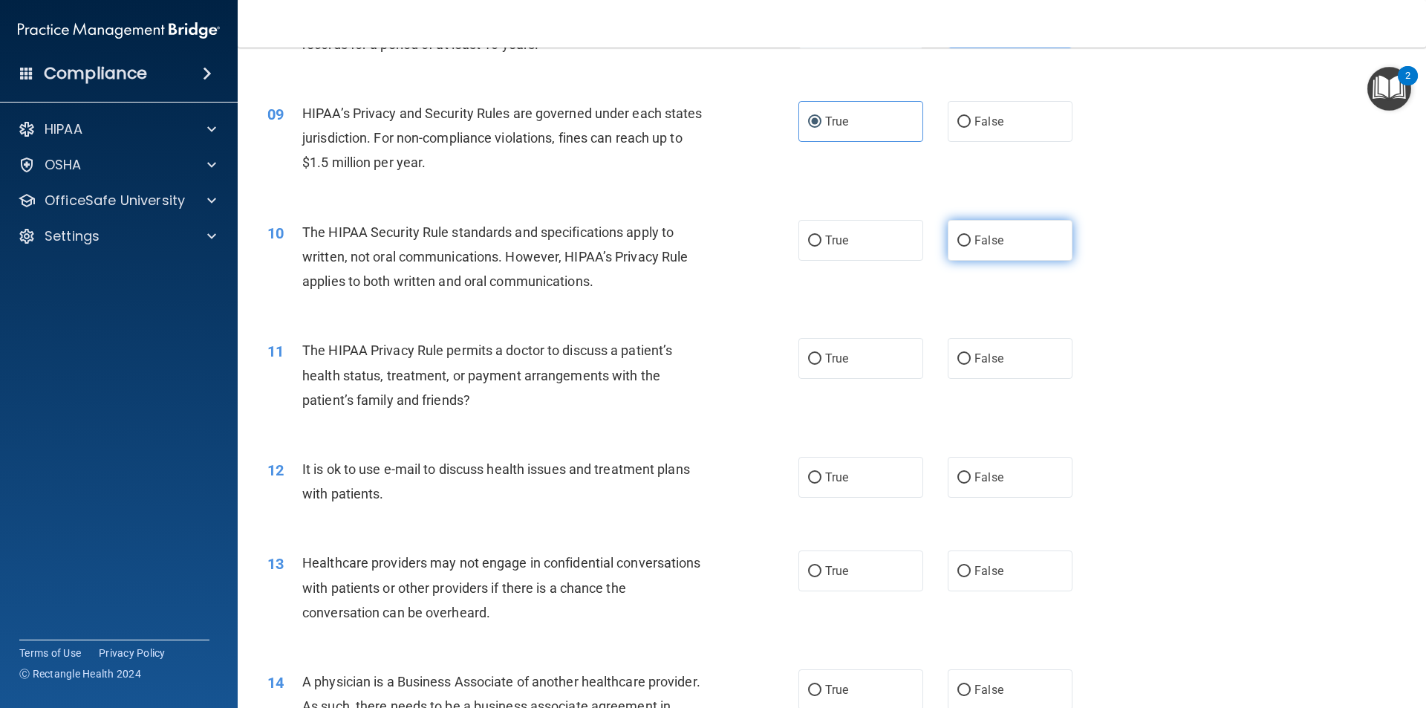
radio input "true"
click at [850, 346] on label "True" at bounding box center [860, 358] width 125 height 41
click at [821, 353] on input "True" at bounding box center [814, 358] width 13 height 11
radio input "true"
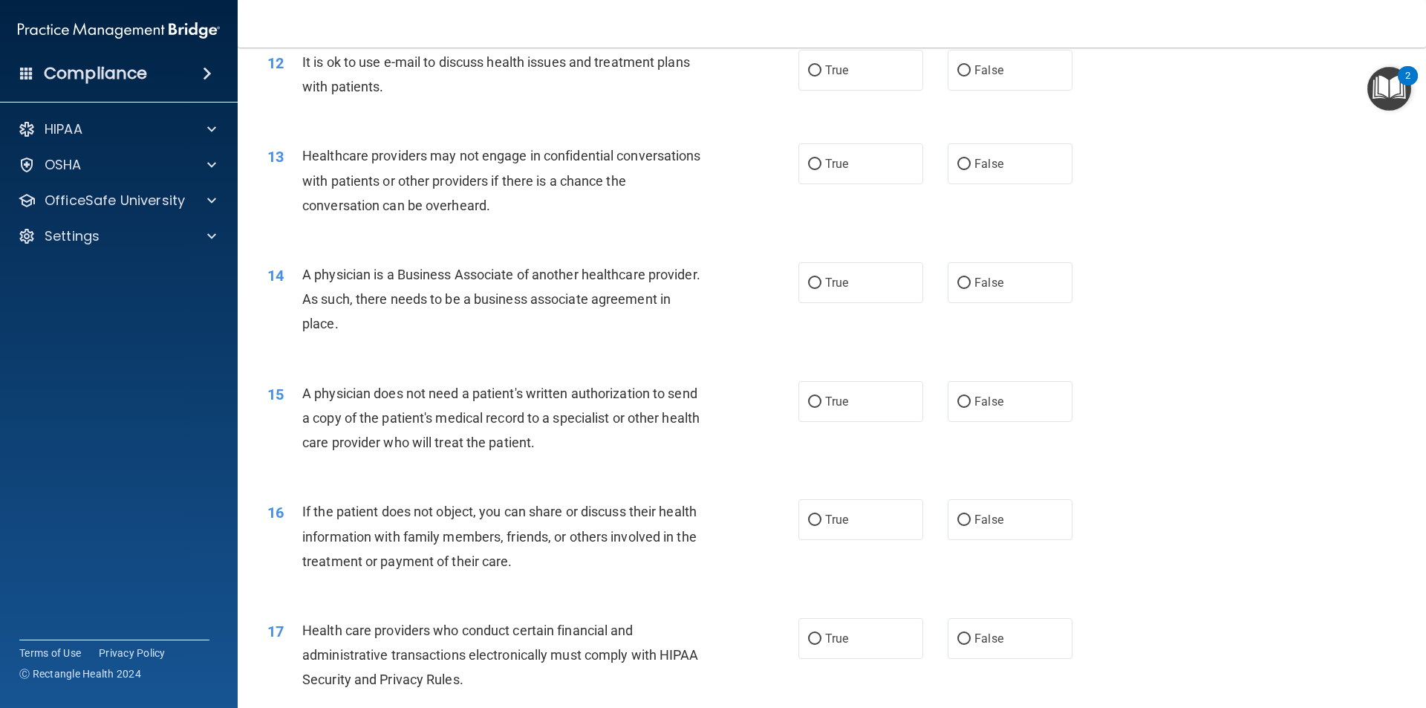
scroll to position [1262, 0]
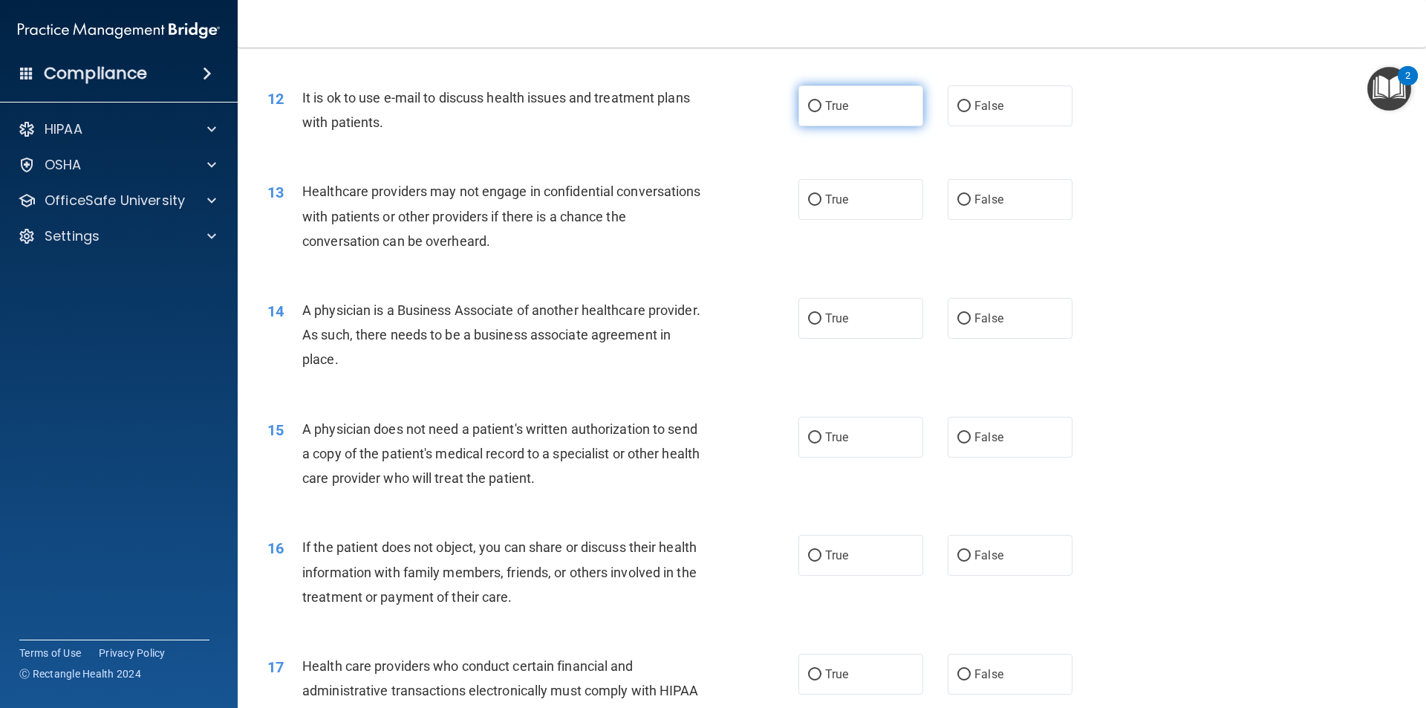
click at [867, 102] on label "True" at bounding box center [860, 105] width 125 height 41
click at [821, 102] on input "True" at bounding box center [814, 106] width 13 height 11
radio input "true"
click at [993, 200] on span "False" at bounding box center [988, 199] width 29 height 14
click at [970, 200] on input "False" at bounding box center [963, 200] width 13 height 11
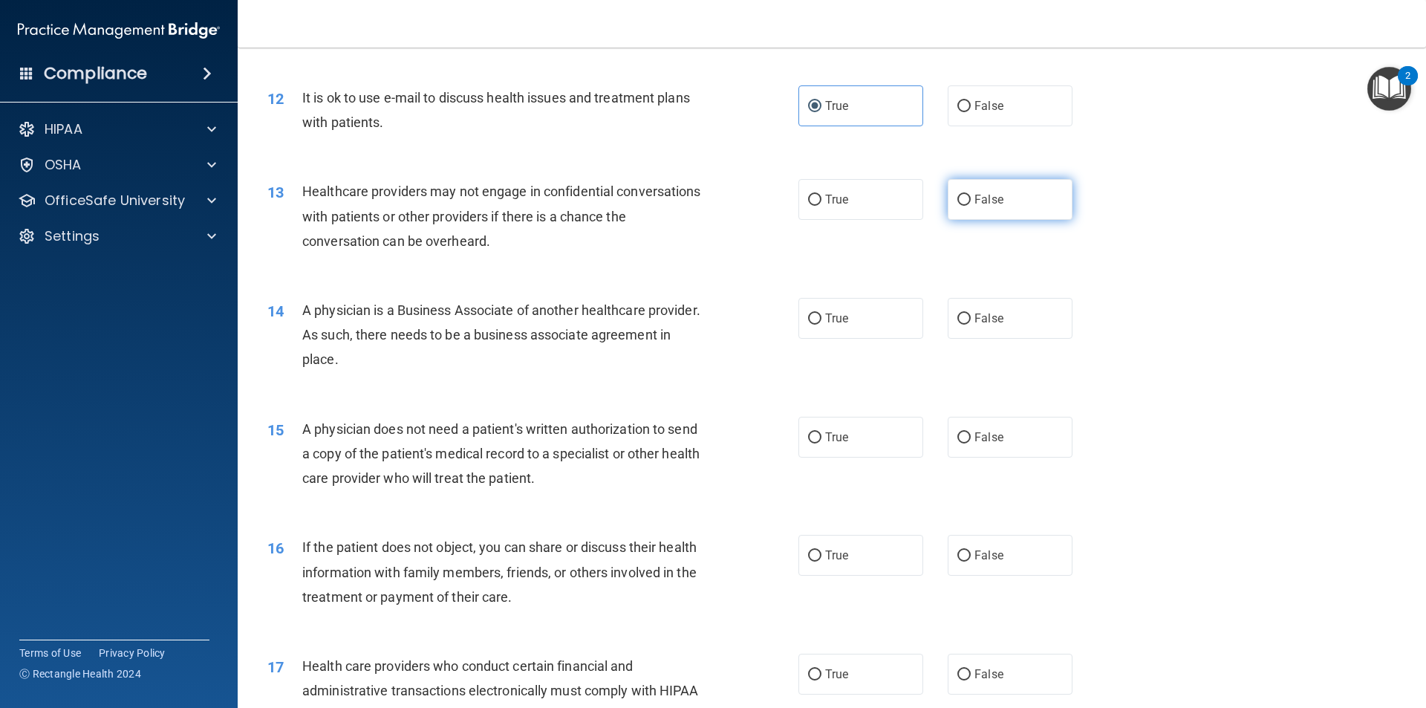
radio input "true"
click at [974, 312] on span "False" at bounding box center [988, 318] width 29 height 14
click at [884, 340] on div "14 A physician is a Business Associate of another healthcare provider. As such,…" at bounding box center [831, 338] width 1151 height 119
click at [884, 331] on label "True" at bounding box center [860, 318] width 125 height 41
click at [821, 324] on input "True" at bounding box center [814, 318] width 13 height 11
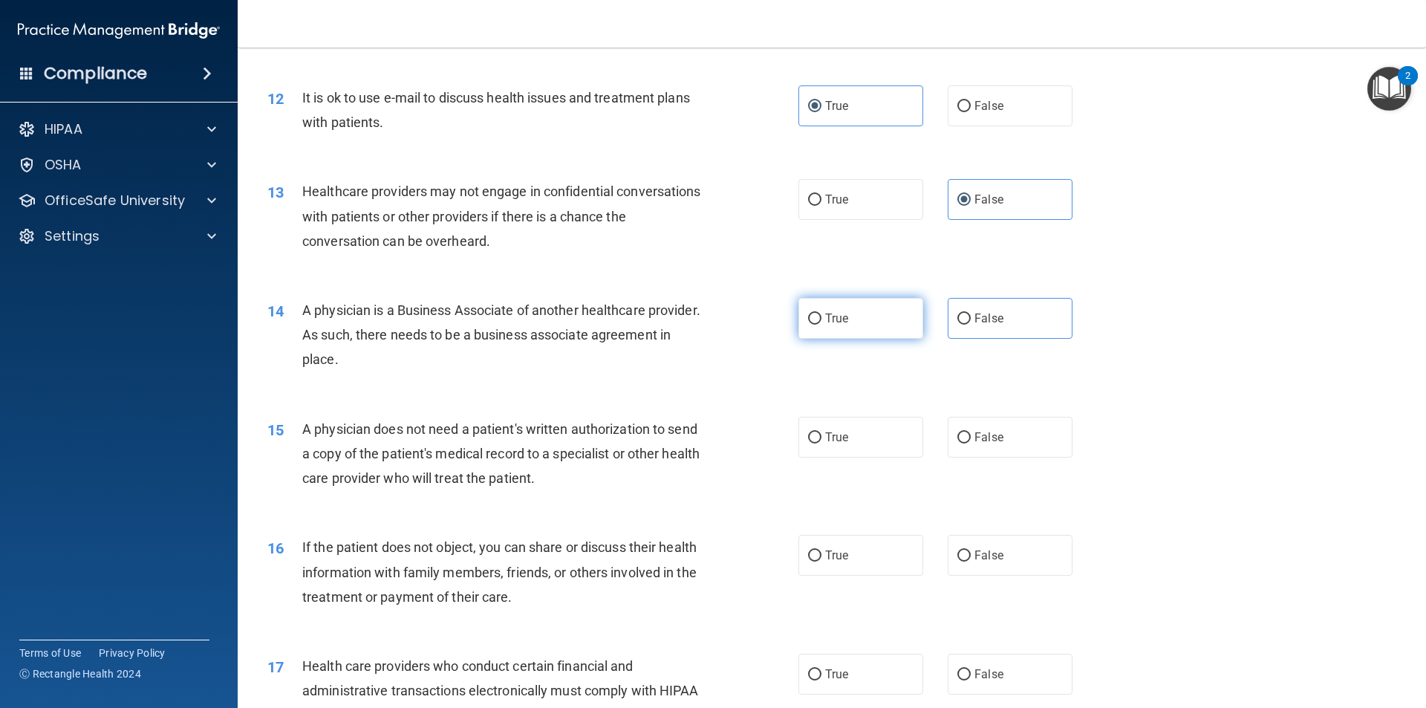
radio input "true"
click at [947, 313] on label "False" at bounding box center [1009, 318] width 125 height 41
click at [957, 313] on input "False" at bounding box center [963, 318] width 13 height 11
radio input "true"
radio input "false"
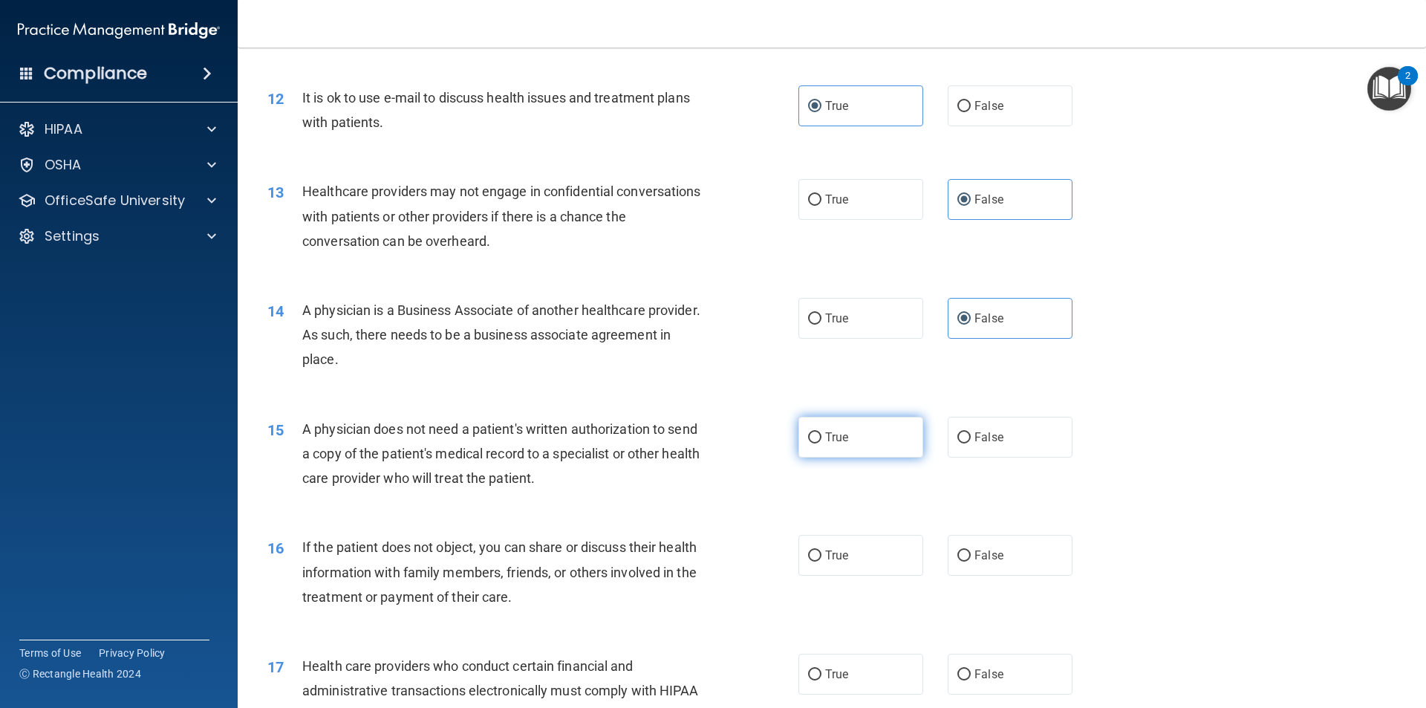
click at [858, 420] on label "True" at bounding box center [860, 437] width 125 height 41
click at [821, 432] on input "True" at bounding box center [814, 437] width 13 height 11
radio input "true"
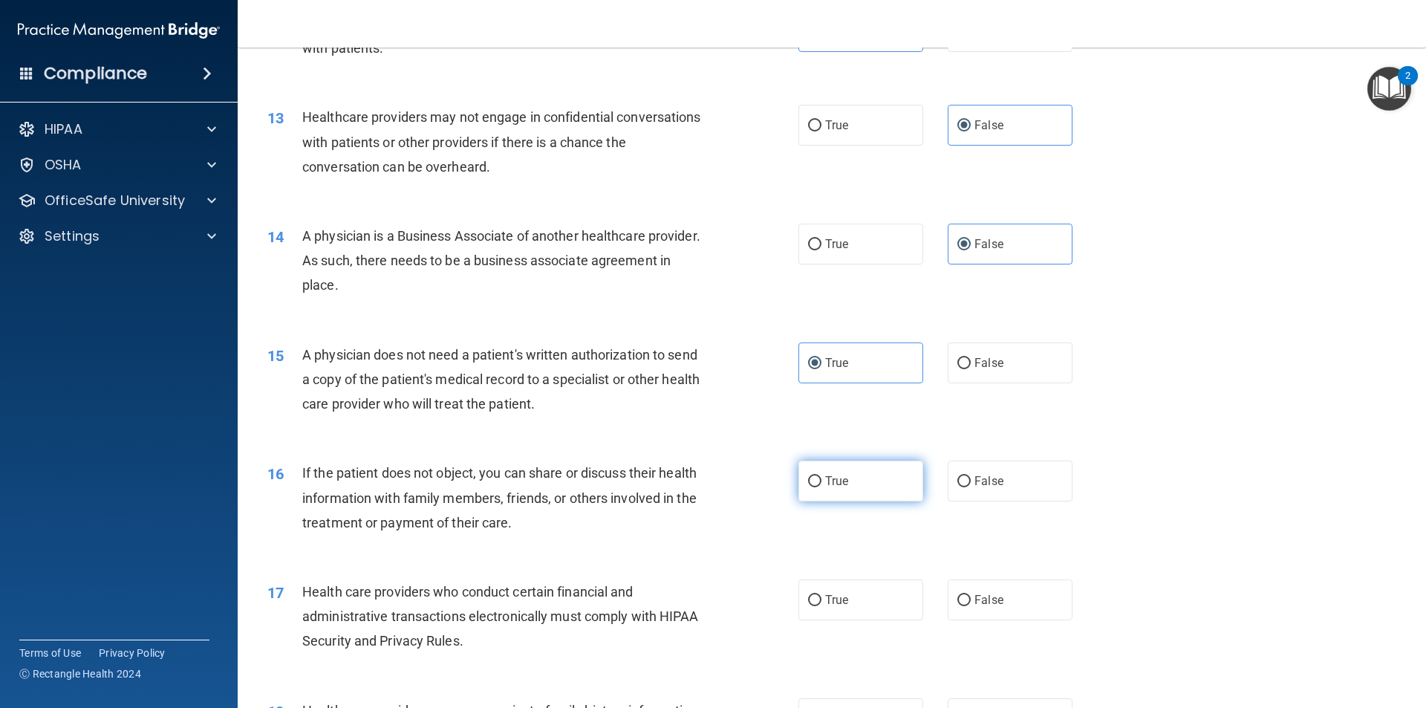
click at [878, 480] on label "True" at bounding box center [860, 480] width 125 height 41
click at [821, 480] on input "True" at bounding box center [814, 481] width 13 height 11
radio input "true"
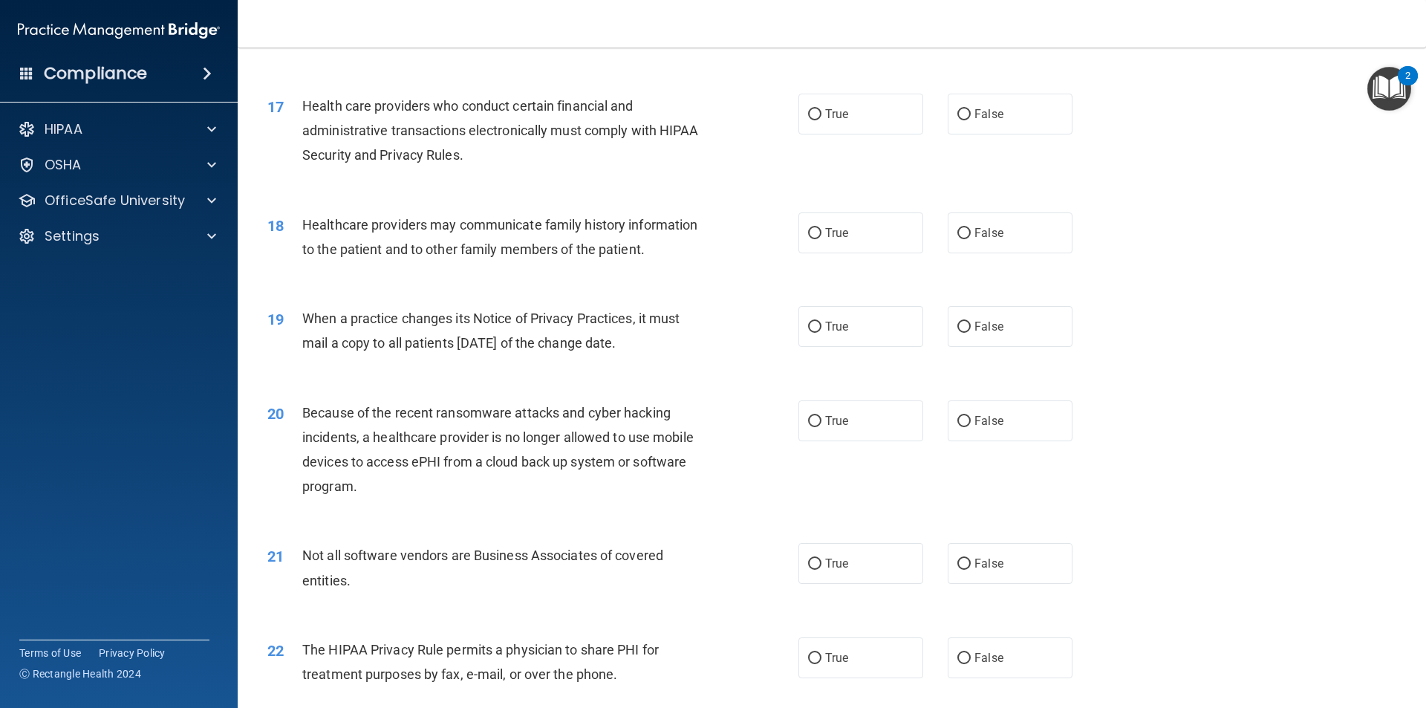
scroll to position [1856, 0]
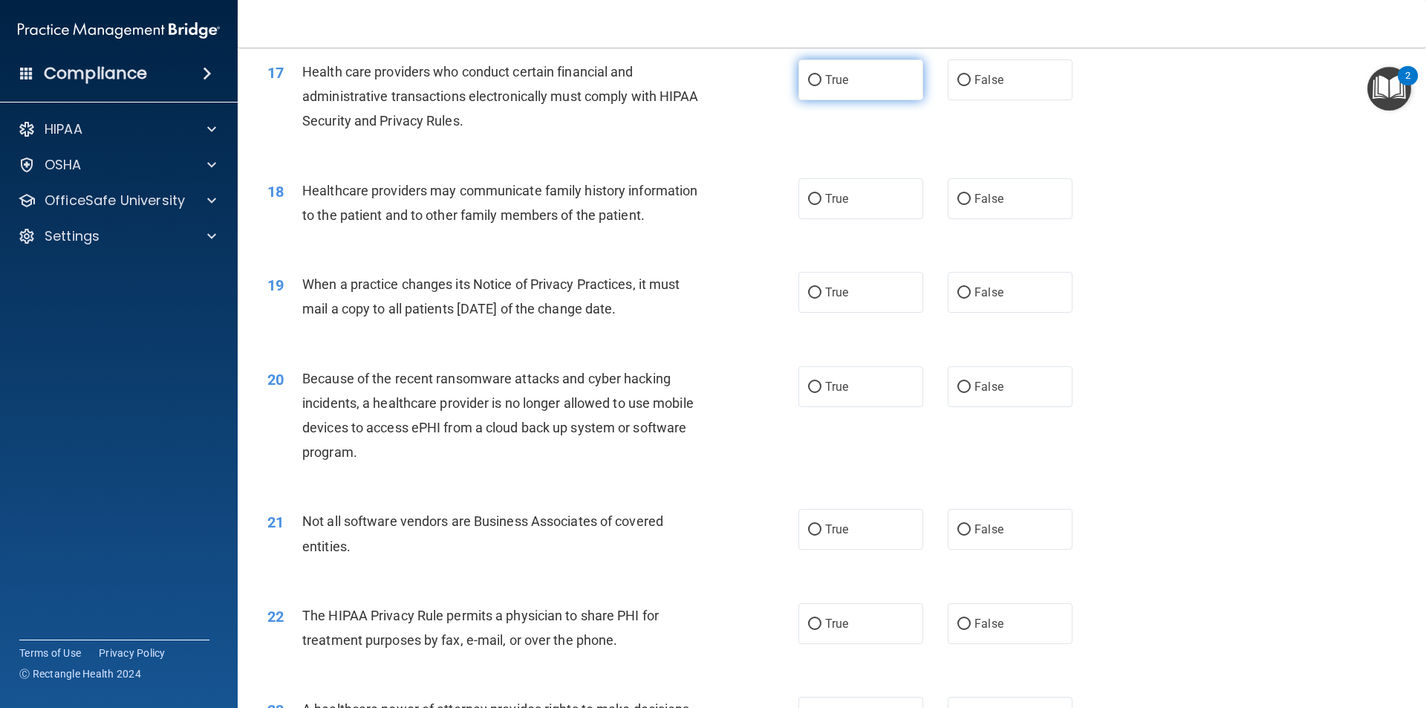
click at [869, 88] on label "True" at bounding box center [860, 79] width 125 height 41
click at [821, 86] on input "True" at bounding box center [814, 80] width 13 height 11
radio input "true"
click at [864, 211] on label "True" at bounding box center [860, 198] width 125 height 41
click at [821, 205] on input "True" at bounding box center [814, 199] width 13 height 11
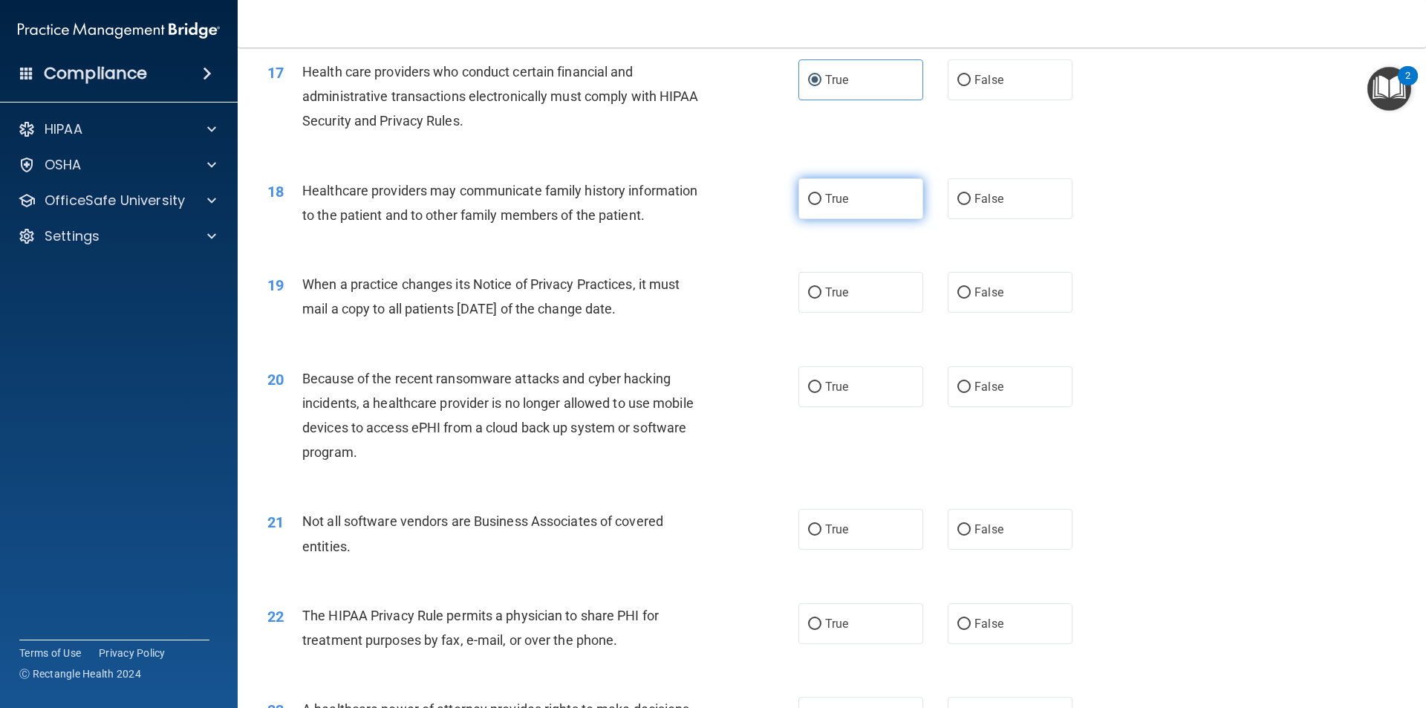
radio input "true"
click at [841, 270] on div "19 When a practice changes its Notice of Privacy Practices, it must mail a copy…" at bounding box center [831, 300] width 1151 height 94
click at [841, 287] on span "True" at bounding box center [836, 292] width 23 height 14
click at [821, 287] on input "True" at bounding box center [814, 292] width 13 height 11
radio input "true"
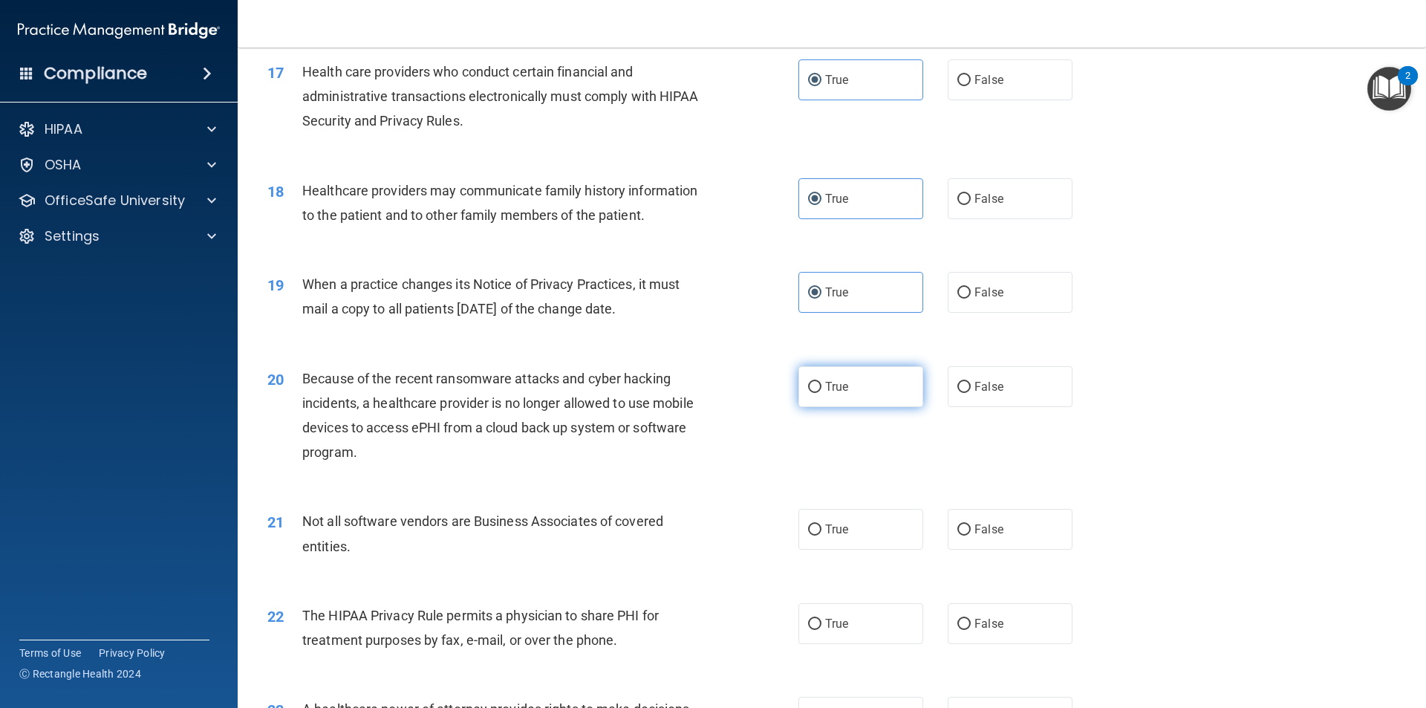
click at [835, 378] on label "True" at bounding box center [860, 386] width 125 height 41
click at [821, 382] on input "True" at bounding box center [814, 387] width 13 height 11
radio input "true"
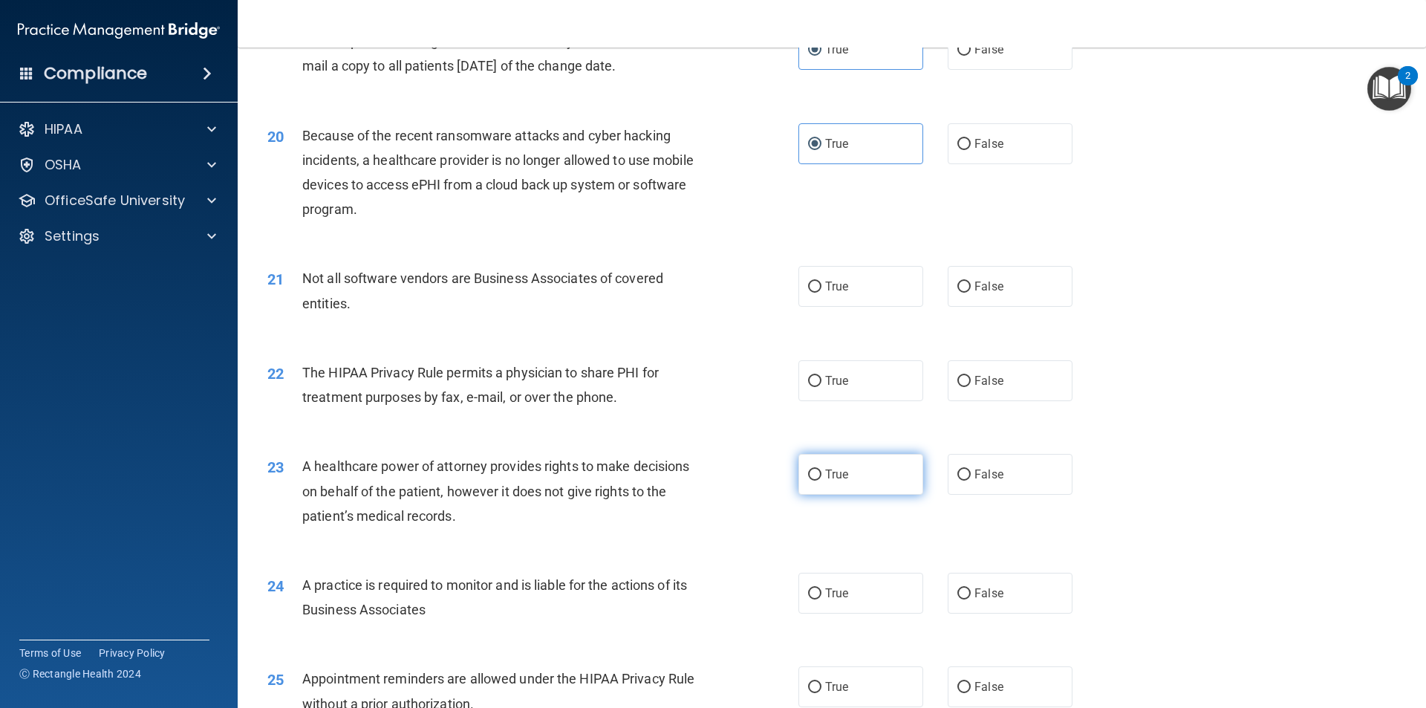
scroll to position [2153, 0]
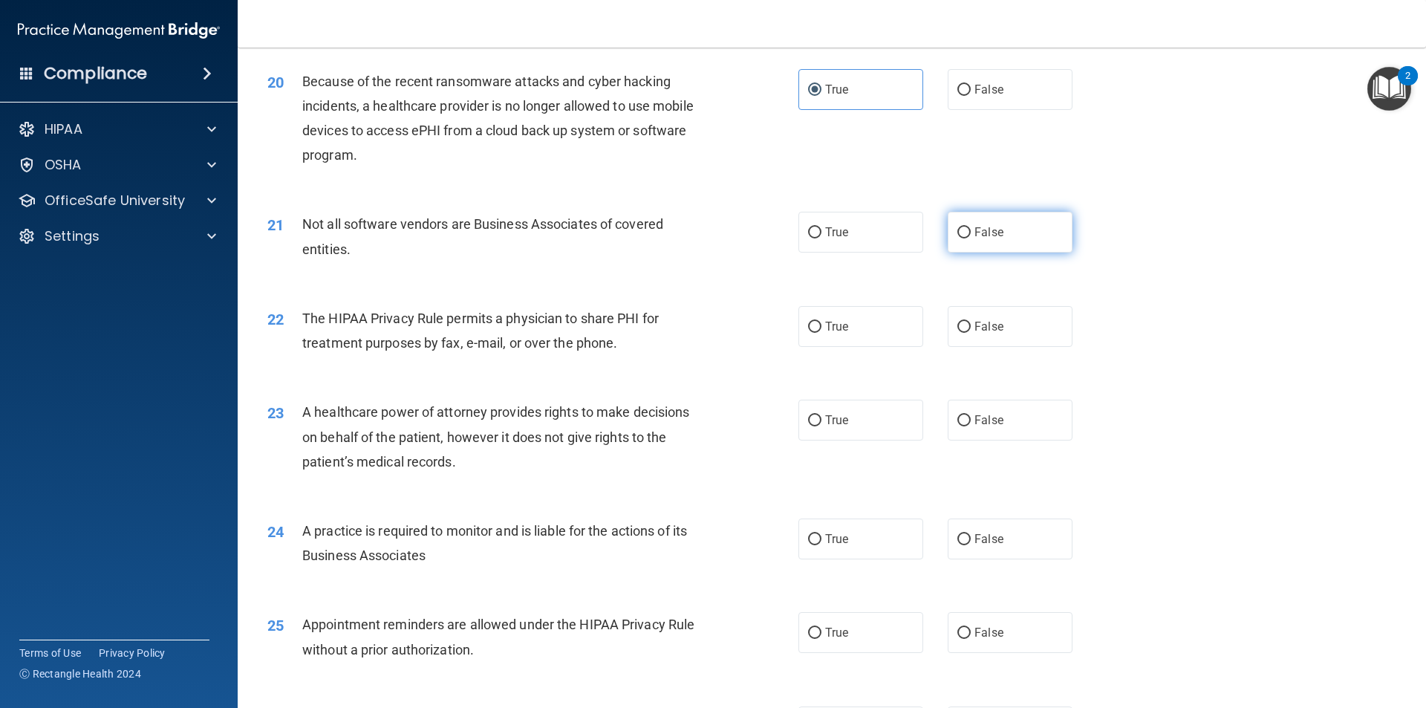
click at [990, 240] on label "False" at bounding box center [1009, 232] width 125 height 41
click at [970, 238] on input "False" at bounding box center [963, 232] width 13 height 11
radio input "true"
click at [845, 222] on label "True" at bounding box center [860, 232] width 125 height 41
click at [821, 227] on input "True" at bounding box center [814, 232] width 13 height 11
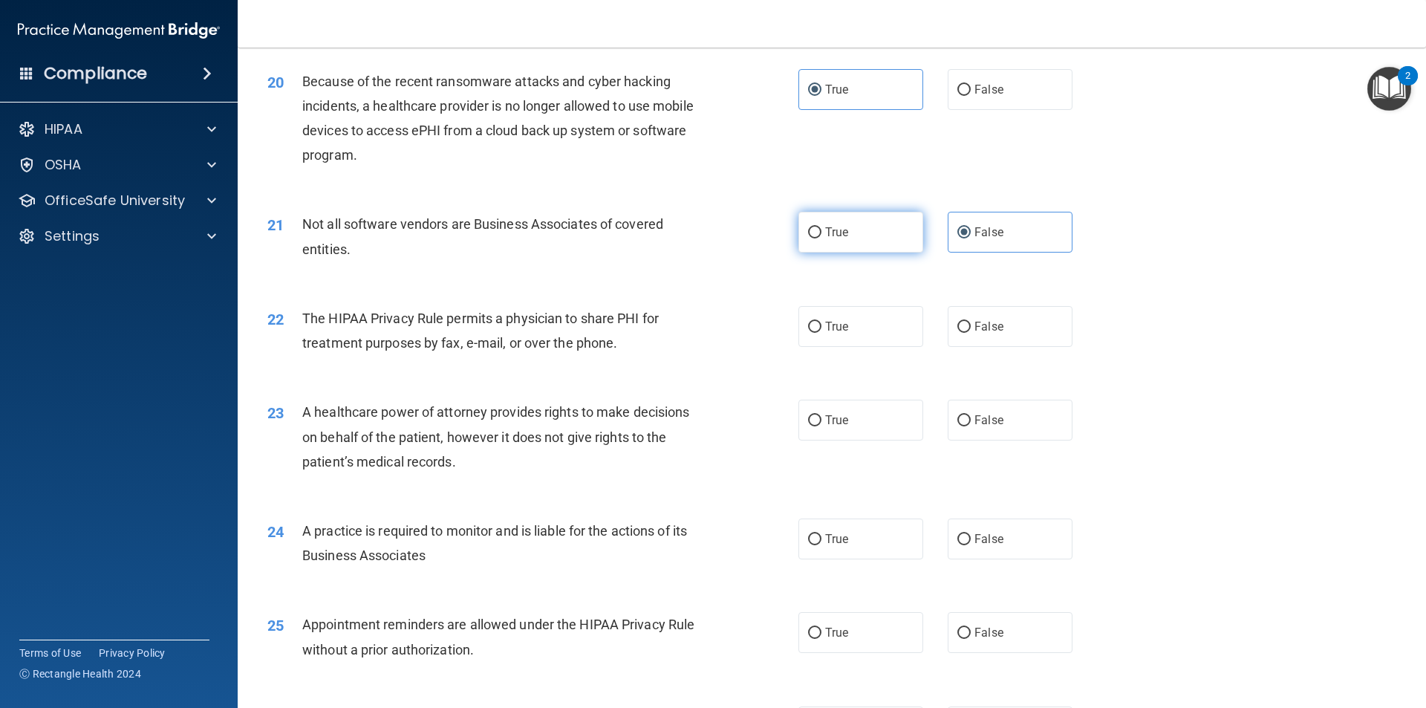
radio input "true"
radio input "false"
click at [841, 327] on span "True" at bounding box center [836, 326] width 23 height 14
click at [821, 327] on input "True" at bounding box center [814, 327] width 13 height 11
radio input "true"
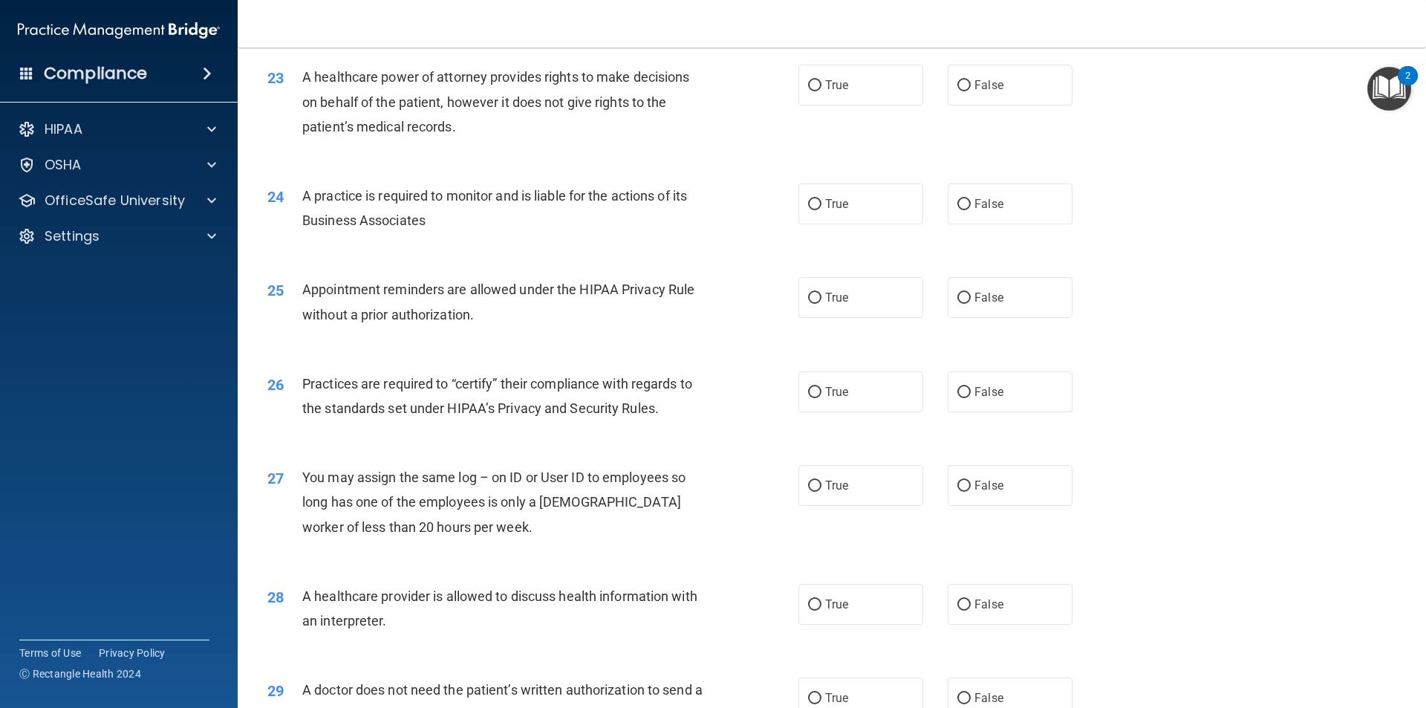
scroll to position [2452, 0]
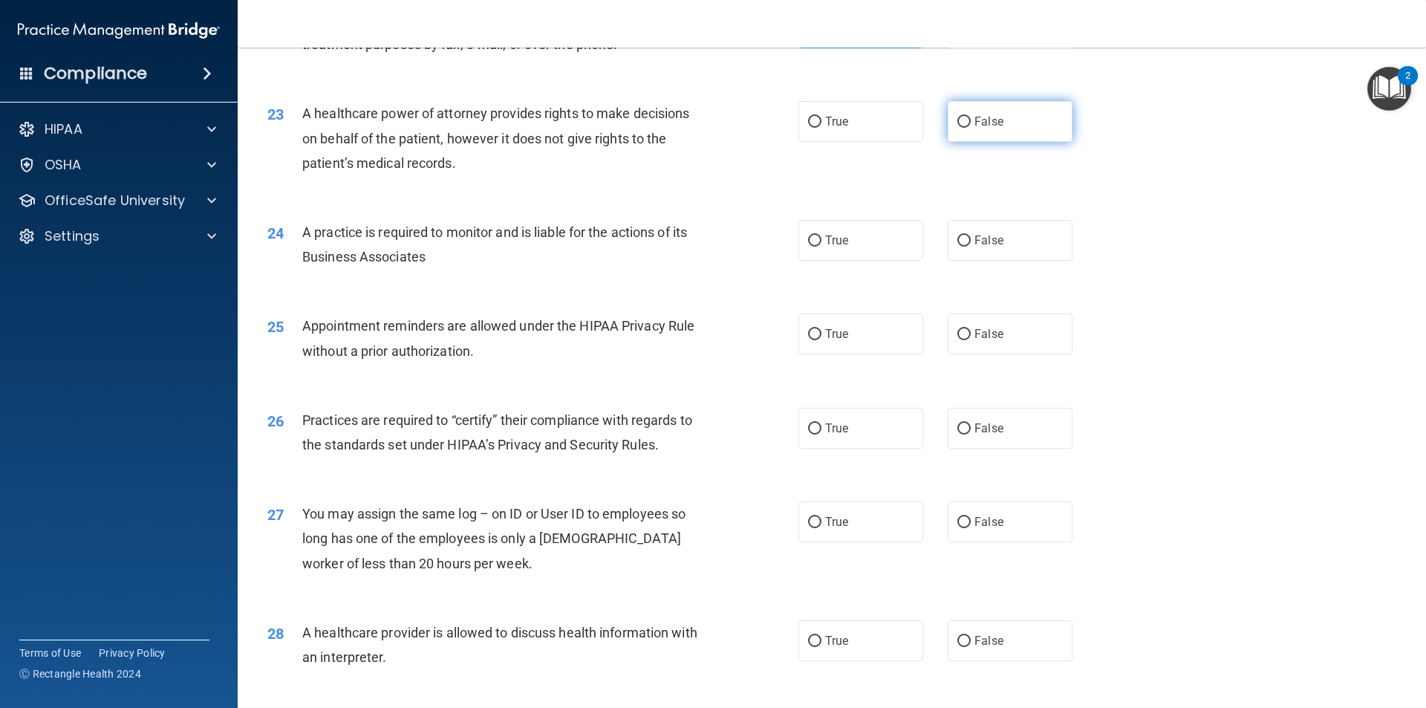
click at [960, 136] on label "False" at bounding box center [1009, 121] width 125 height 41
click at [960, 128] on input "False" at bounding box center [963, 122] width 13 height 11
radio input "true"
click at [874, 238] on label "True" at bounding box center [860, 240] width 125 height 41
click at [821, 238] on input "True" at bounding box center [814, 240] width 13 height 11
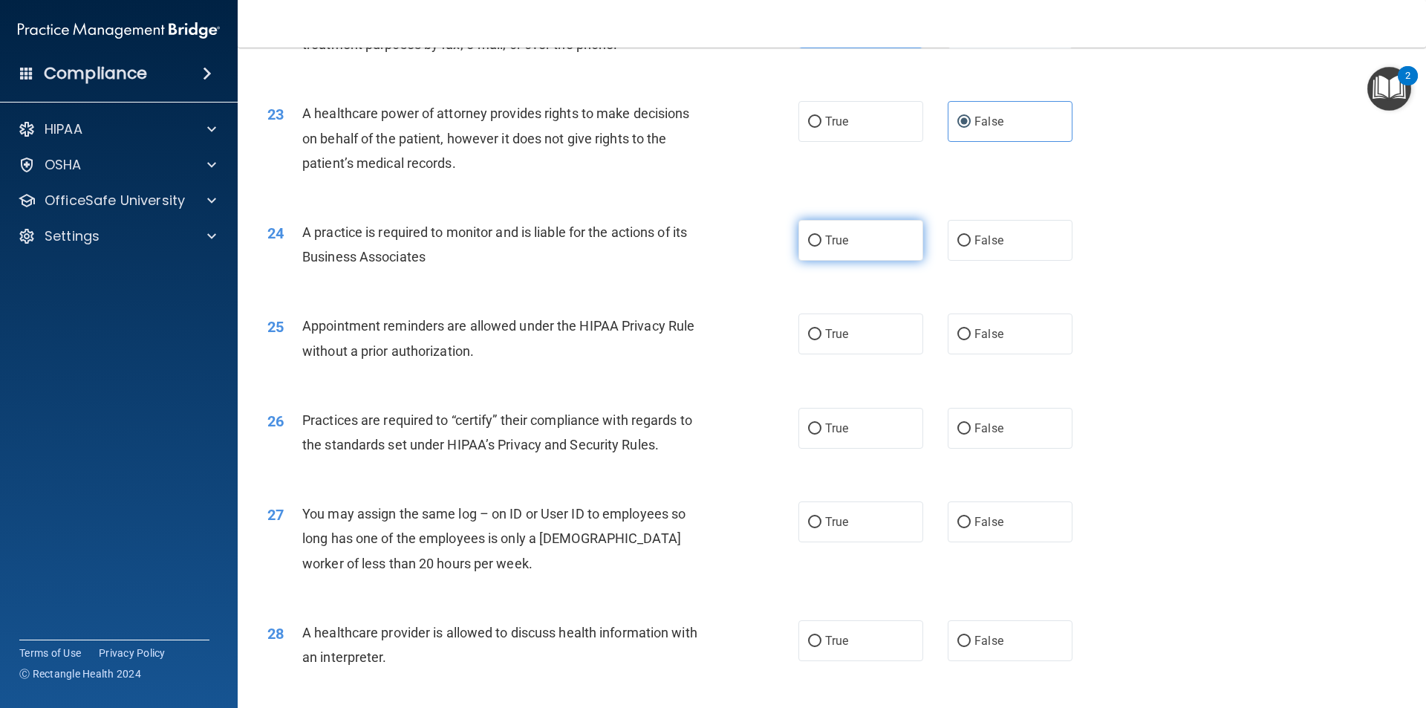
radio input "true"
click at [860, 330] on label "True" at bounding box center [860, 333] width 125 height 41
click at [821, 330] on input "True" at bounding box center [814, 334] width 13 height 11
radio input "true"
click at [852, 416] on label "True" at bounding box center [860, 428] width 125 height 41
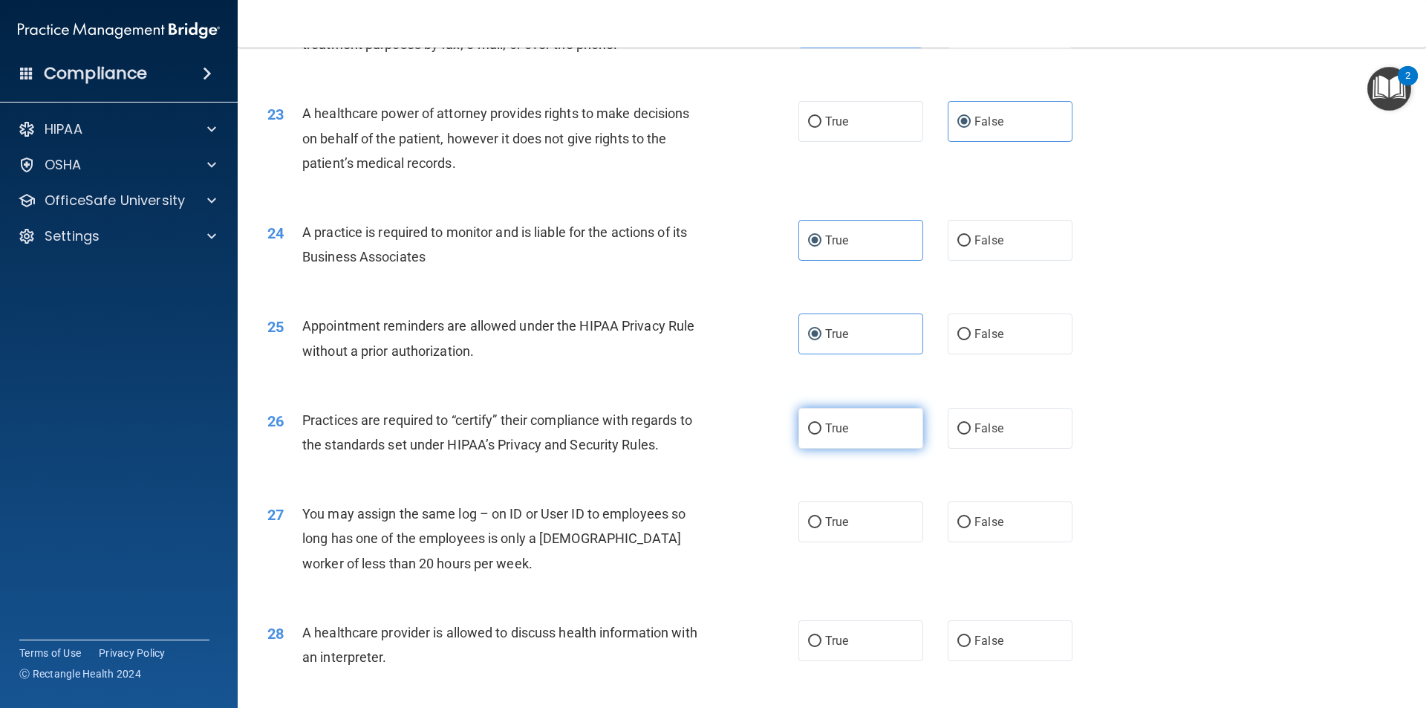
click at [821, 423] on input "True" at bounding box center [814, 428] width 13 height 11
radio input "true"
click at [858, 425] on label "True" at bounding box center [860, 428] width 125 height 41
click at [821, 425] on input "True" at bounding box center [814, 428] width 13 height 11
click at [986, 430] on span "False" at bounding box center [988, 428] width 29 height 14
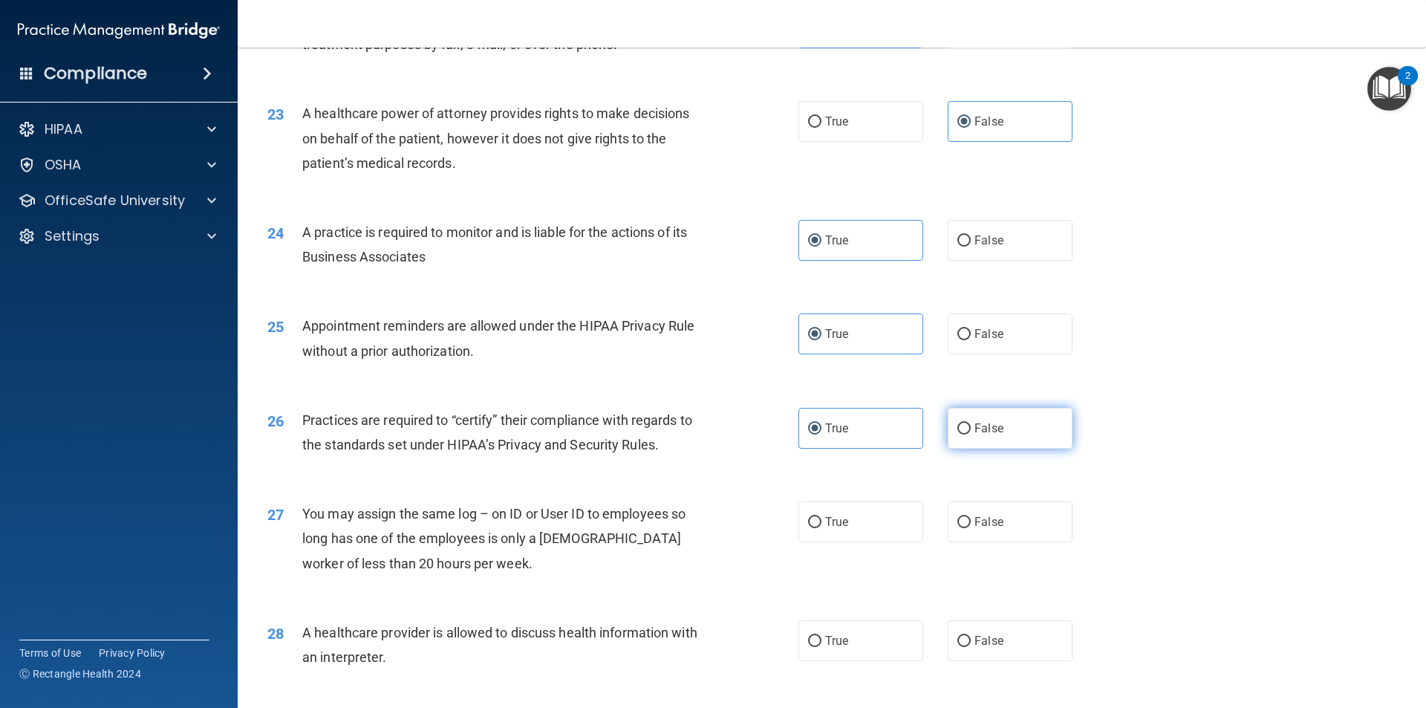
click at [970, 430] on input "False" at bounding box center [963, 428] width 13 height 11
radio input "true"
radio input "false"
click at [1011, 531] on label "False" at bounding box center [1009, 521] width 125 height 41
click at [970, 528] on input "False" at bounding box center [963, 522] width 13 height 11
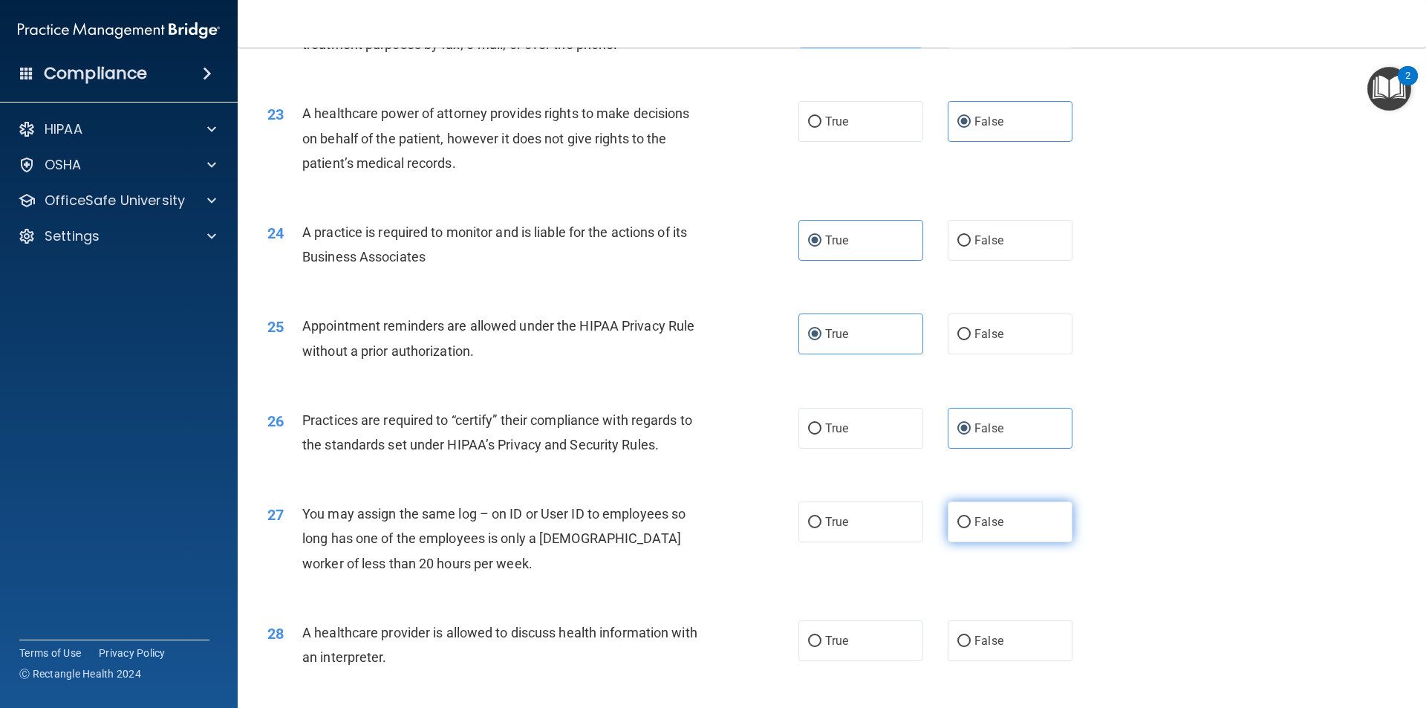
radio input "true"
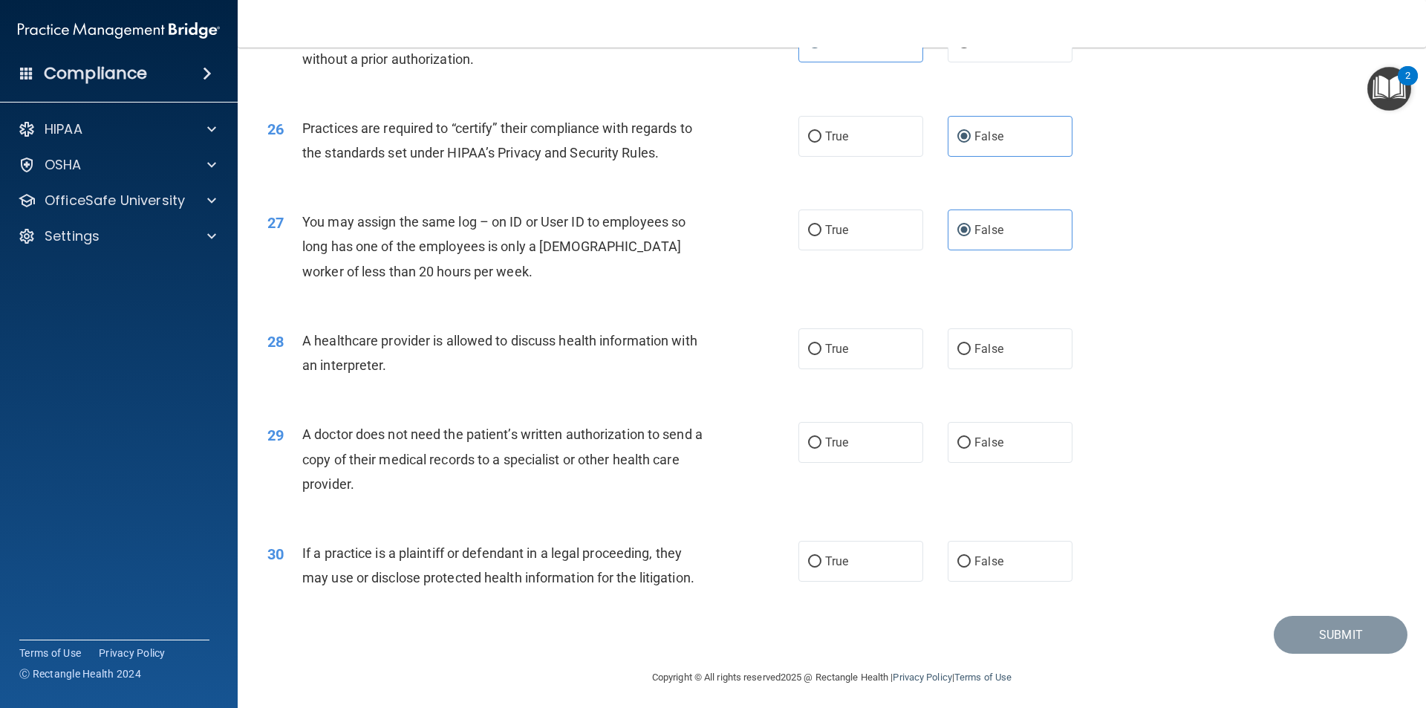
scroll to position [2749, 0]
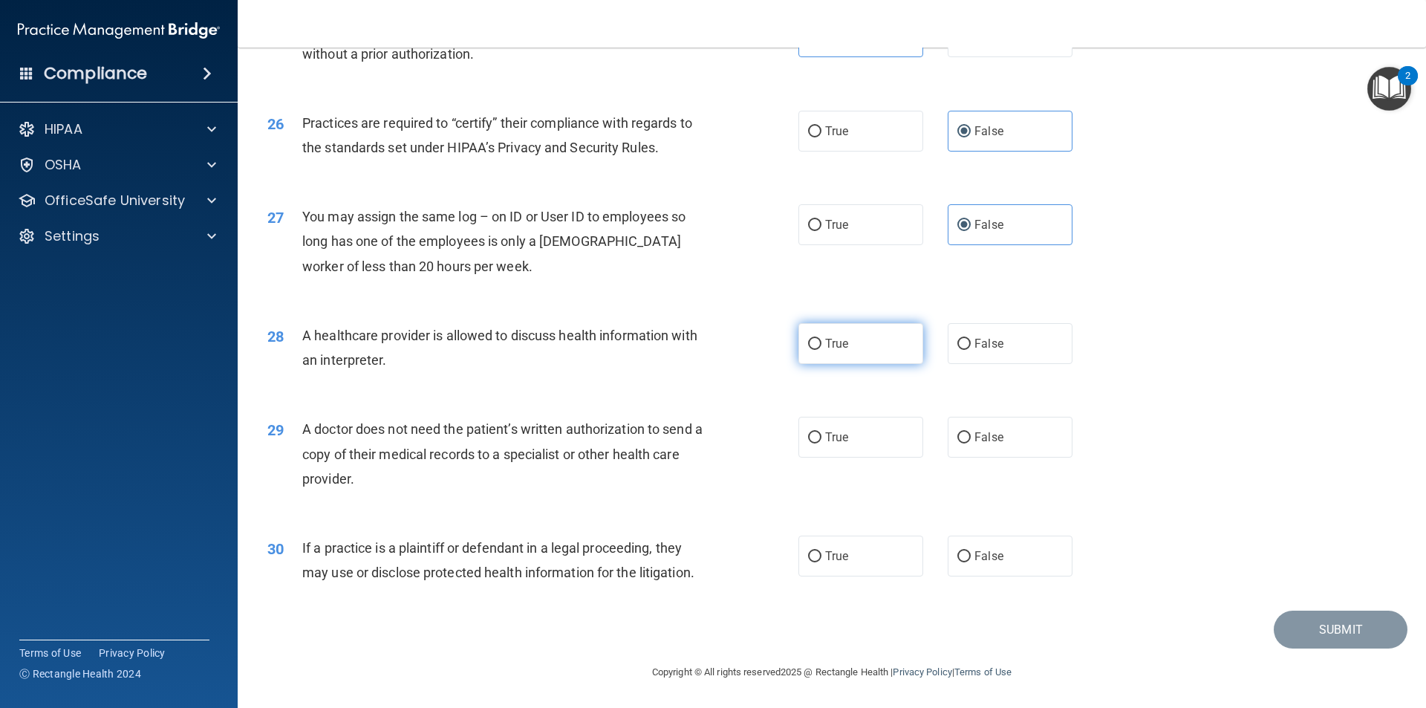
click at [836, 350] on label "True" at bounding box center [860, 343] width 125 height 41
click at [821, 350] on input "True" at bounding box center [814, 344] width 13 height 11
radio input "true"
click at [851, 444] on label "True" at bounding box center [860, 437] width 125 height 41
click at [821, 443] on input "True" at bounding box center [814, 437] width 13 height 11
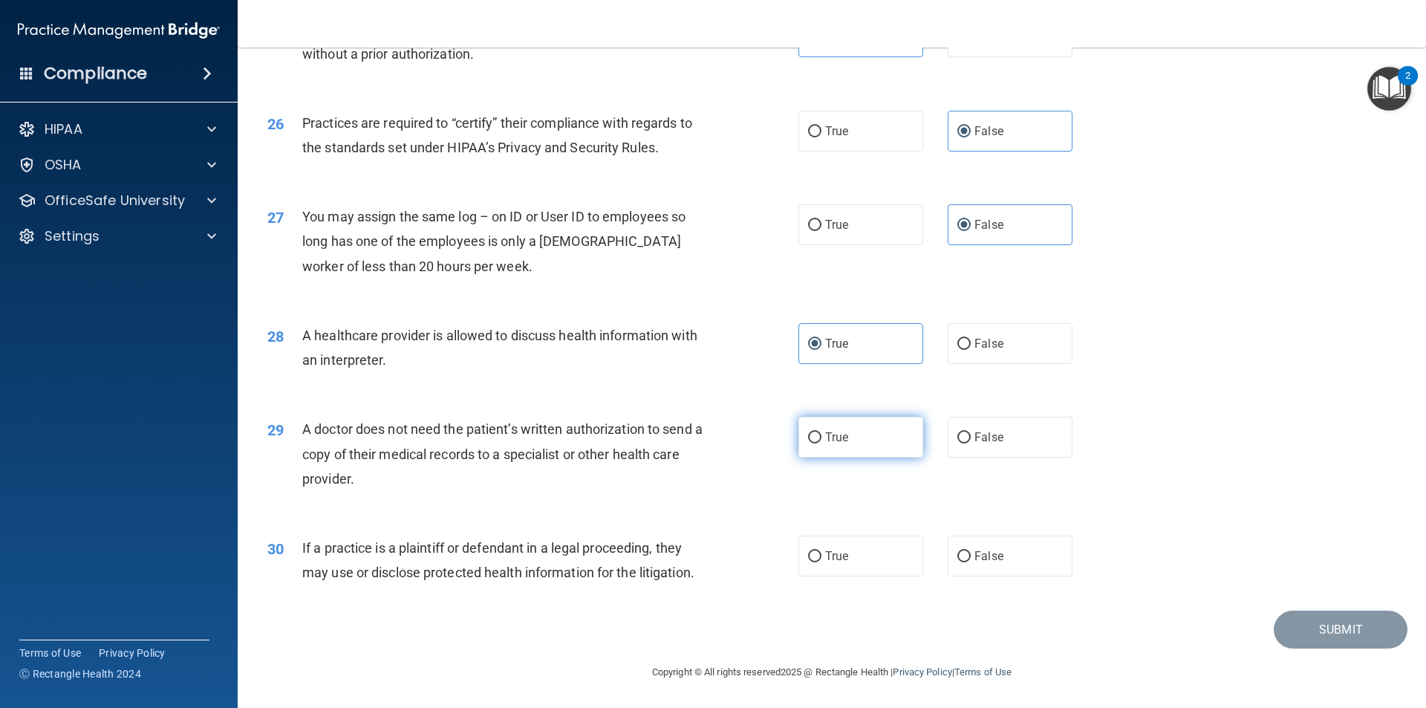
radio input "true"
click at [890, 544] on label "True" at bounding box center [860, 555] width 125 height 41
click at [821, 551] on input "True" at bounding box center [814, 556] width 13 height 11
radio input "true"
click at [1325, 624] on button "Submit" at bounding box center [1340, 629] width 134 height 38
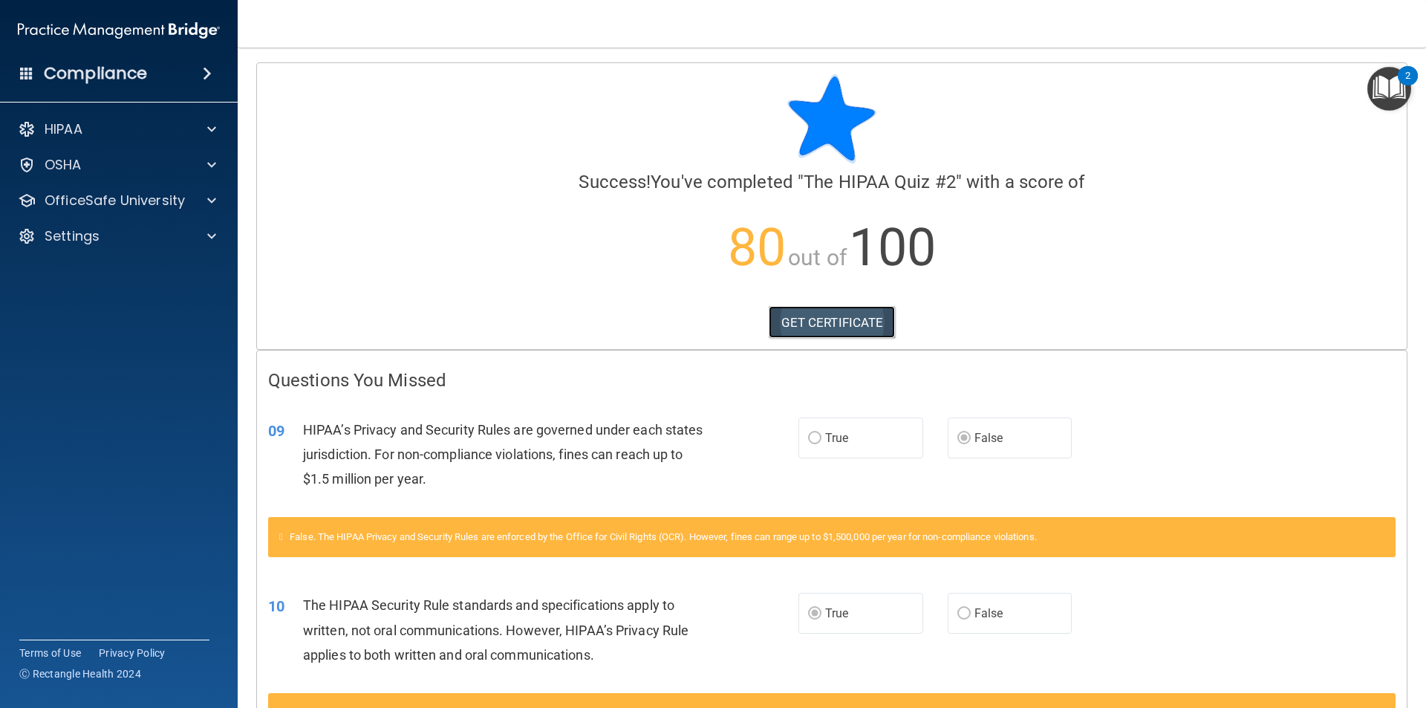
click at [869, 322] on link "GET CERTIFICATE" at bounding box center [831, 322] width 127 height 33
click at [165, 166] on div "OSHA" at bounding box center [99, 165] width 184 height 18
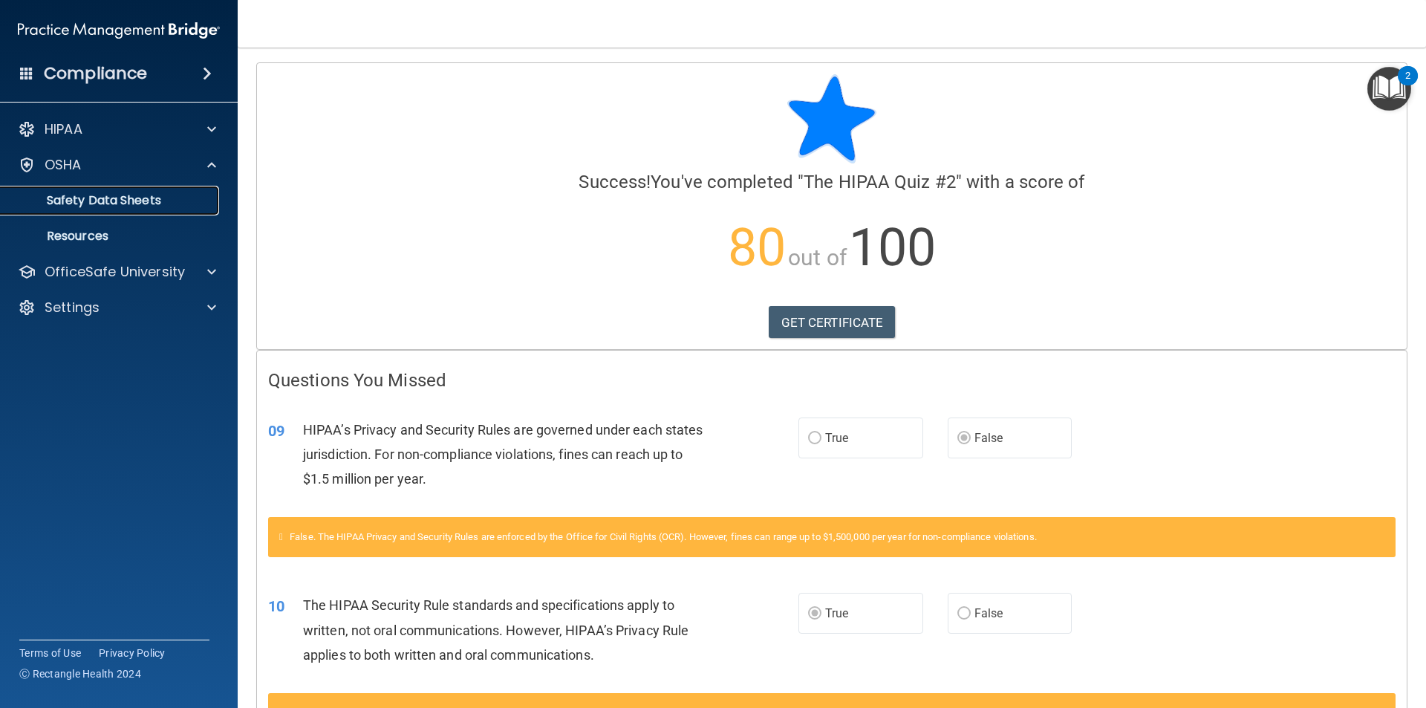
click at [159, 198] on p "Safety Data Sheets" at bounding box center [111, 200] width 203 height 15
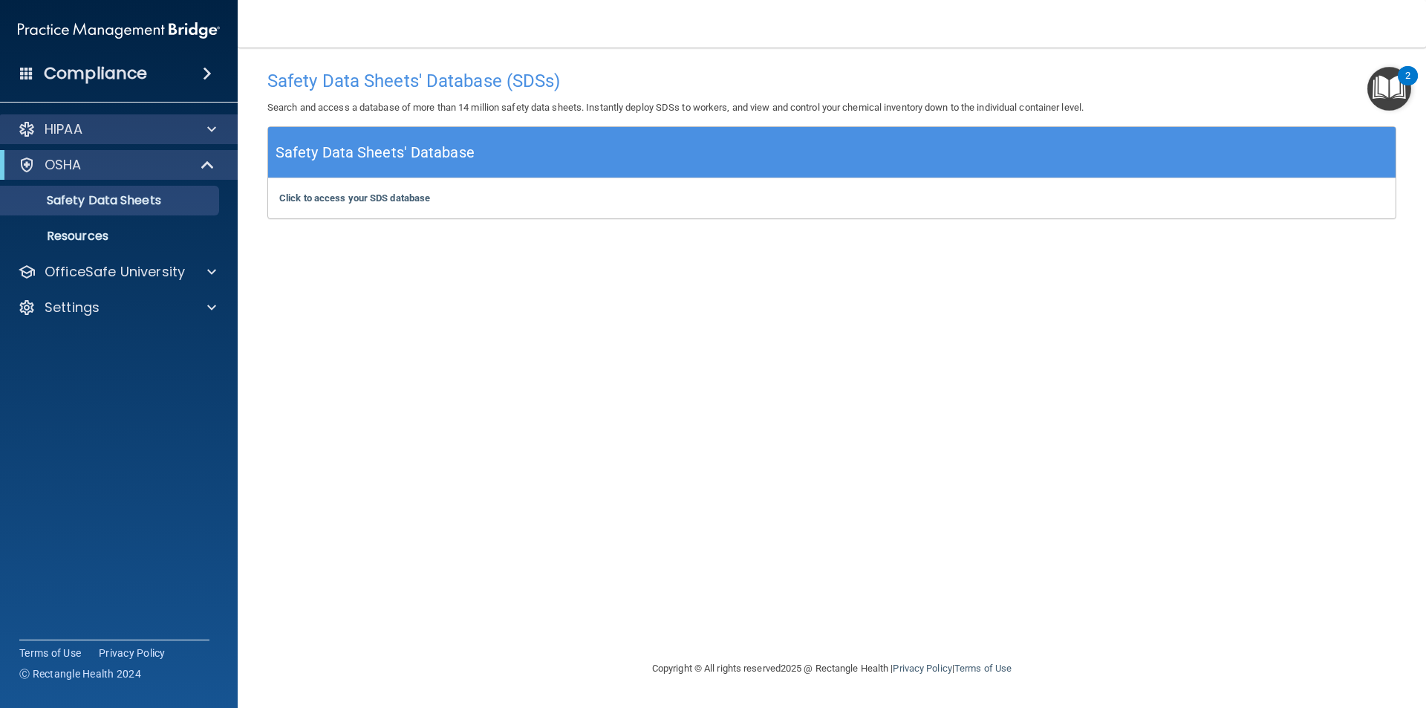
click at [183, 139] on div "HIPAA" at bounding box center [119, 129] width 238 height 30
click at [186, 134] on div "HIPAA" at bounding box center [99, 129] width 184 height 18
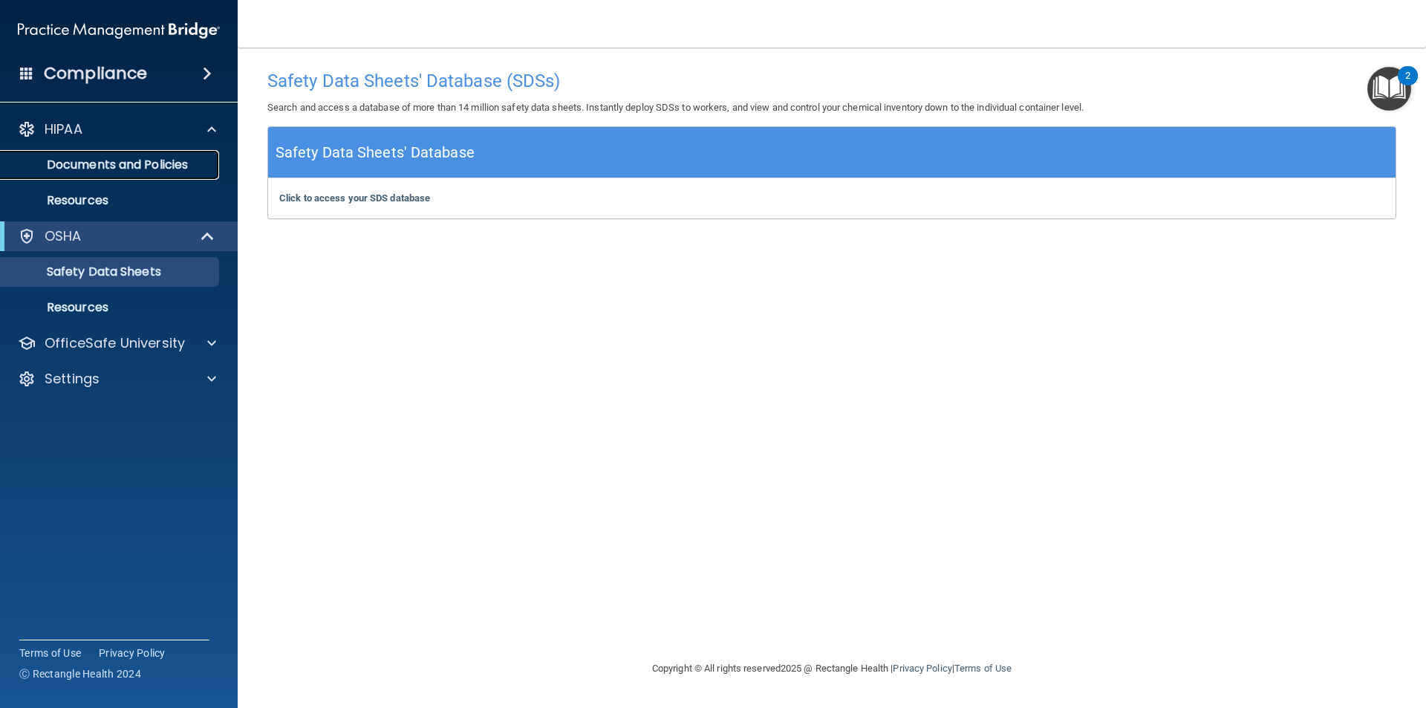
click at [157, 167] on p "Documents and Policies" at bounding box center [111, 164] width 203 height 15
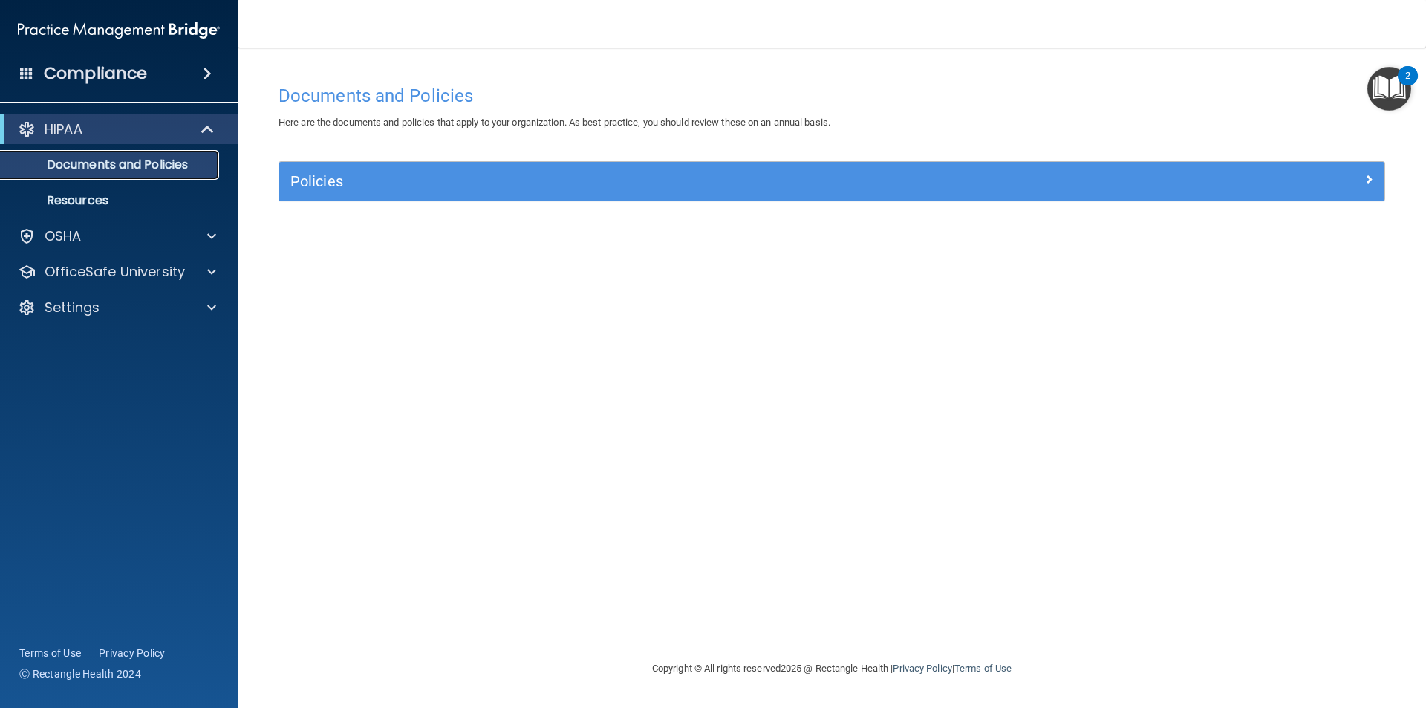
click at [160, 174] on link "Documents and Policies" at bounding box center [102, 165] width 234 height 30
click at [137, 140] on div "HIPAA" at bounding box center [119, 129] width 238 height 30
click at [144, 168] on p "Documents and Policies" at bounding box center [111, 164] width 203 height 15
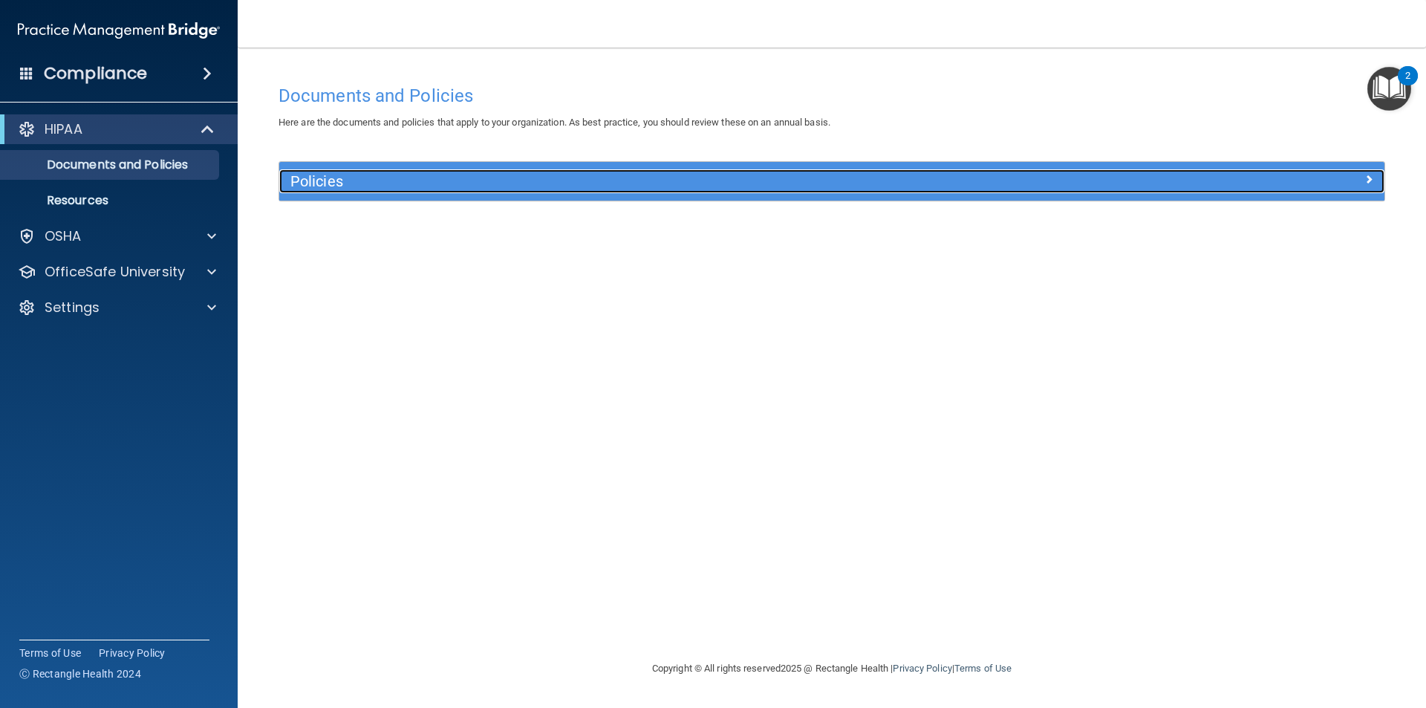
click at [326, 188] on h5 "Policies" at bounding box center [693, 181] width 806 height 16
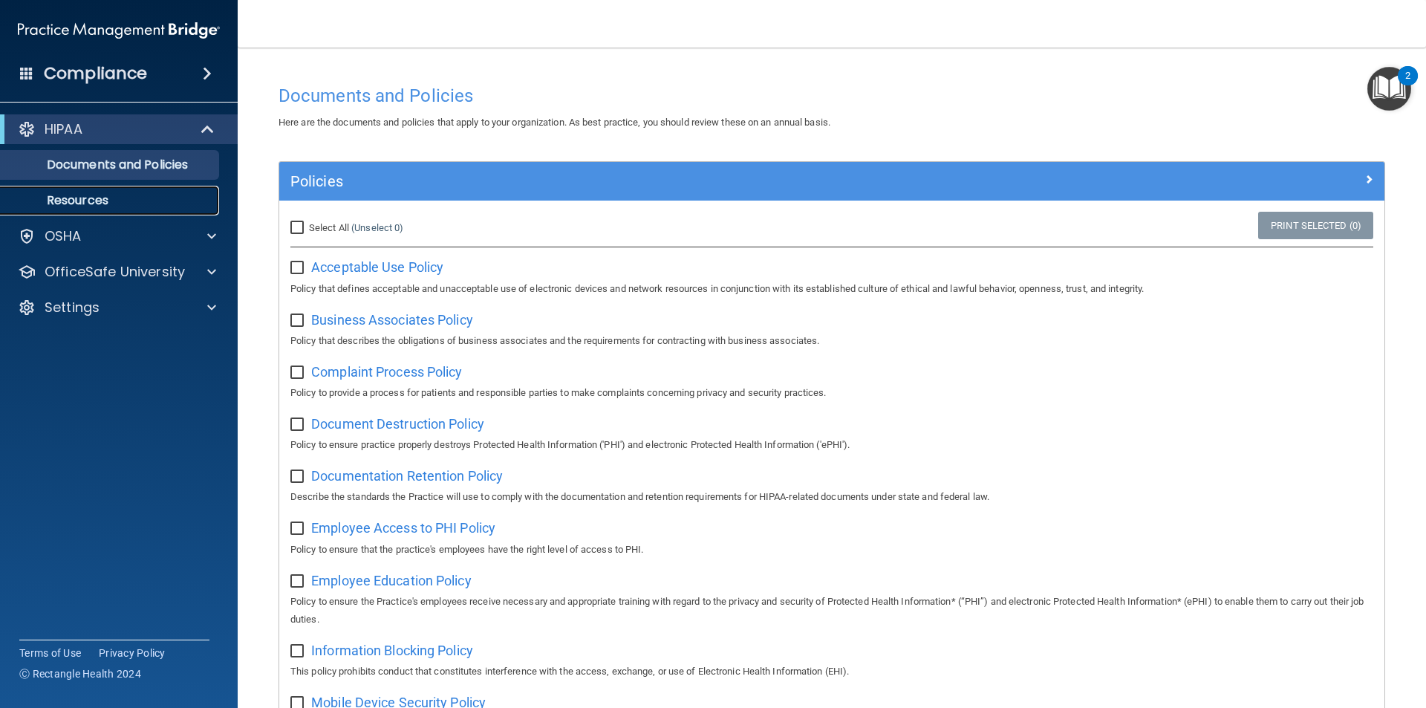
click at [114, 188] on link "Resources" at bounding box center [102, 201] width 234 height 30
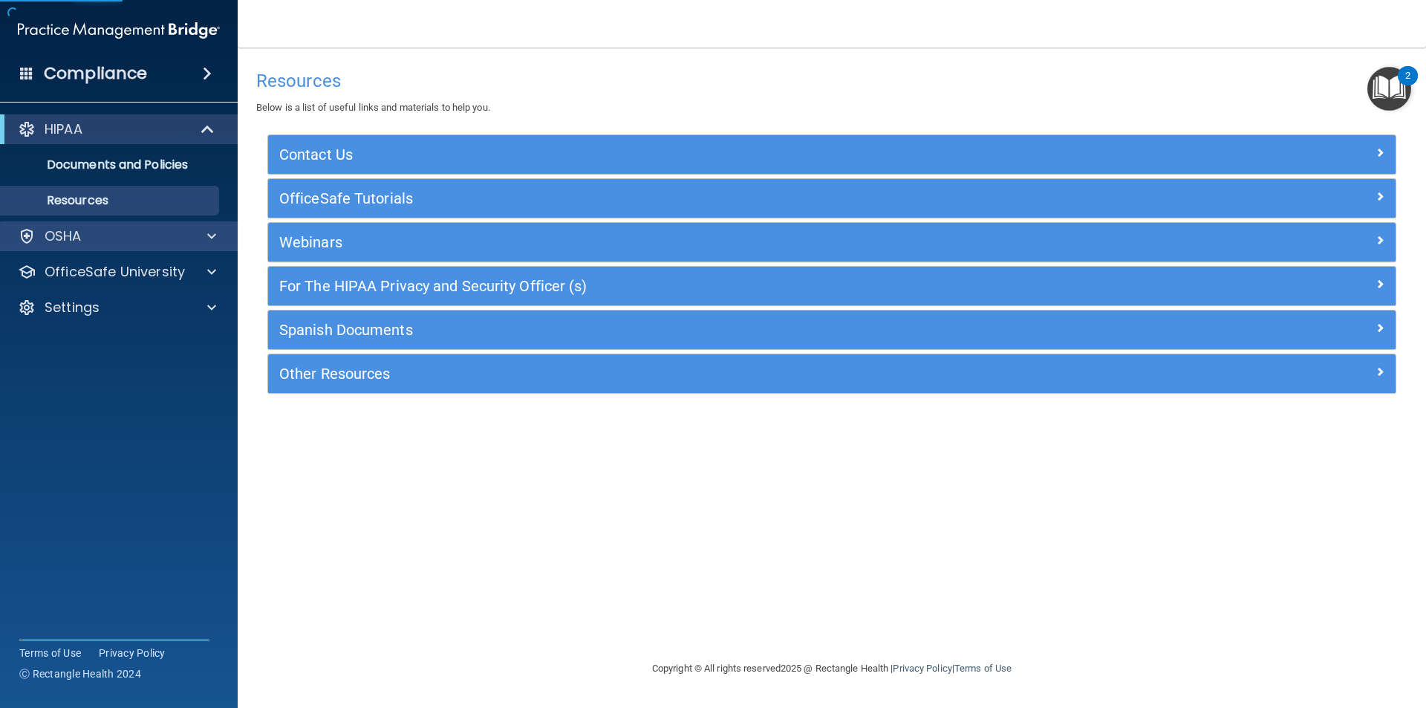
click at [102, 224] on div "OSHA" at bounding box center [119, 236] width 238 height 30
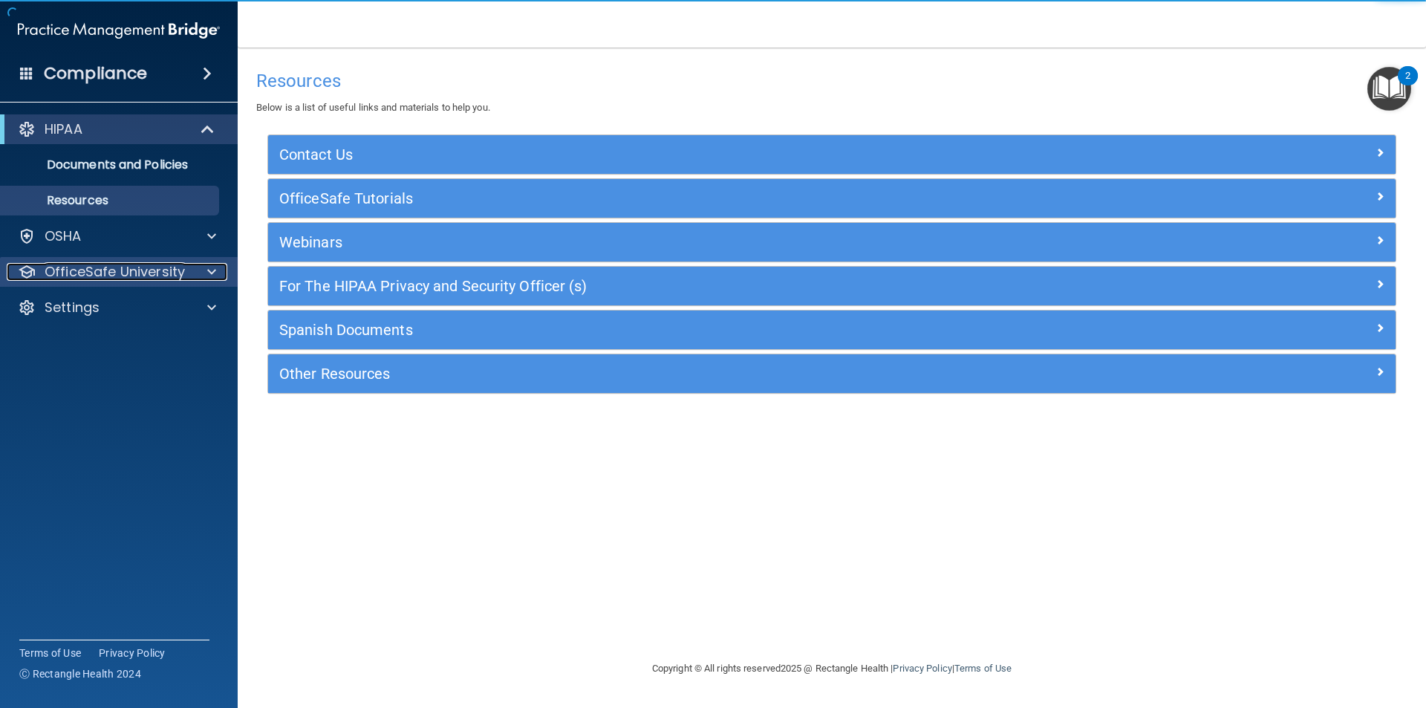
click at [114, 267] on p "OfficeSafe University" at bounding box center [115, 272] width 140 height 18
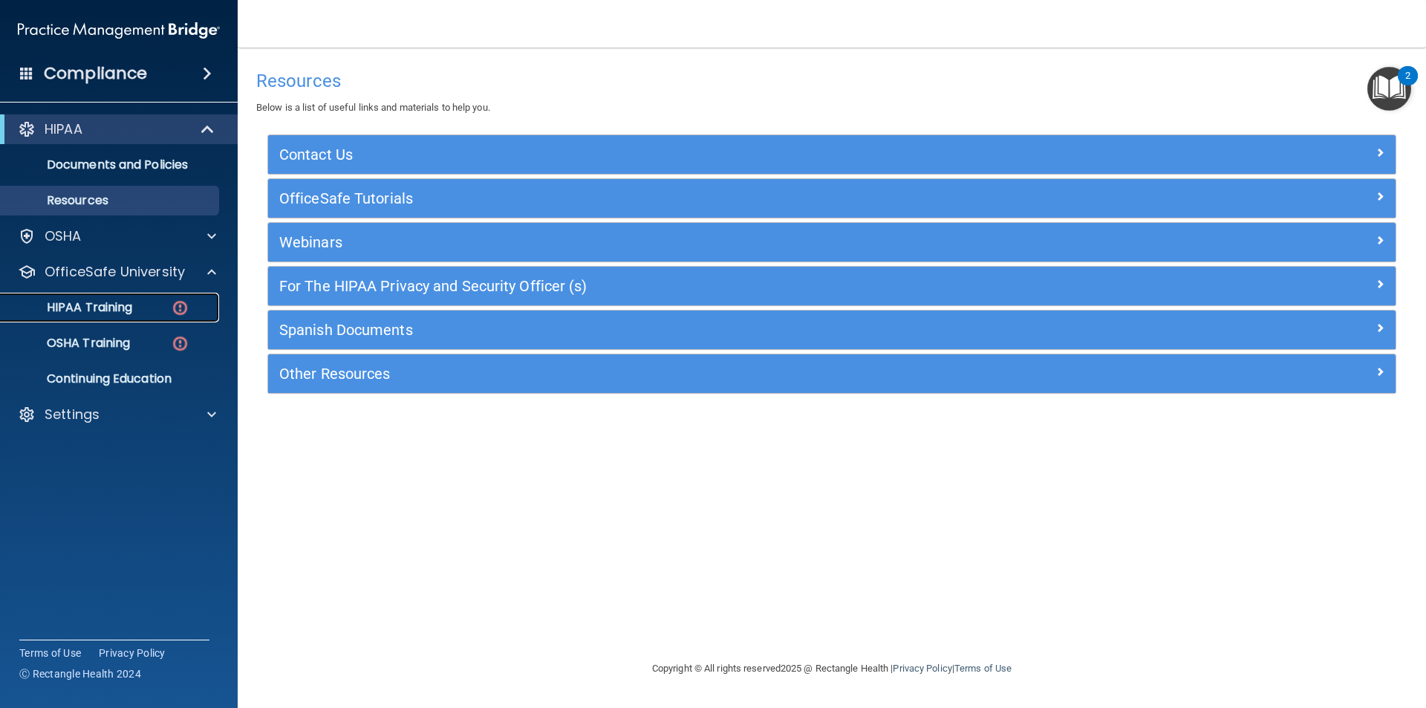
click at [131, 294] on link "HIPAA Training" at bounding box center [102, 308] width 234 height 30
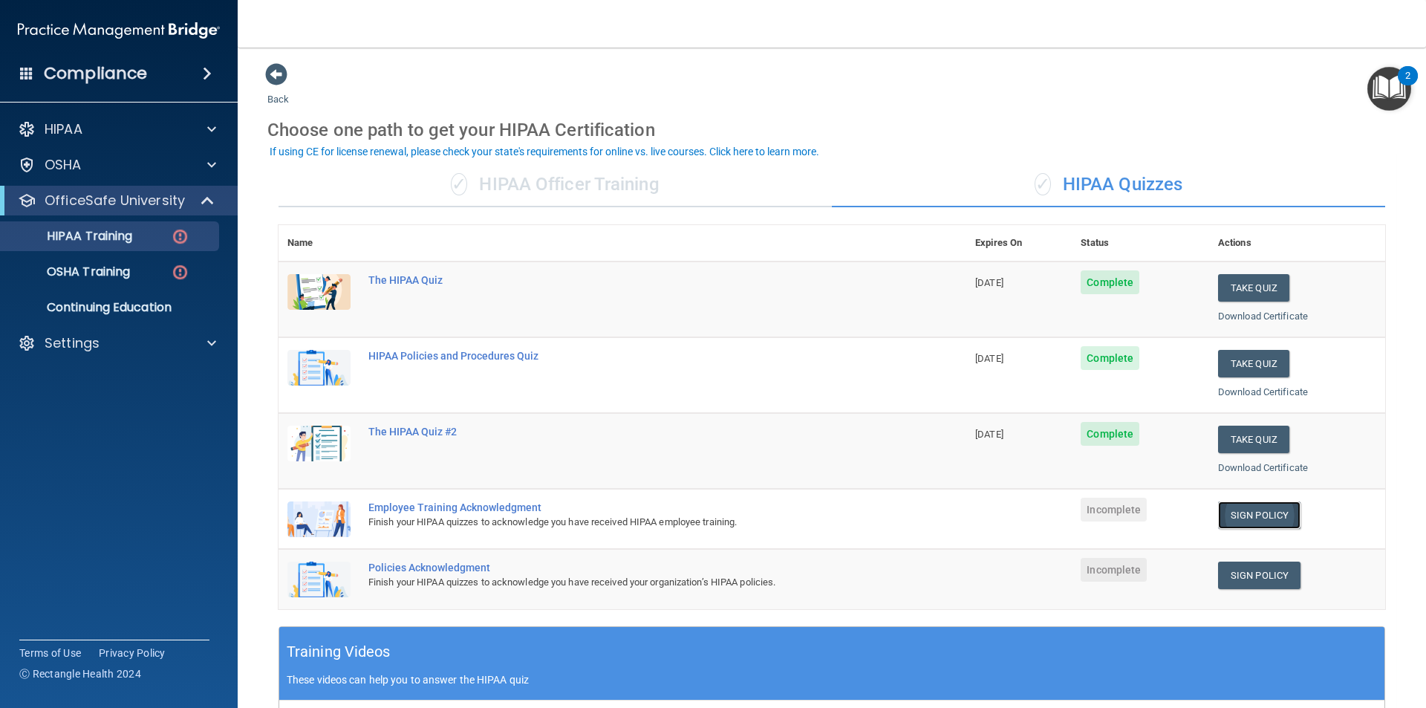
click at [1253, 522] on link "Sign Policy" at bounding box center [1259, 514] width 82 height 27
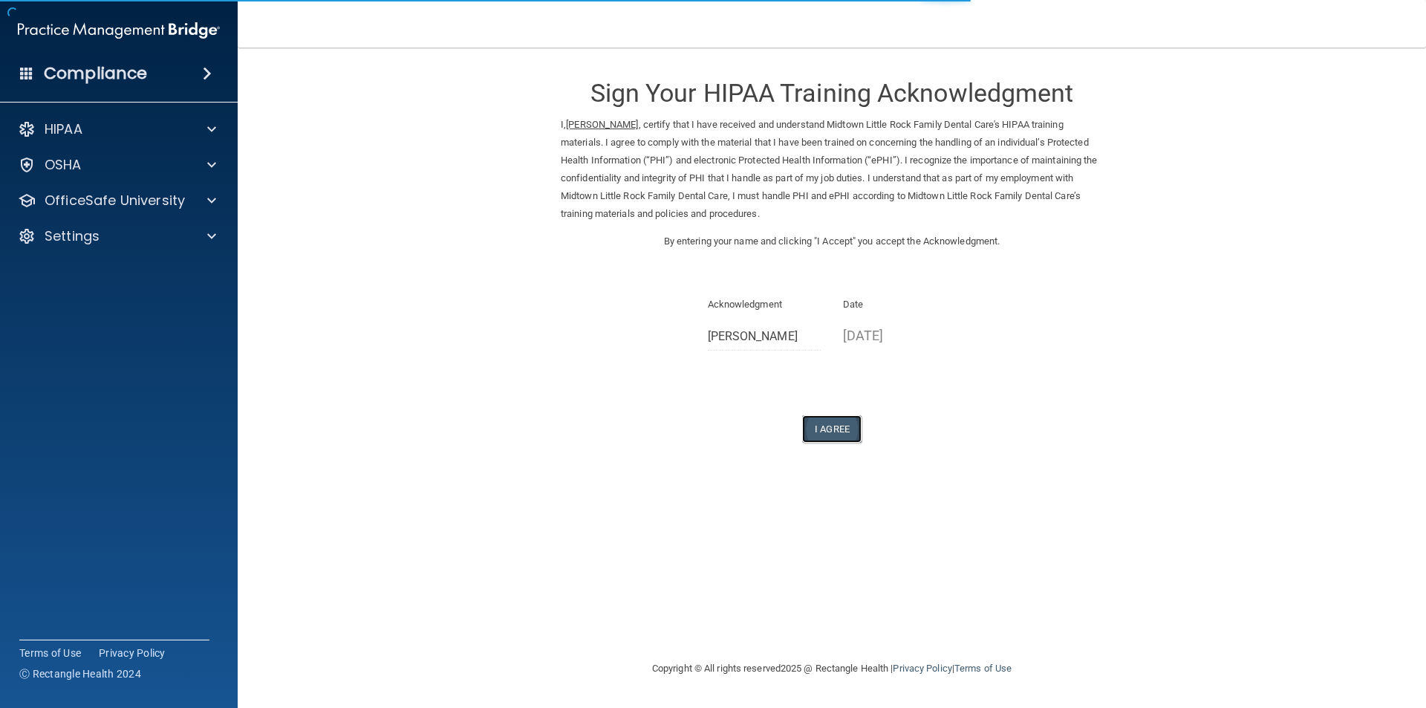
click at [843, 426] on button "I Agree" at bounding box center [831, 428] width 59 height 27
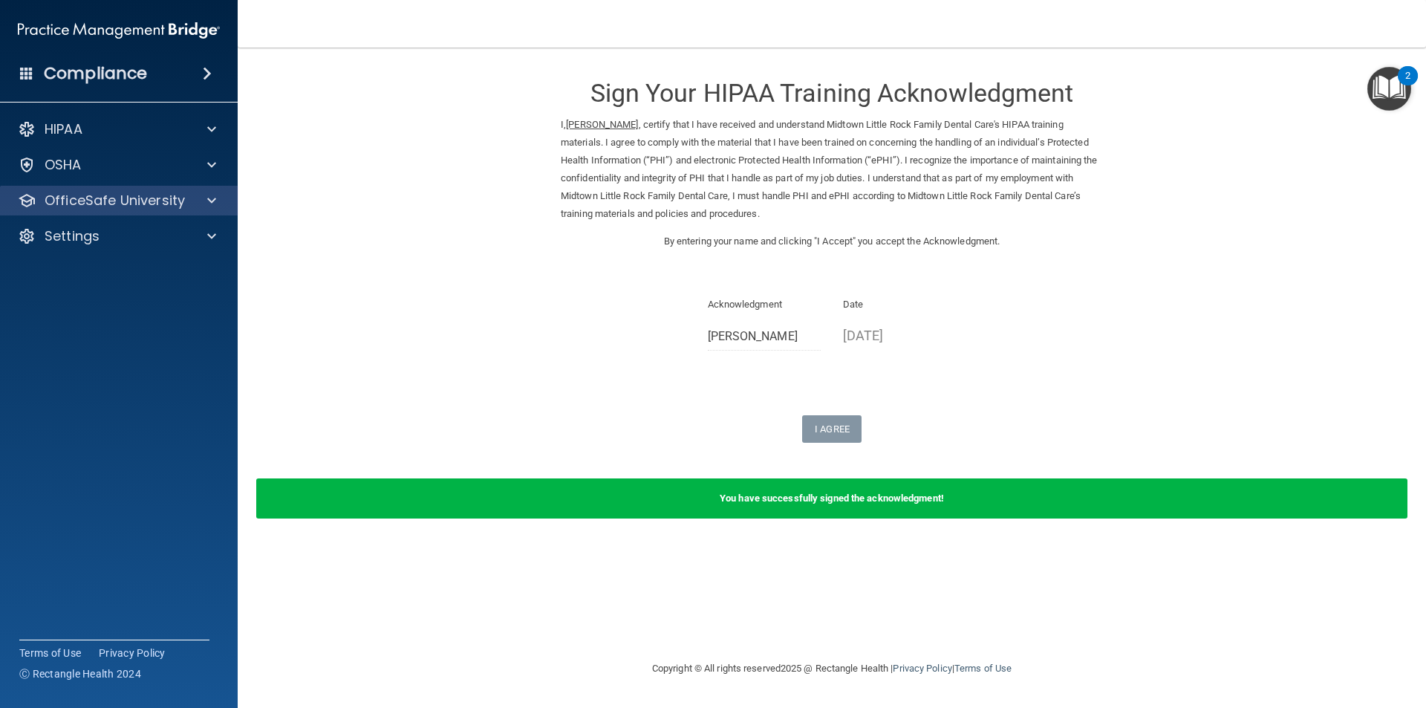
click at [160, 210] on div "OfficeSafe University" at bounding box center [119, 201] width 238 height 30
click at [197, 200] on div at bounding box center [209, 201] width 37 height 18
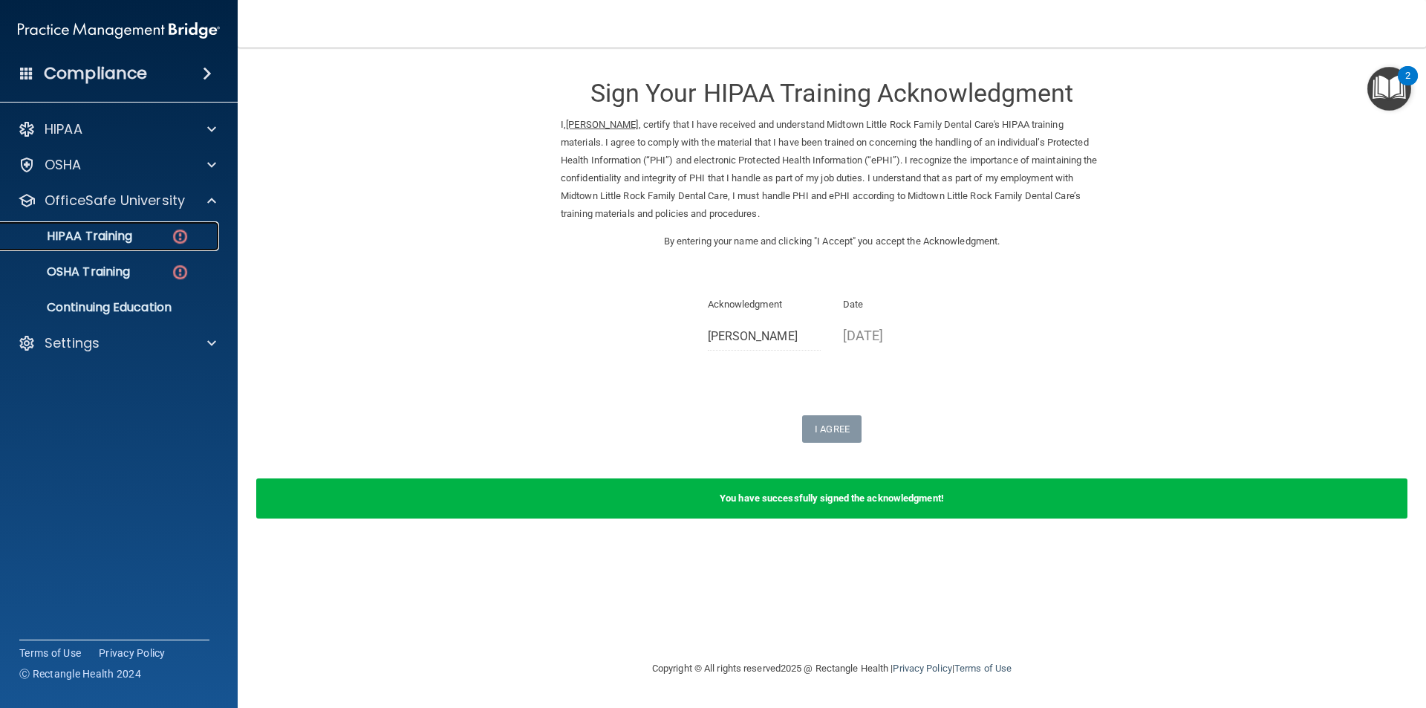
click at [129, 247] on link "HIPAA Training" at bounding box center [102, 236] width 234 height 30
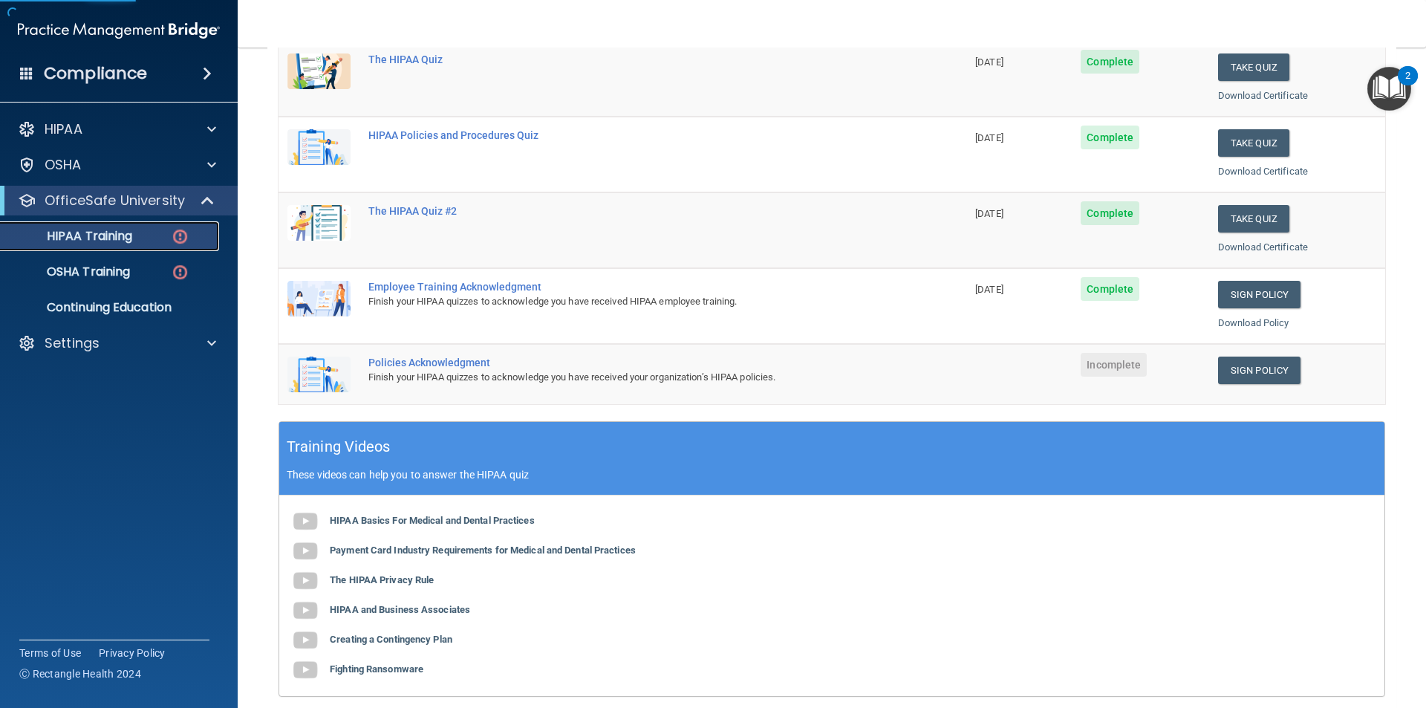
scroll to position [223, 0]
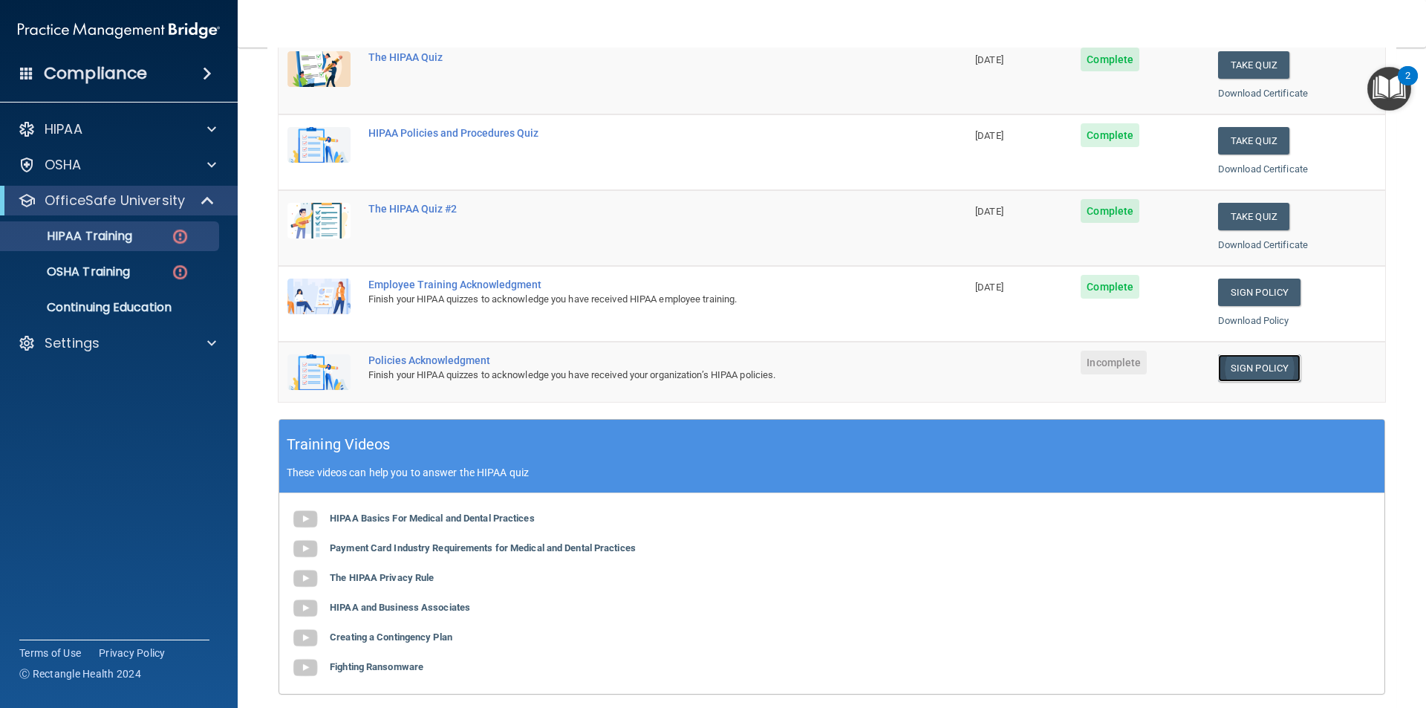
click at [1253, 362] on link "Sign Policy" at bounding box center [1259, 367] width 82 height 27
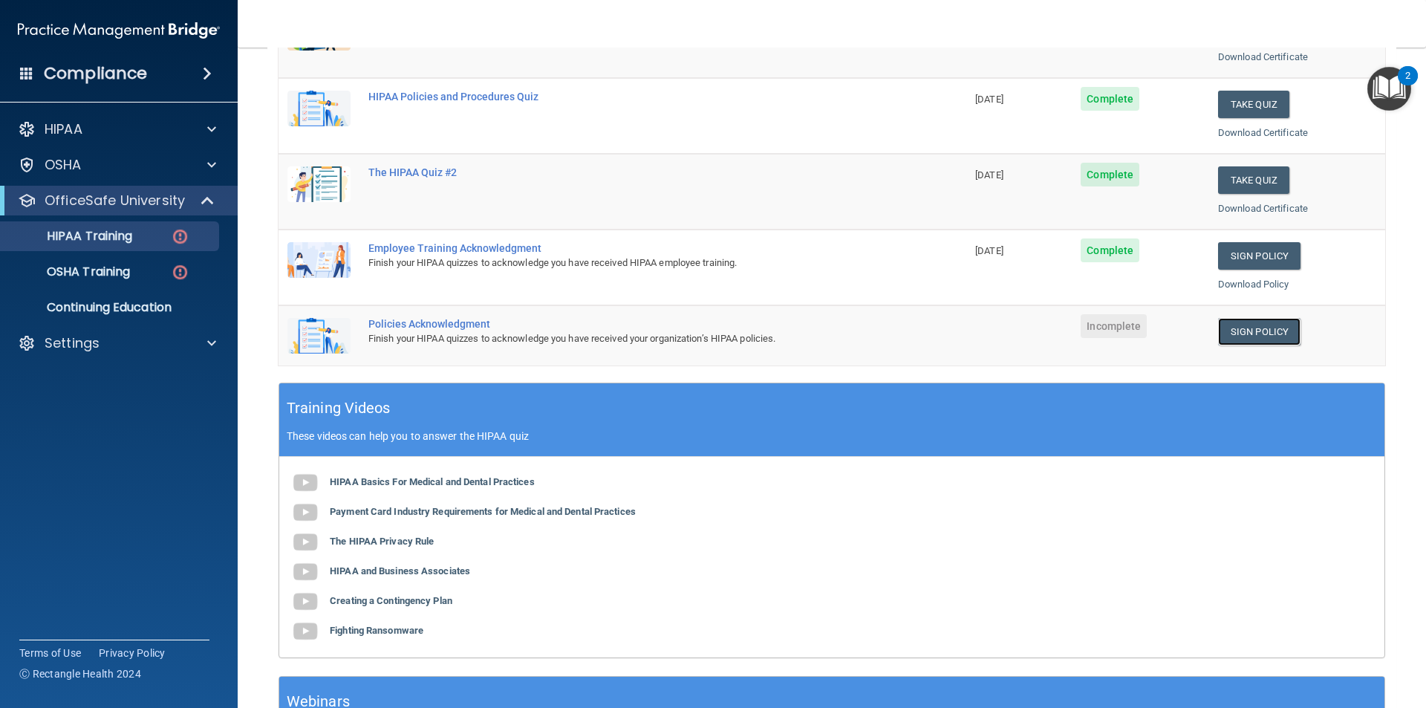
scroll to position [247, 0]
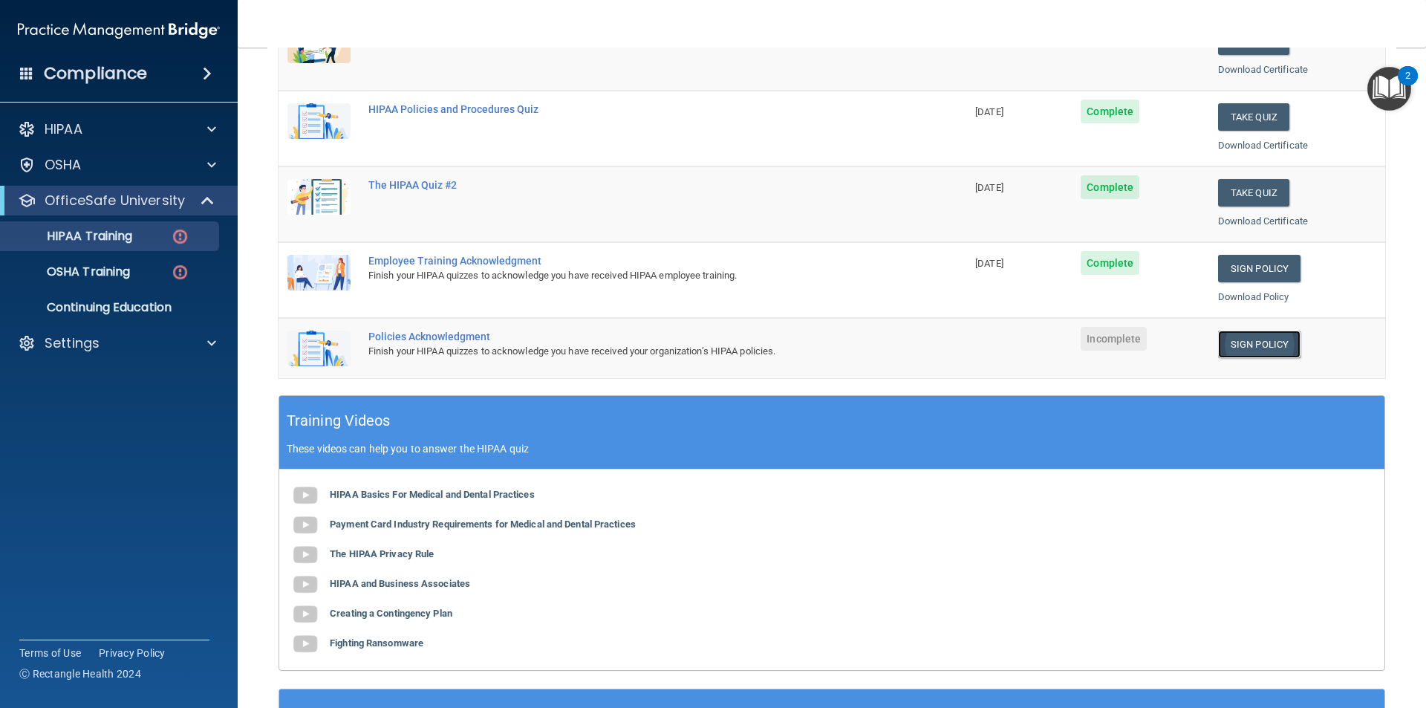
click at [1241, 349] on link "Sign Policy" at bounding box center [1259, 343] width 82 height 27
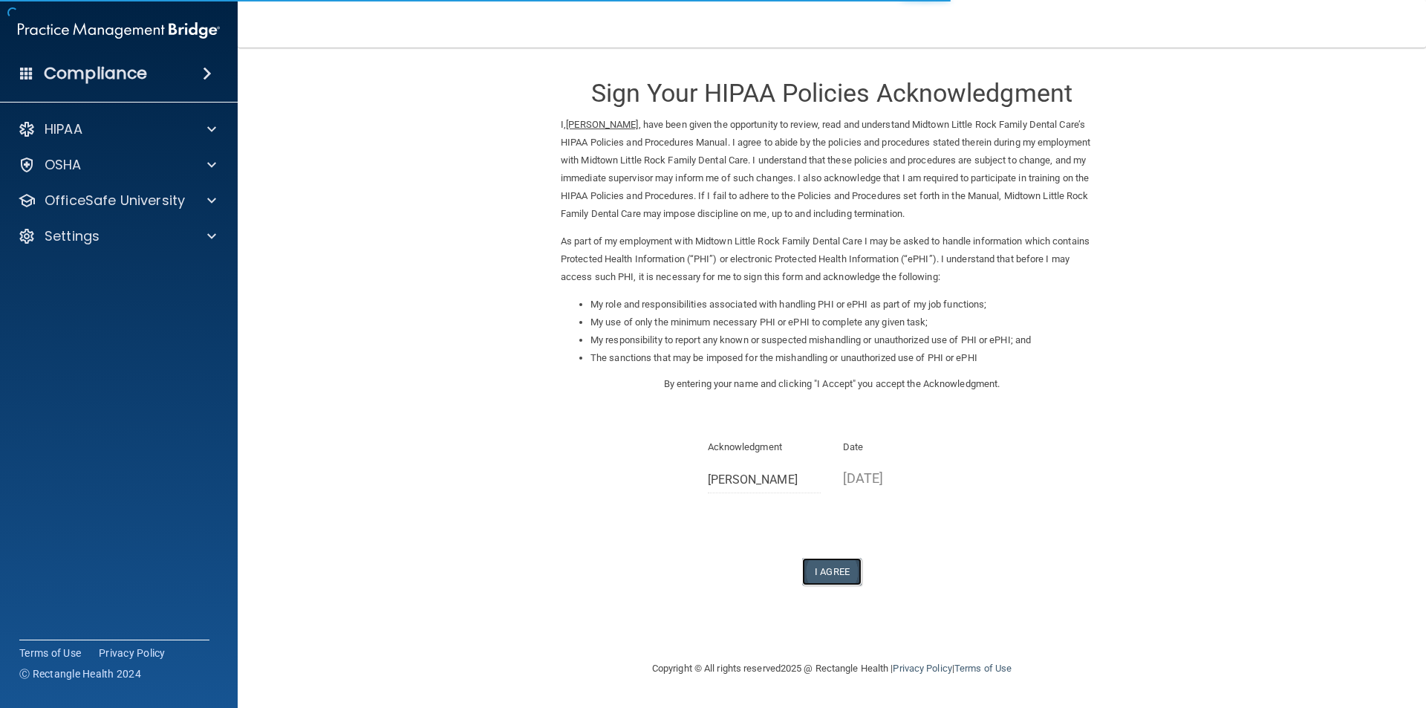
click at [837, 573] on button "I Agree" at bounding box center [831, 571] width 59 height 27
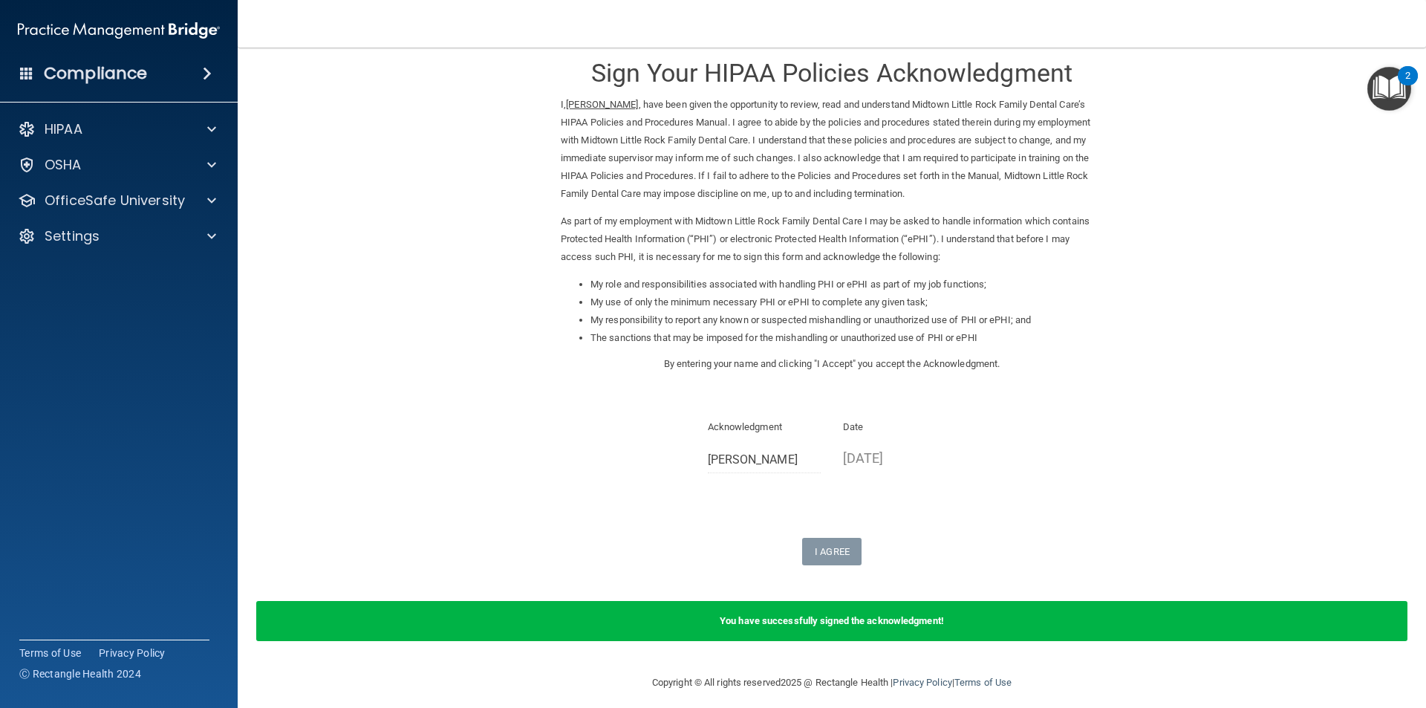
scroll to position [30, 0]
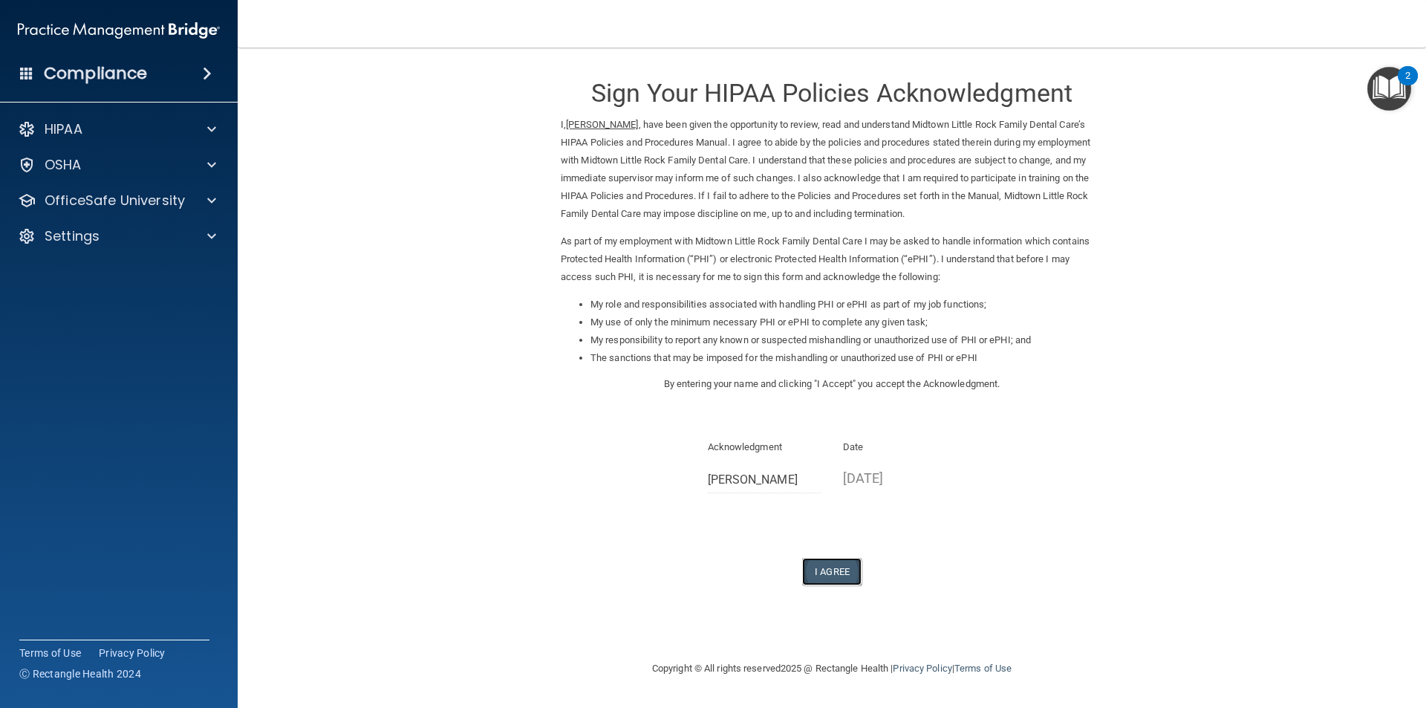
click at [832, 567] on button "I Agree" at bounding box center [831, 571] width 59 height 27
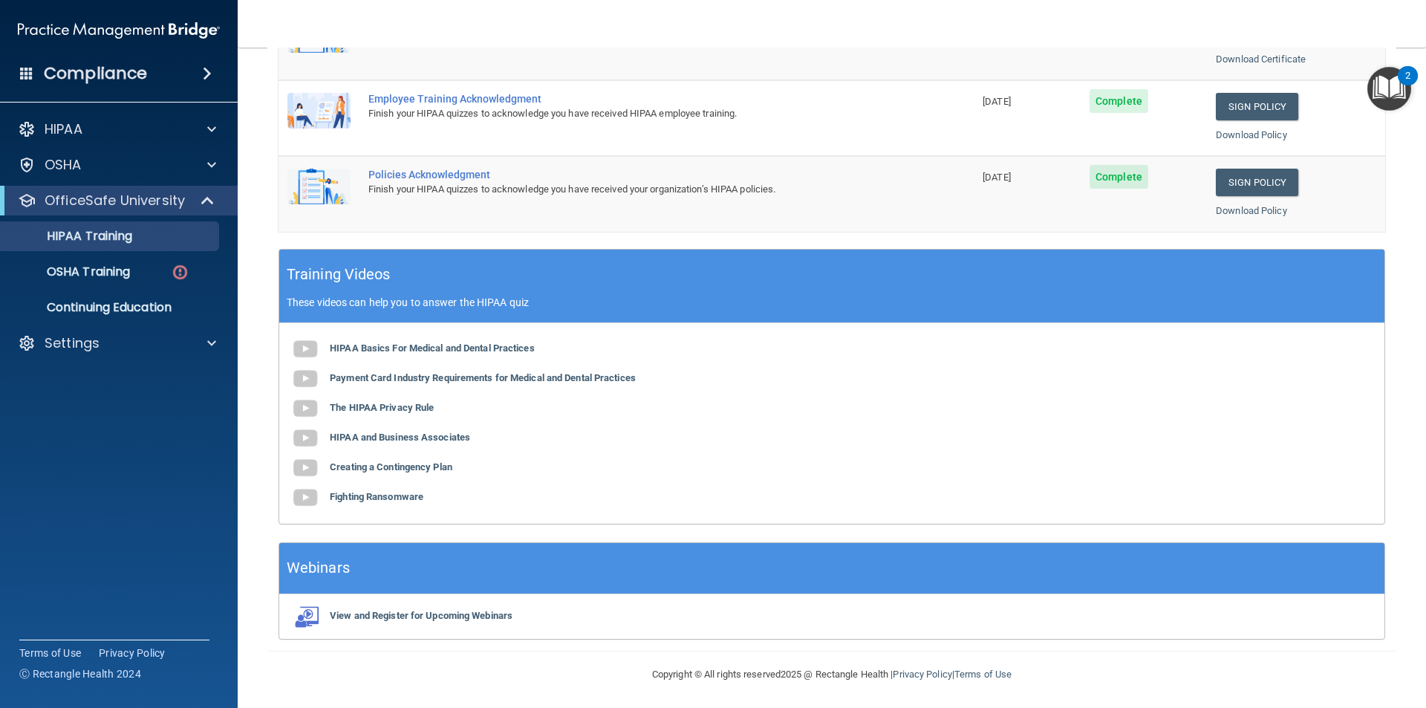
scroll to position [411, 0]
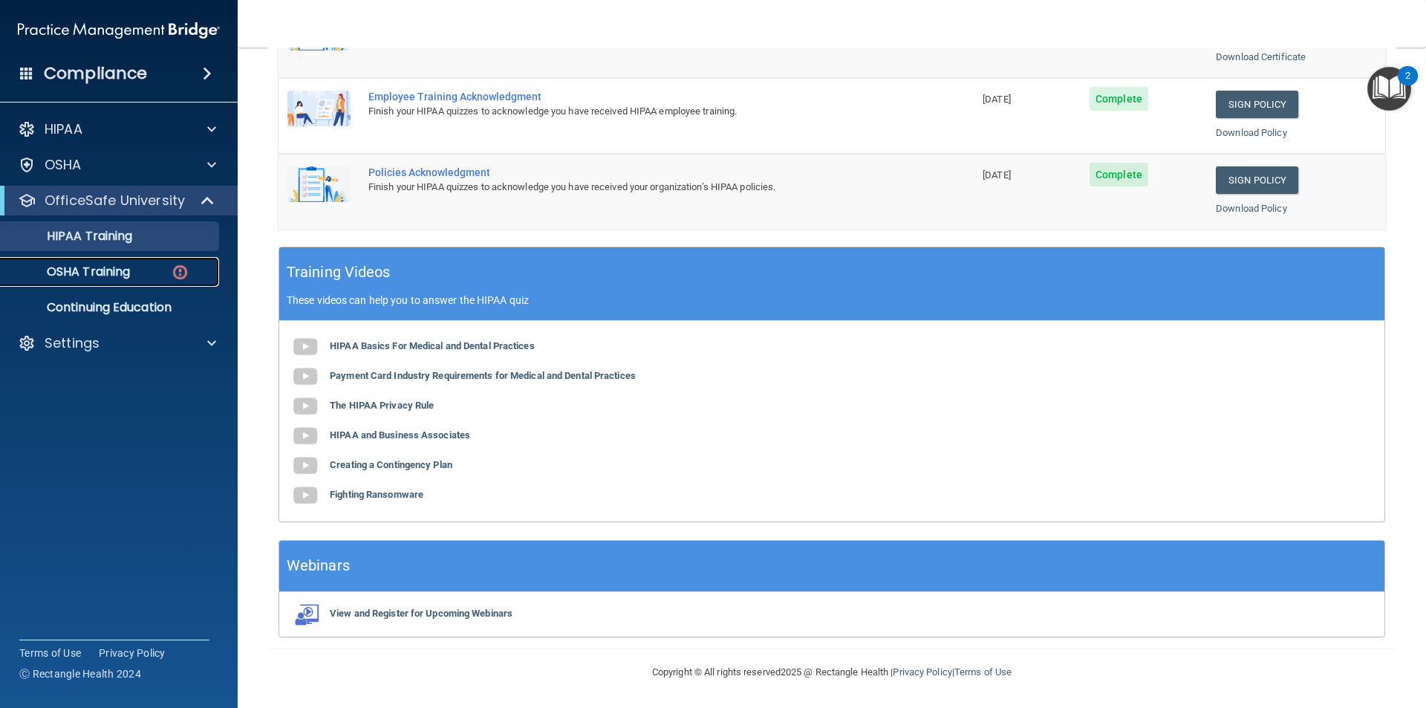
click at [100, 267] on p "OSHA Training" at bounding box center [70, 271] width 120 height 15
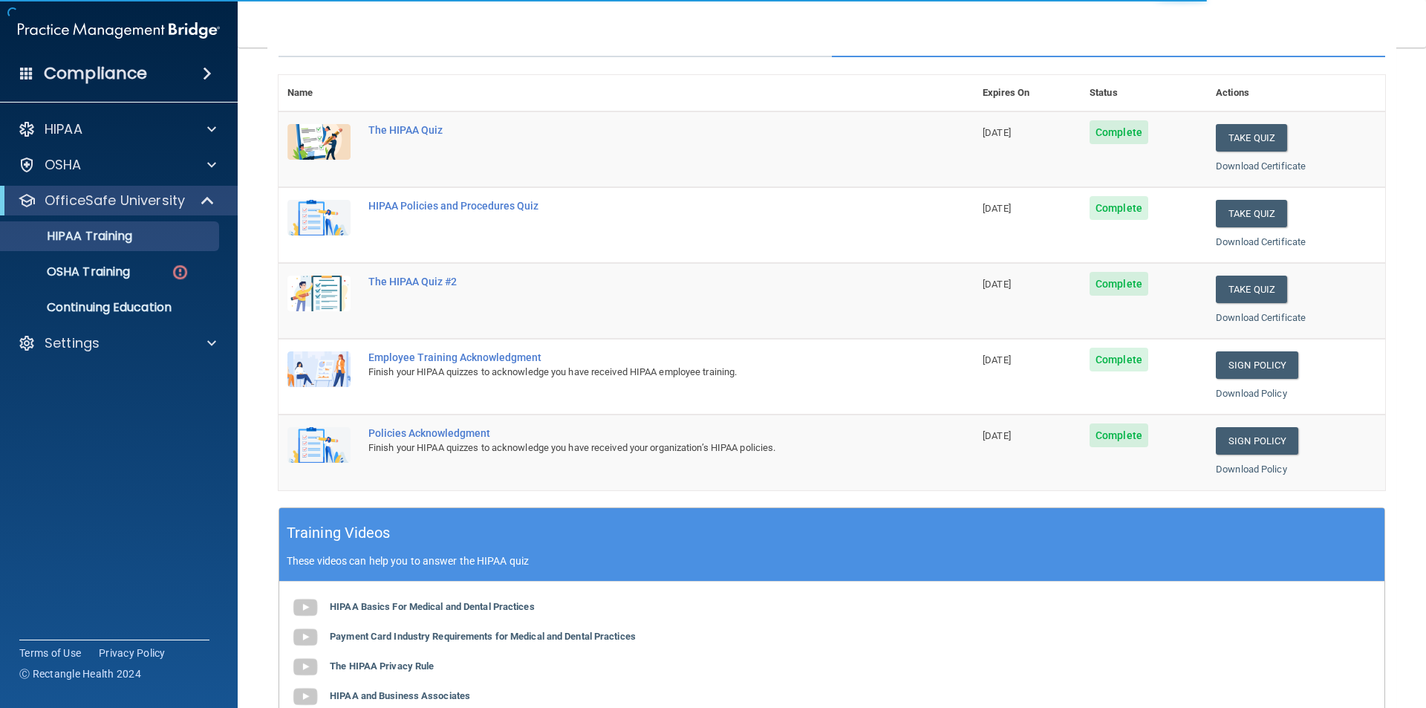
scroll to position [223, 0]
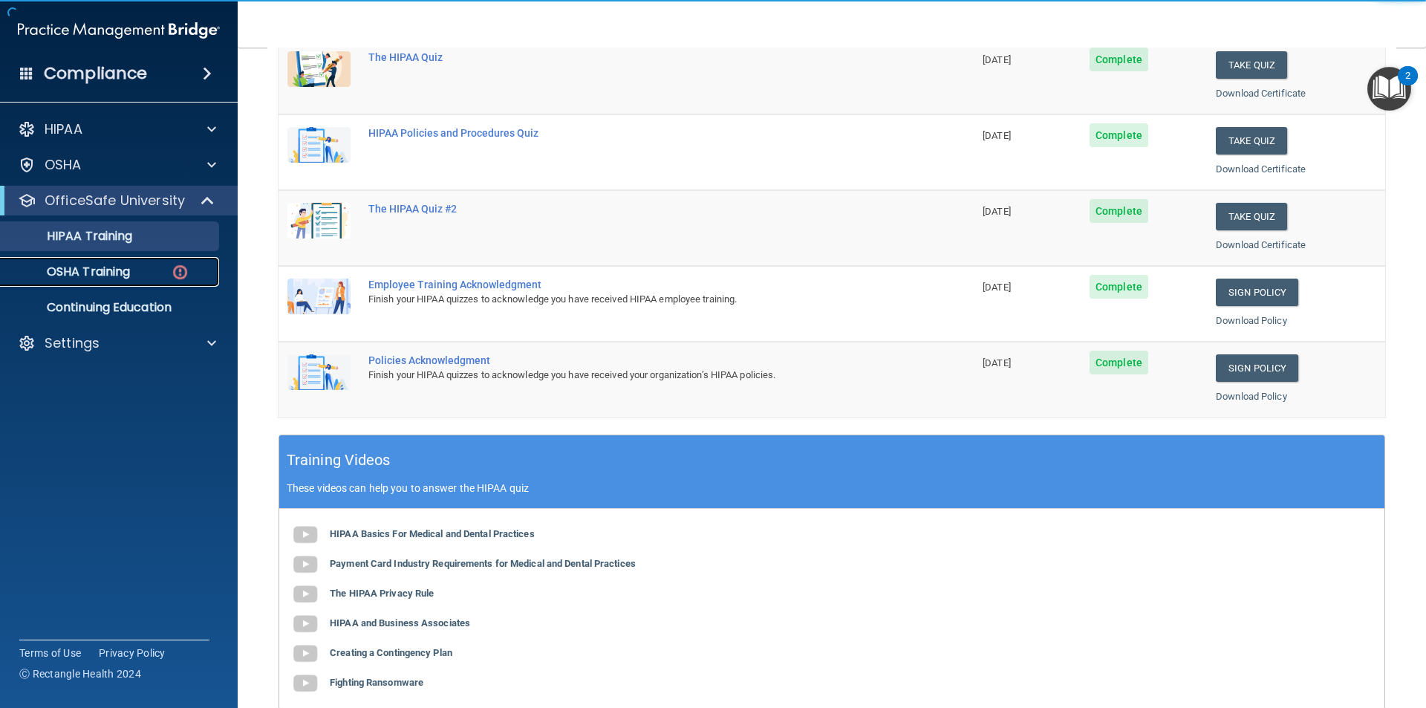
click at [109, 272] on p "OSHA Training" at bounding box center [70, 271] width 120 height 15
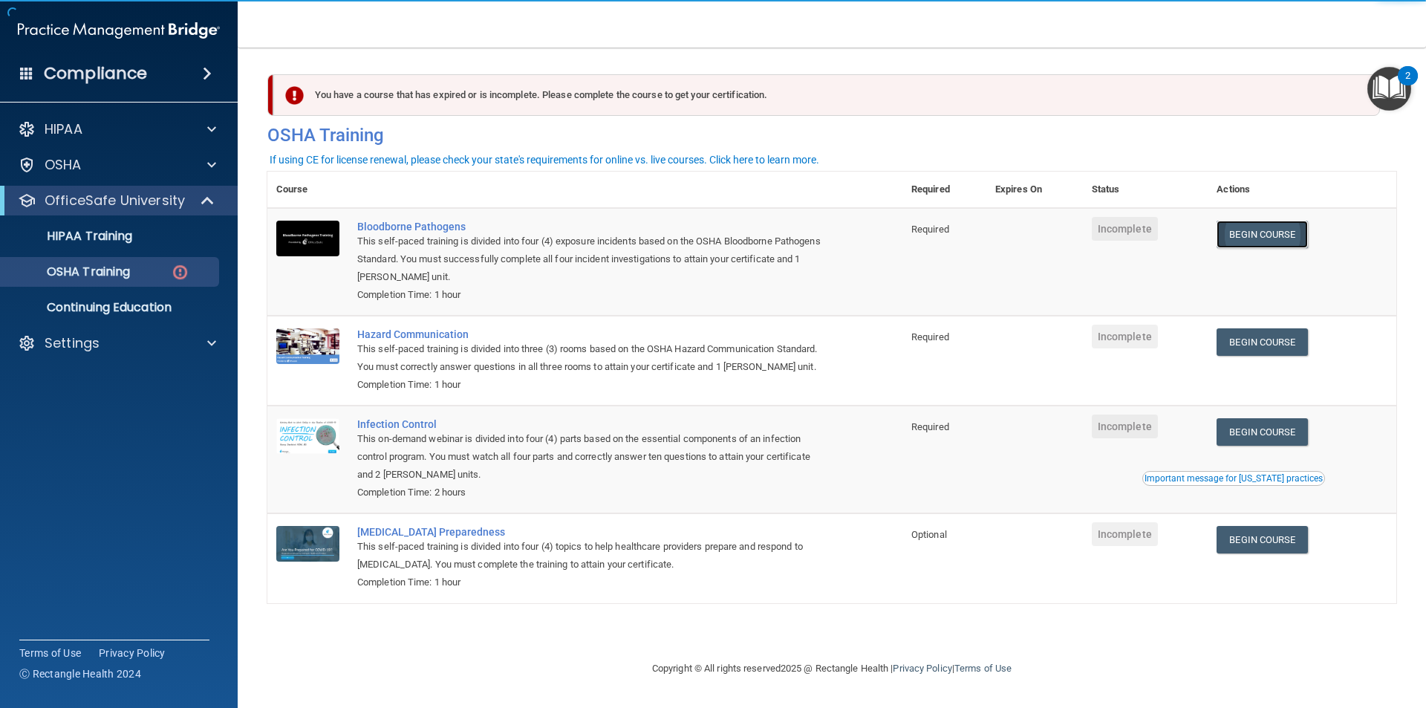
click at [1273, 235] on link "Begin Course" at bounding box center [1261, 234] width 91 height 27
